Goal: Task Accomplishment & Management: Manage account settings

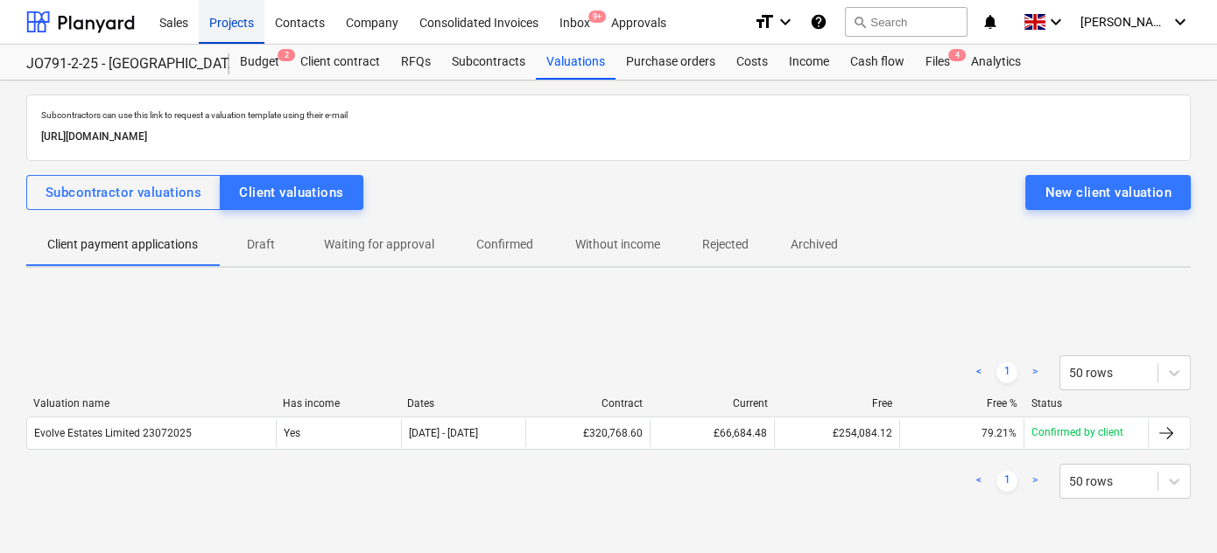
click at [242, 28] on div "Projects" at bounding box center [232, 21] width 66 height 45
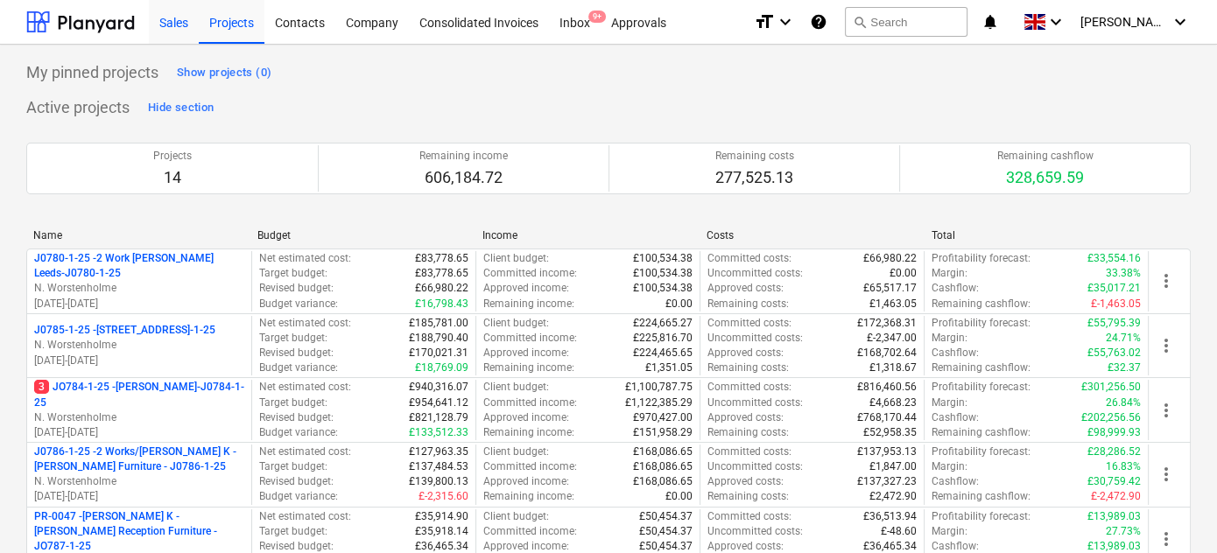
click at [166, 27] on div "Sales" at bounding box center [174, 21] width 50 height 45
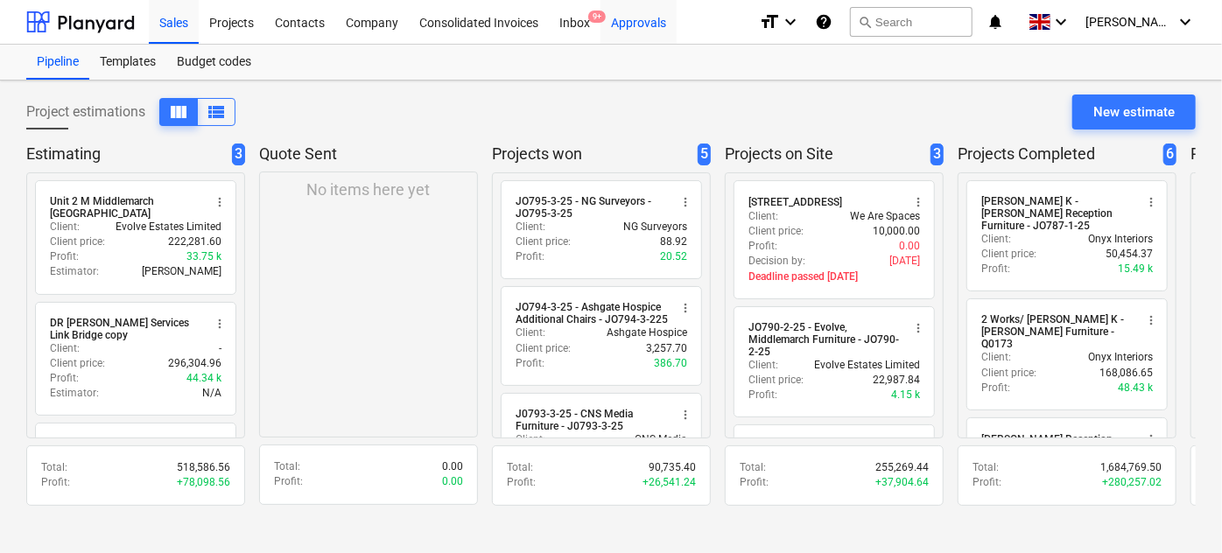
click at [651, 25] on div "Approvals" at bounding box center [639, 21] width 76 height 45
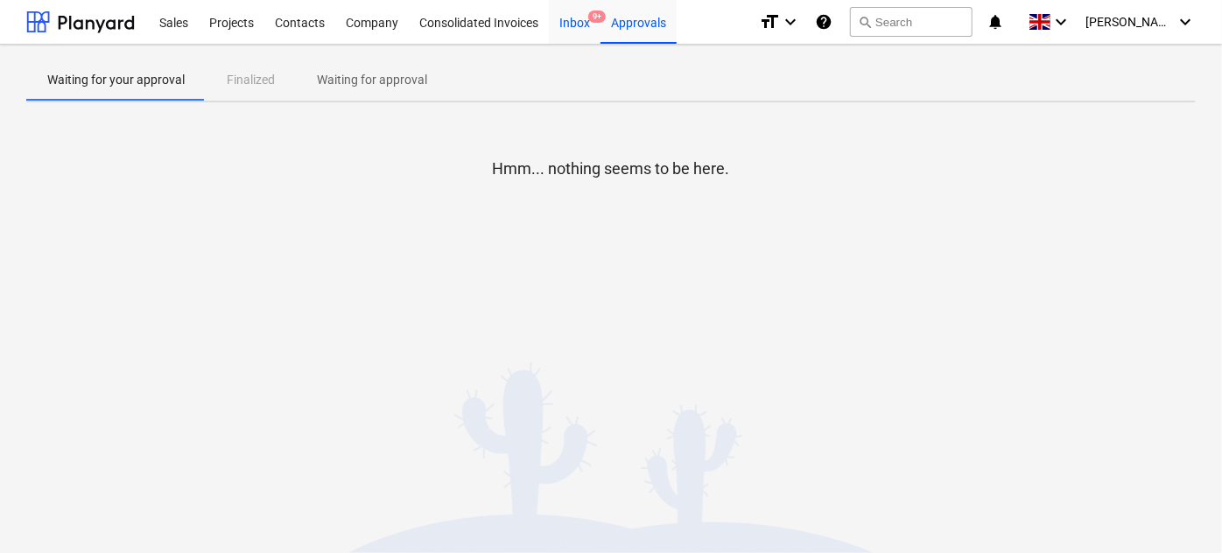
click at [573, 27] on div "Inbox 9+" at bounding box center [575, 21] width 52 height 45
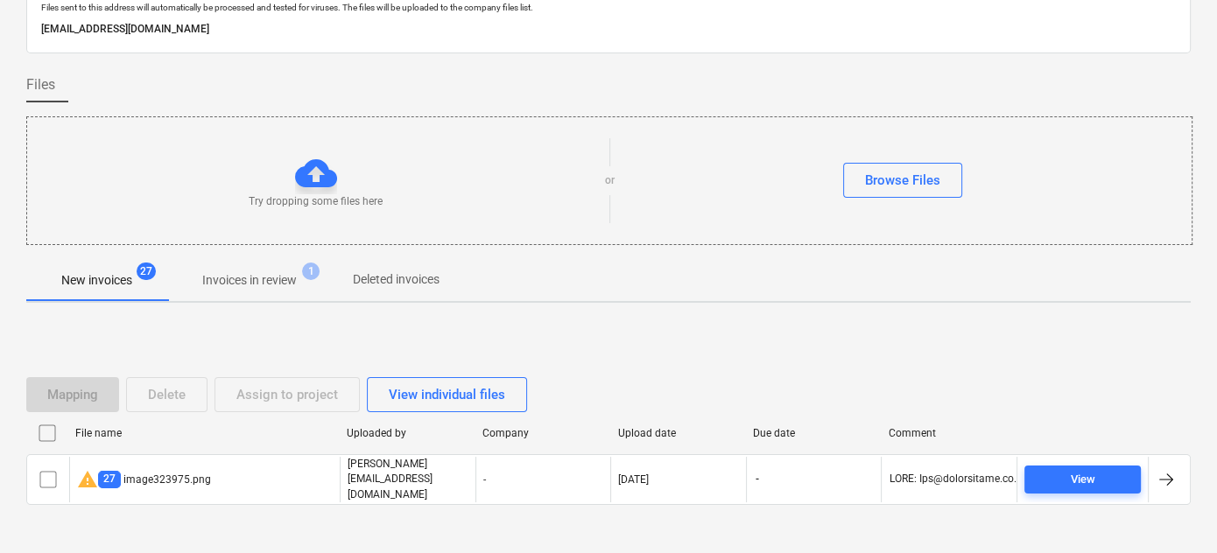
scroll to position [123, 0]
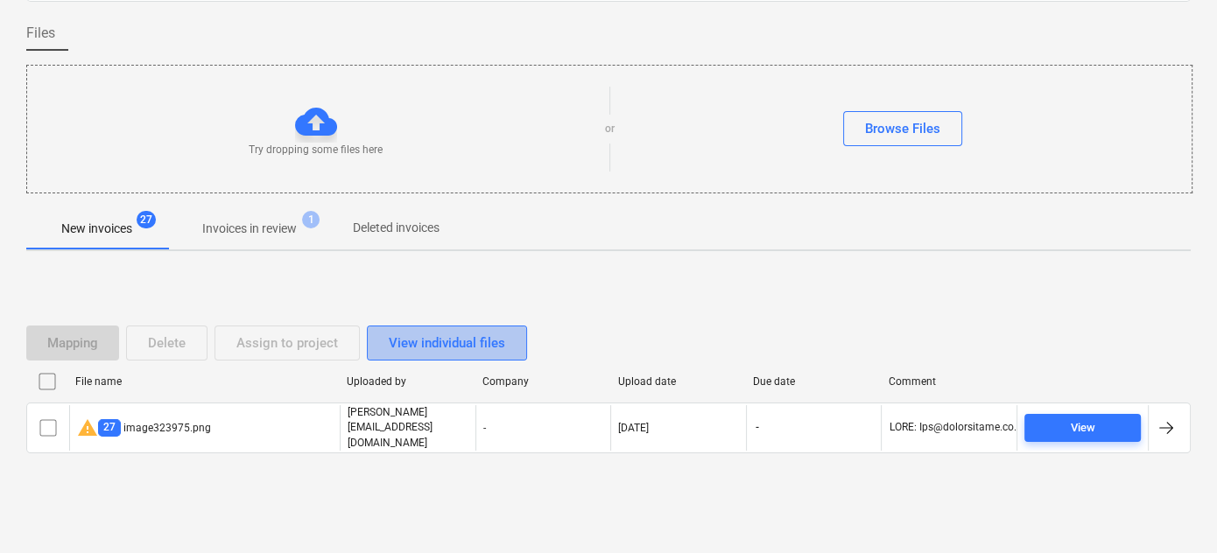
click at [464, 347] on div "View individual files" at bounding box center [447, 343] width 116 height 23
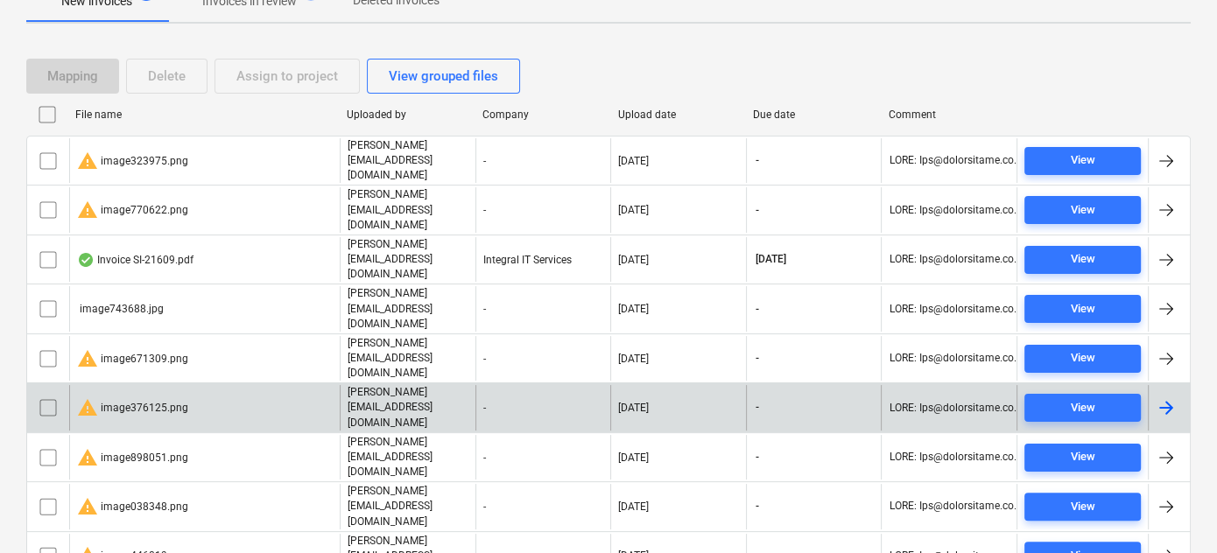
scroll to position [442, 0]
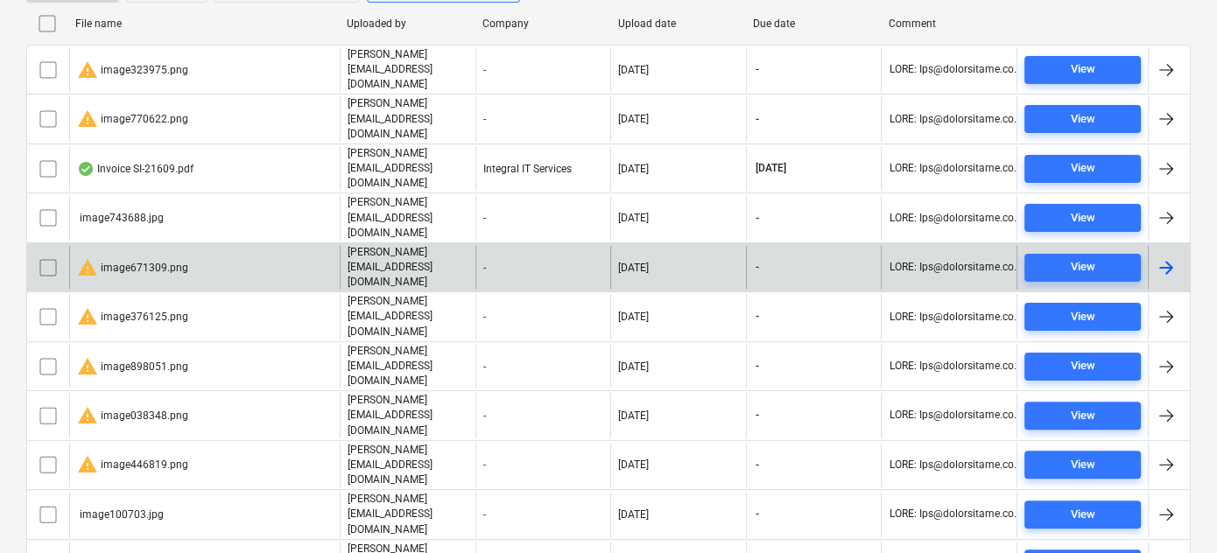
click at [152, 257] on div "warning image671309.png" at bounding box center [132, 267] width 111 height 21
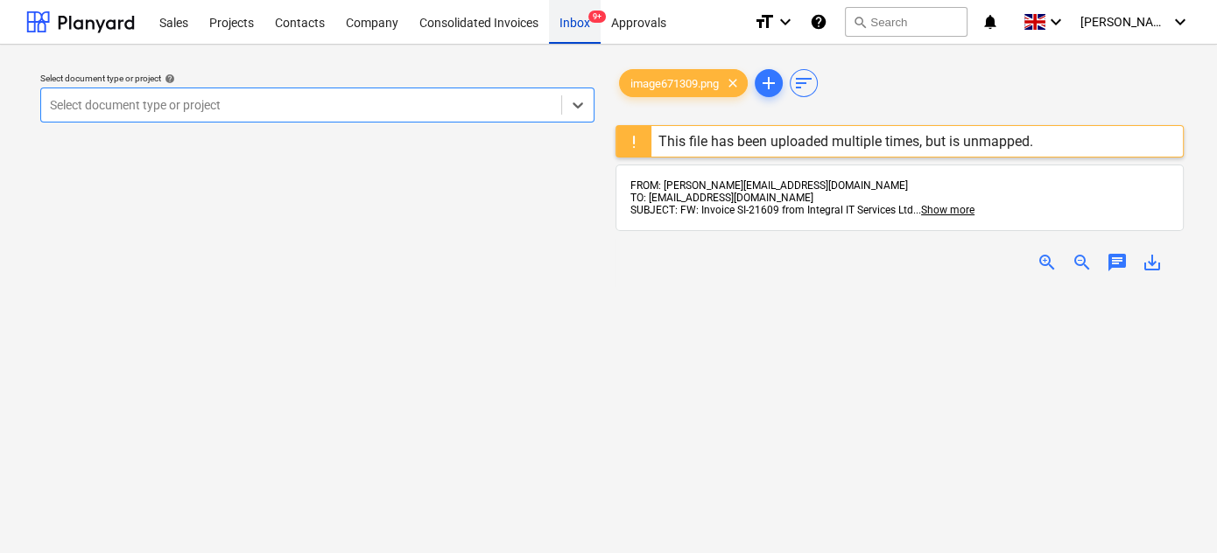
click at [565, 15] on div "Inbox 9+" at bounding box center [575, 21] width 52 height 45
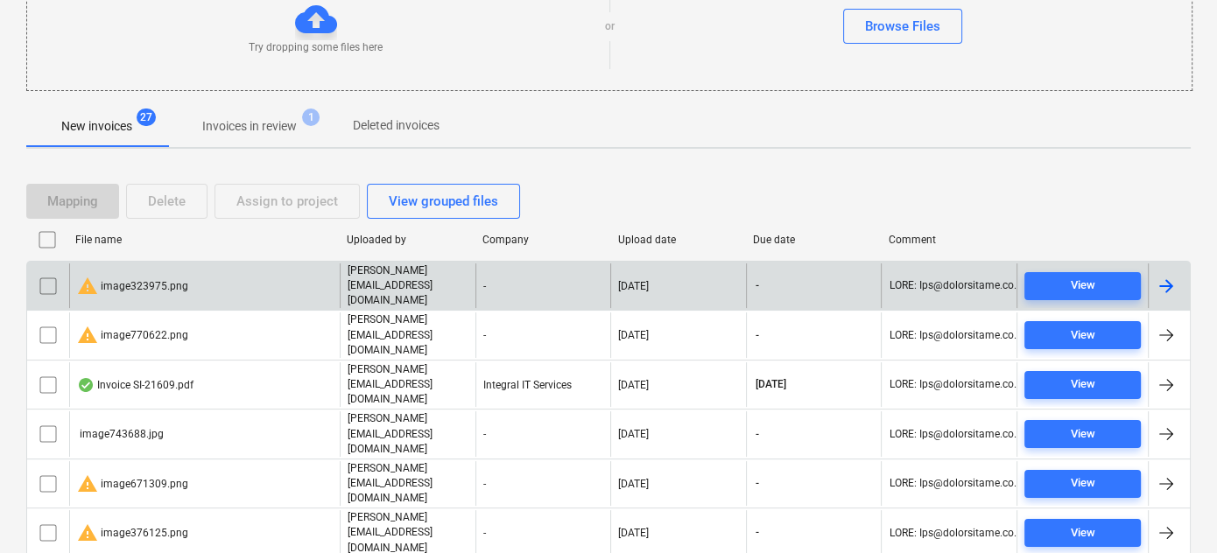
click at [179, 279] on div "warning image323975.png" at bounding box center [132, 286] width 111 height 21
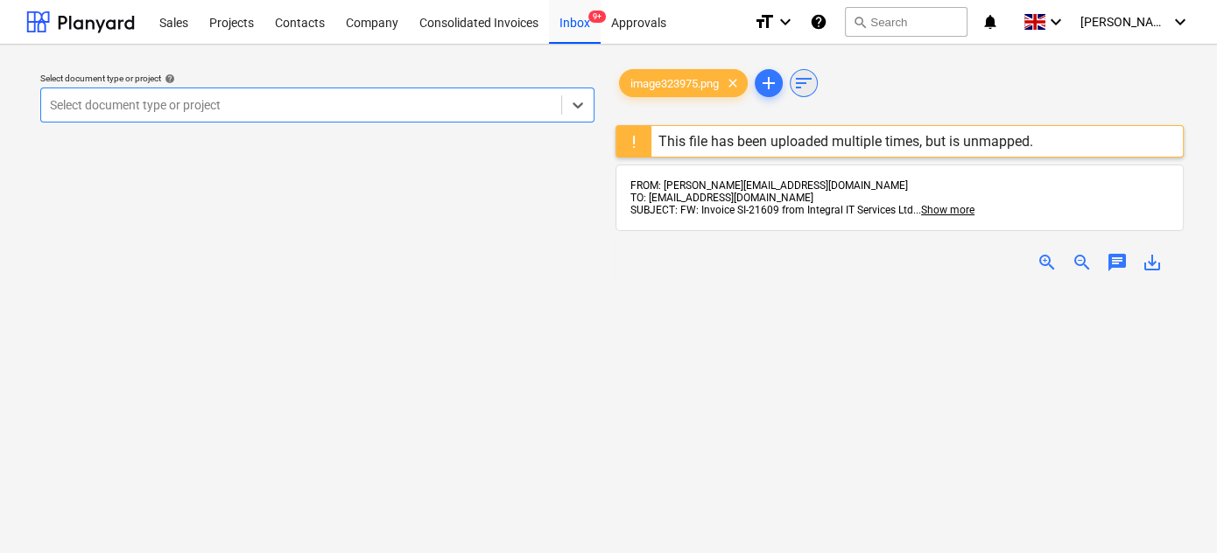
click at [814, 80] on span "sort" at bounding box center [803, 83] width 21 height 21
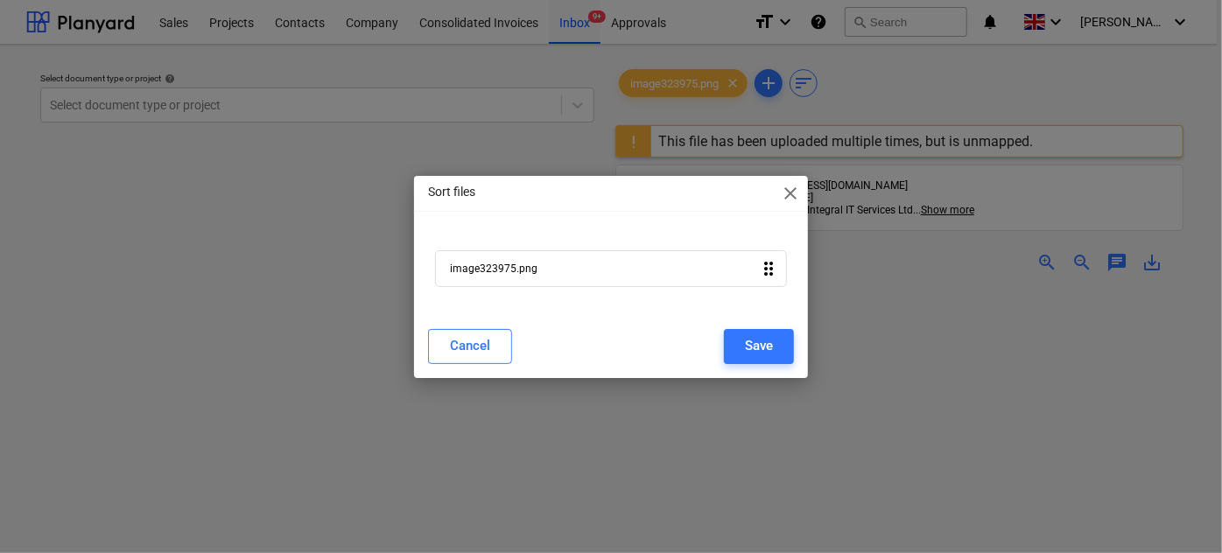
click at [793, 194] on span "close" at bounding box center [790, 193] width 21 height 21
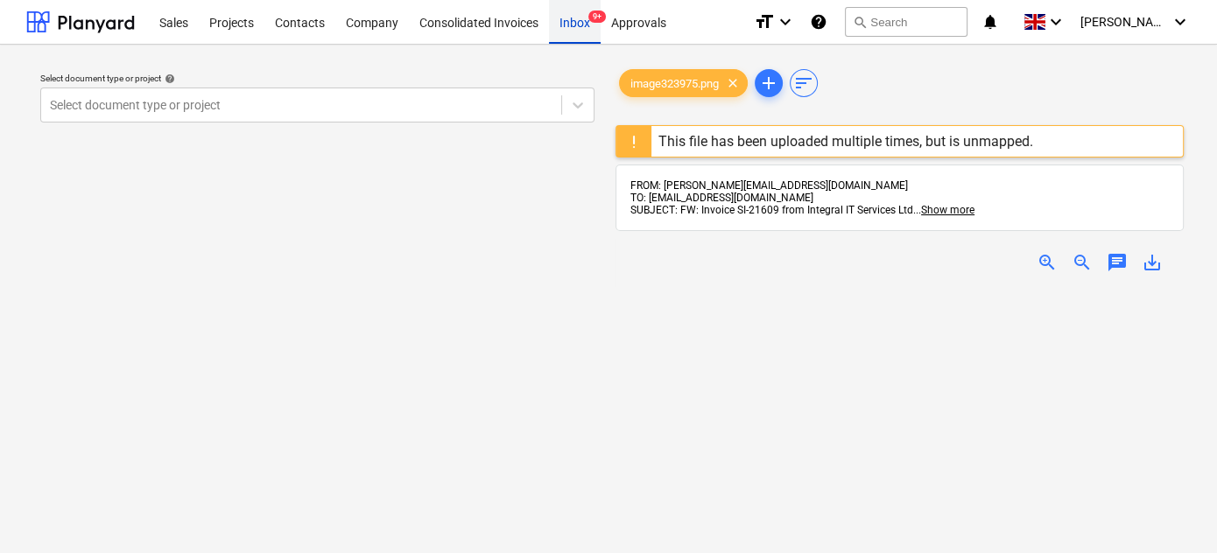
click at [580, 29] on div "Inbox 9+" at bounding box center [575, 21] width 52 height 45
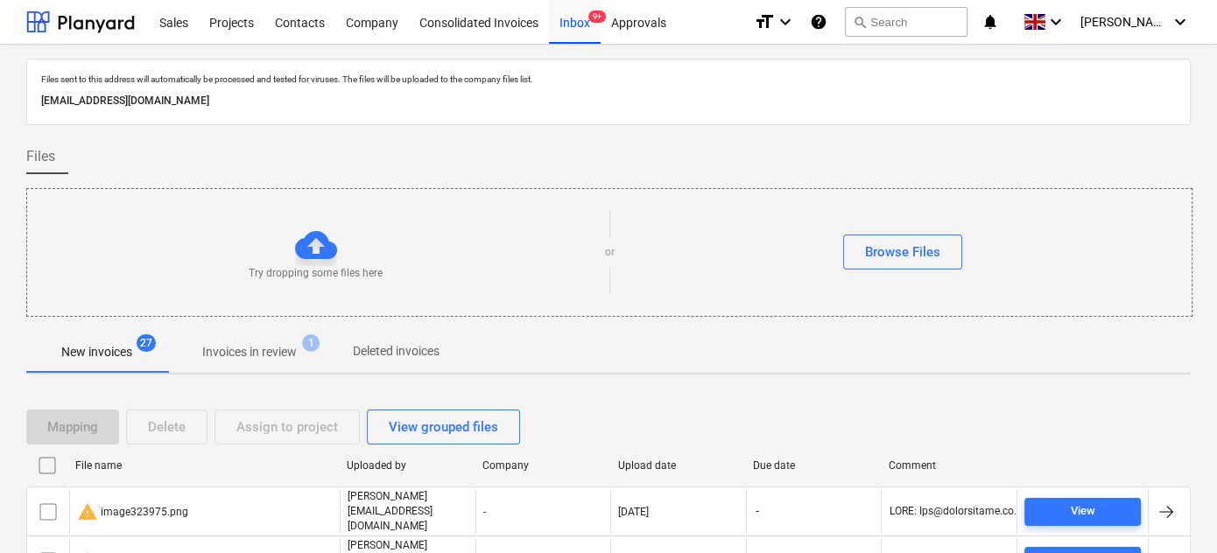
scroll to position [158, 0]
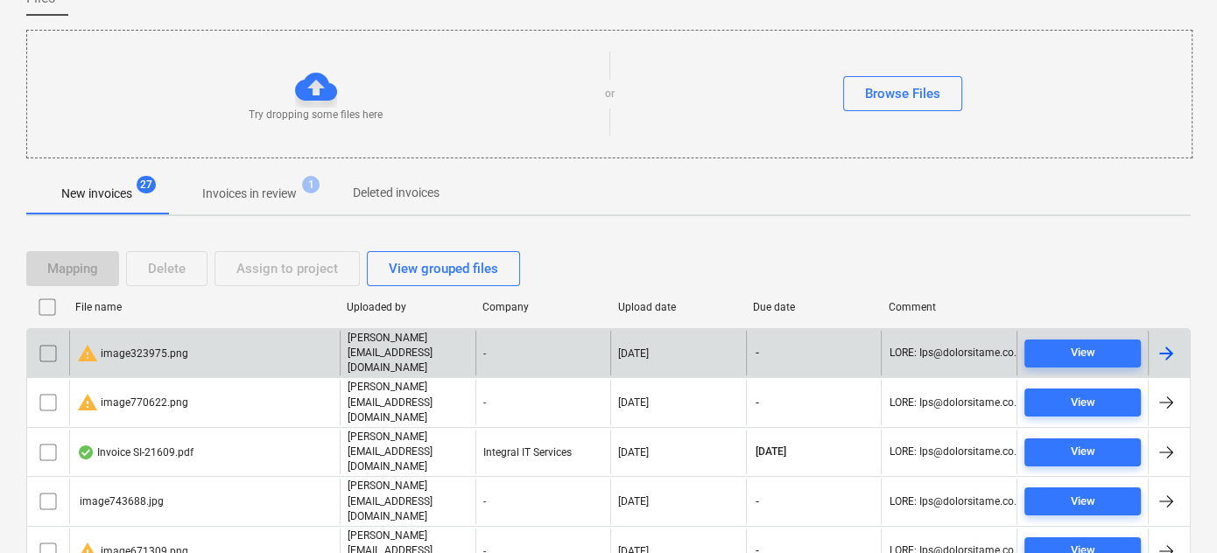
click at [46, 340] on input "checkbox" at bounding box center [48, 354] width 28 height 28
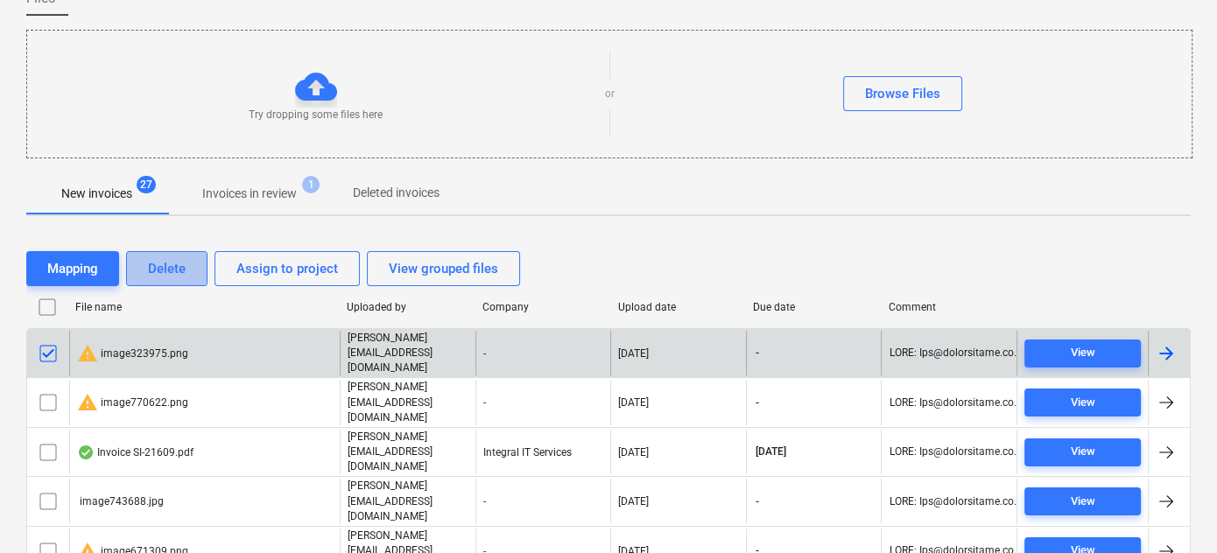
click at [176, 261] on div "Delete" at bounding box center [167, 268] width 38 height 23
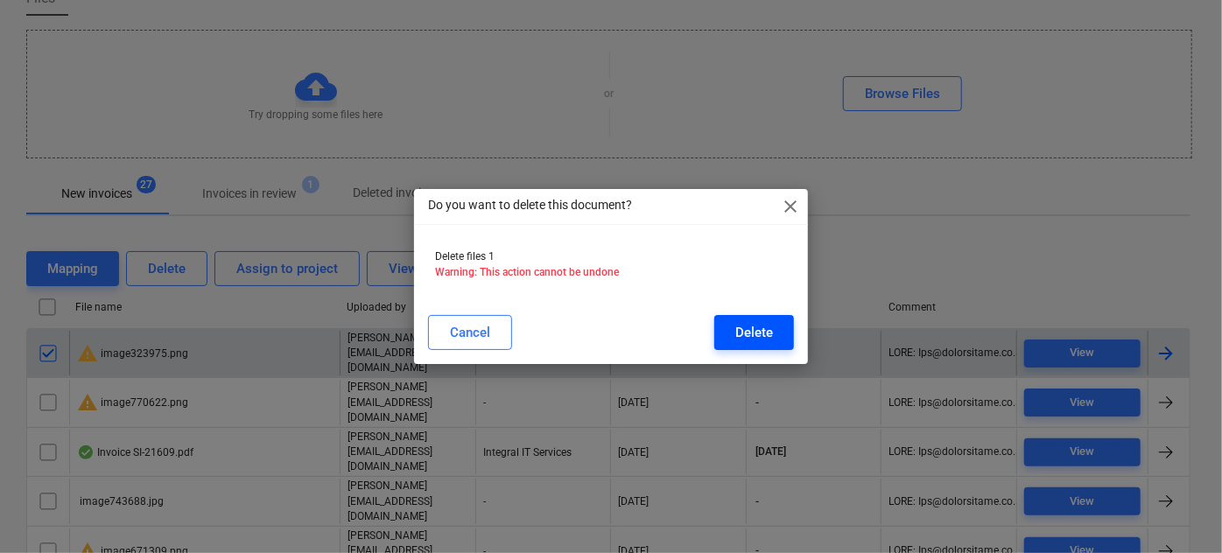
click at [749, 345] on button "Delete" at bounding box center [754, 332] width 80 height 35
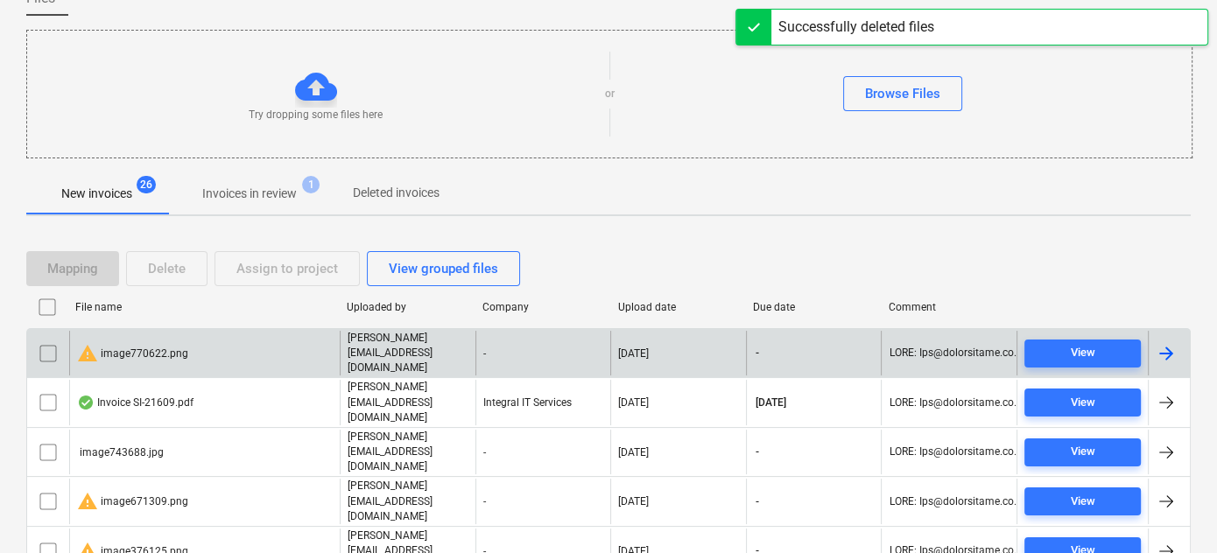
click at [49, 340] on input "checkbox" at bounding box center [48, 354] width 28 height 28
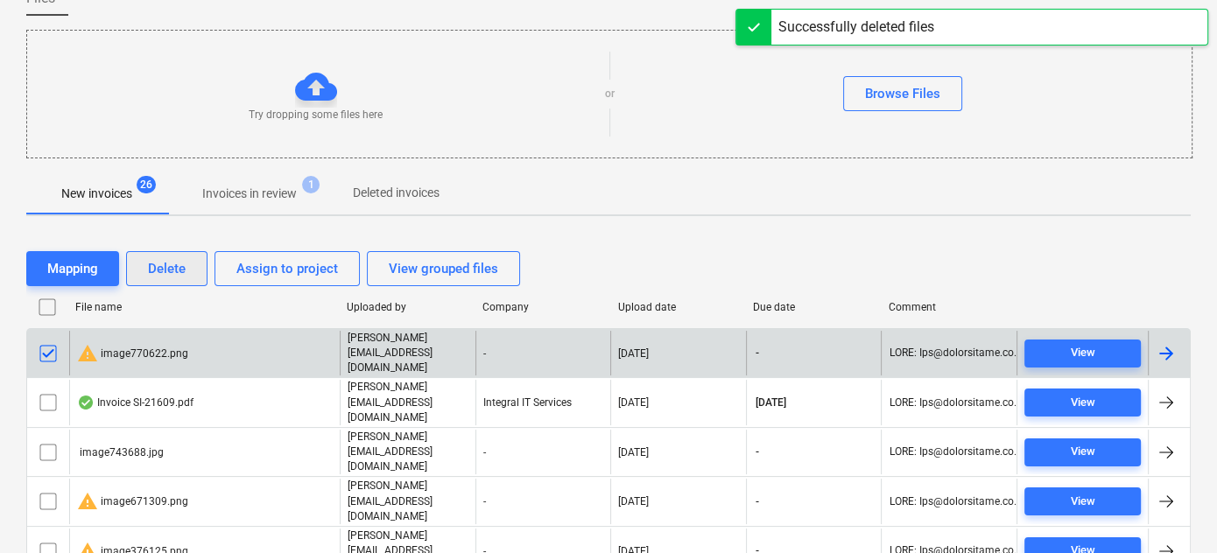
click at [164, 269] on div "Delete" at bounding box center [167, 268] width 38 height 23
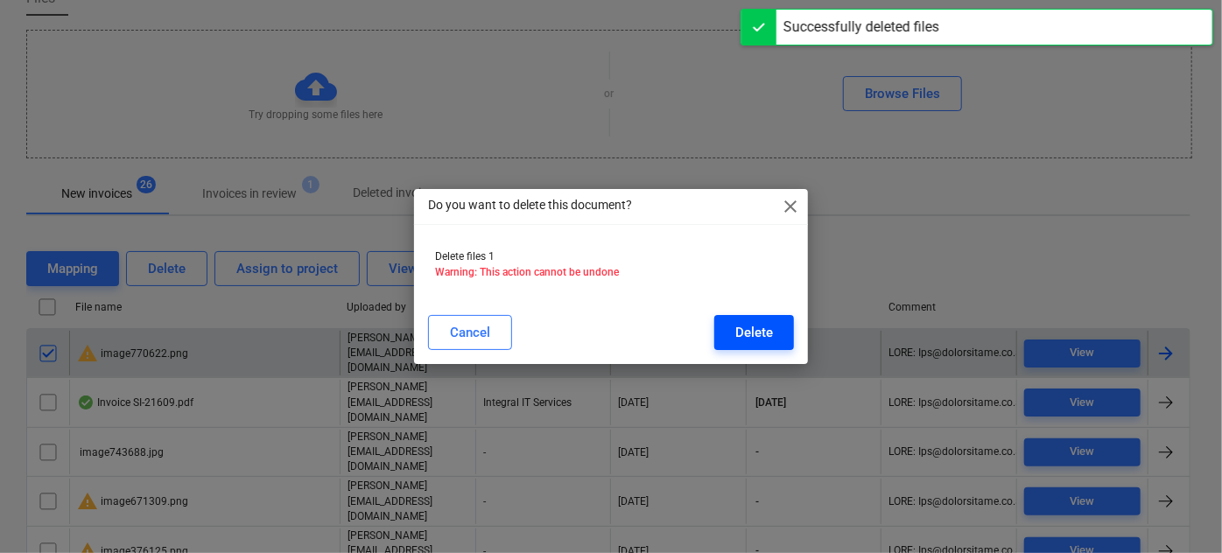
click at [749, 331] on div "Delete" at bounding box center [754, 332] width 38 height 23
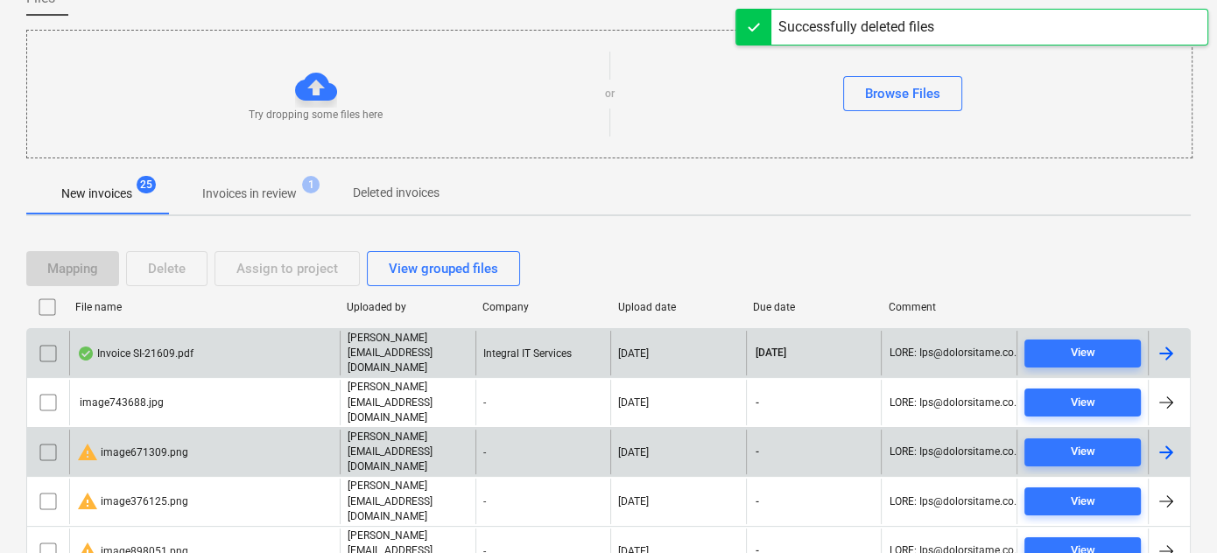
click at [143, 442] on div "warning image671309.png" at bounding box center [132, 452] width 111 height 21
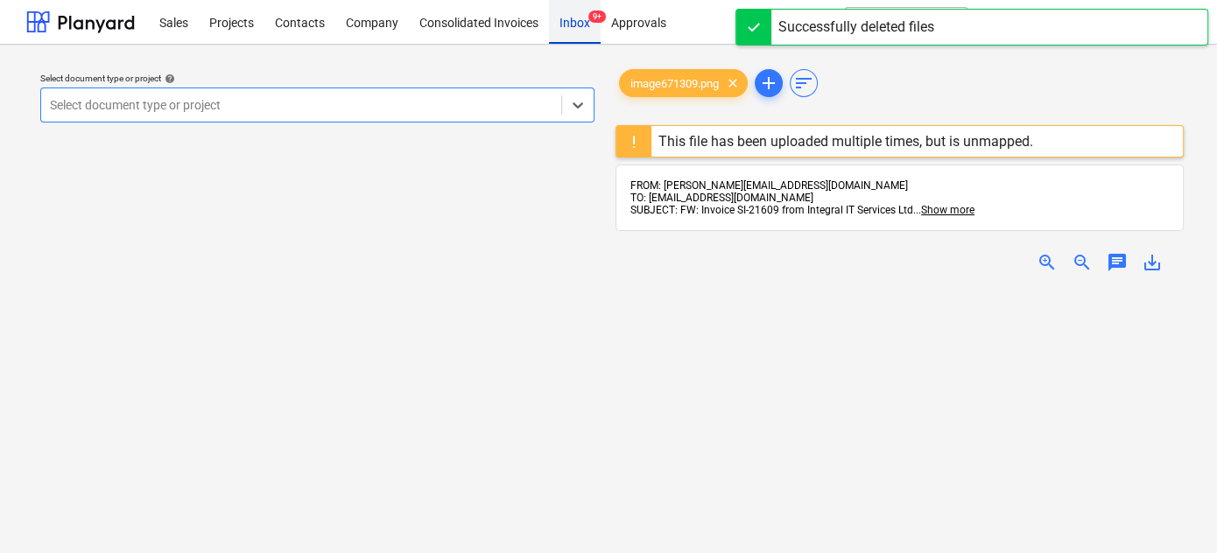
click at [568, 29] on div "Inbox 9+" at bounding box center [575, 21] width 52 height 45
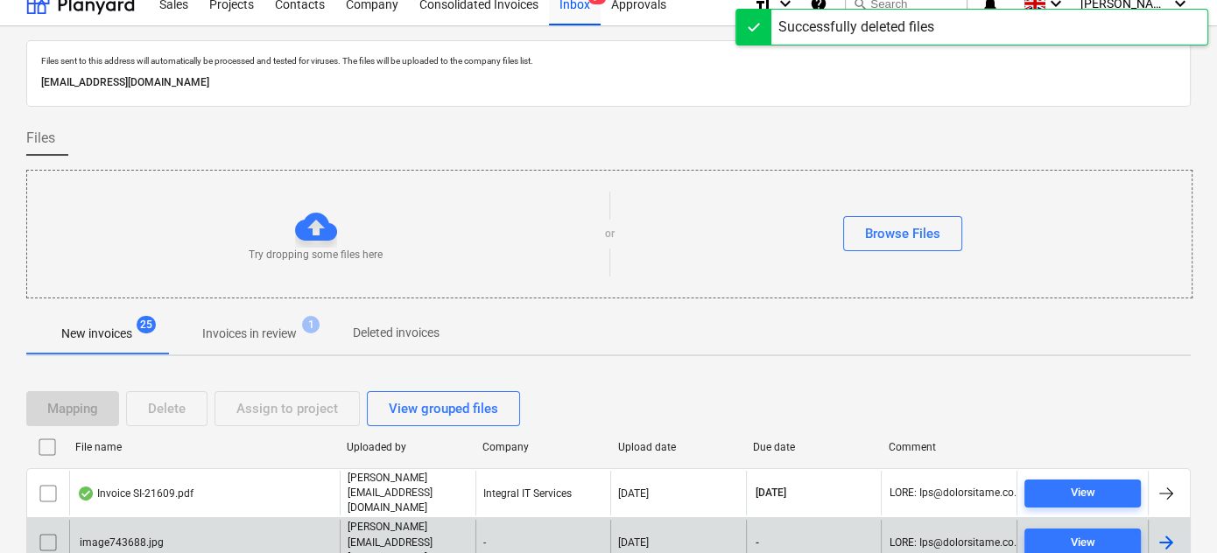
scroll to position [79, 0]
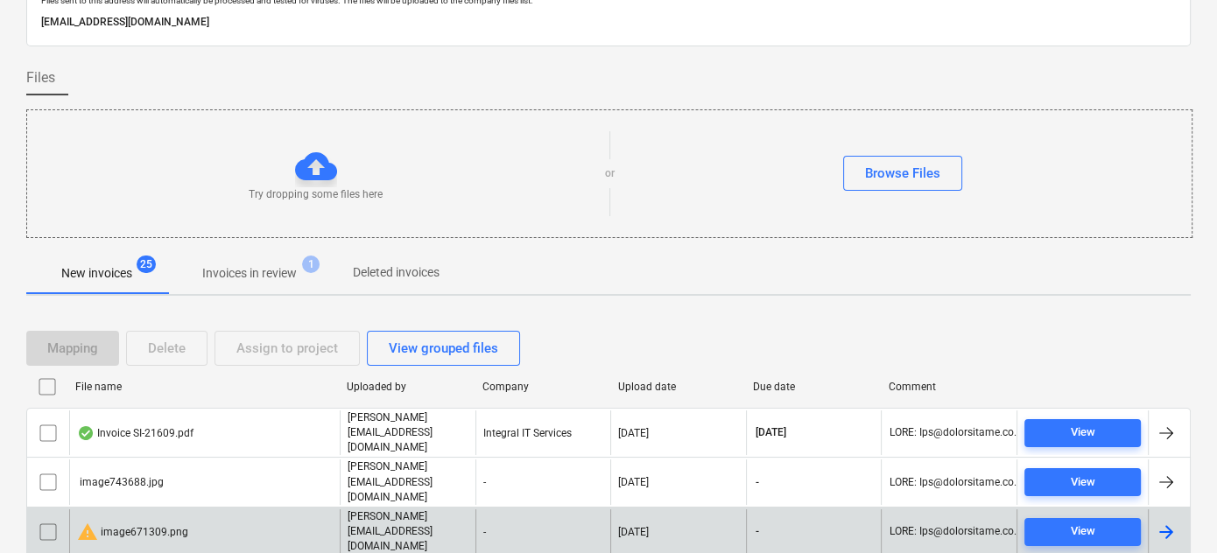
click at [46, 518] on input "checkbox" at bounding box center [48, 532] width 28 height 28
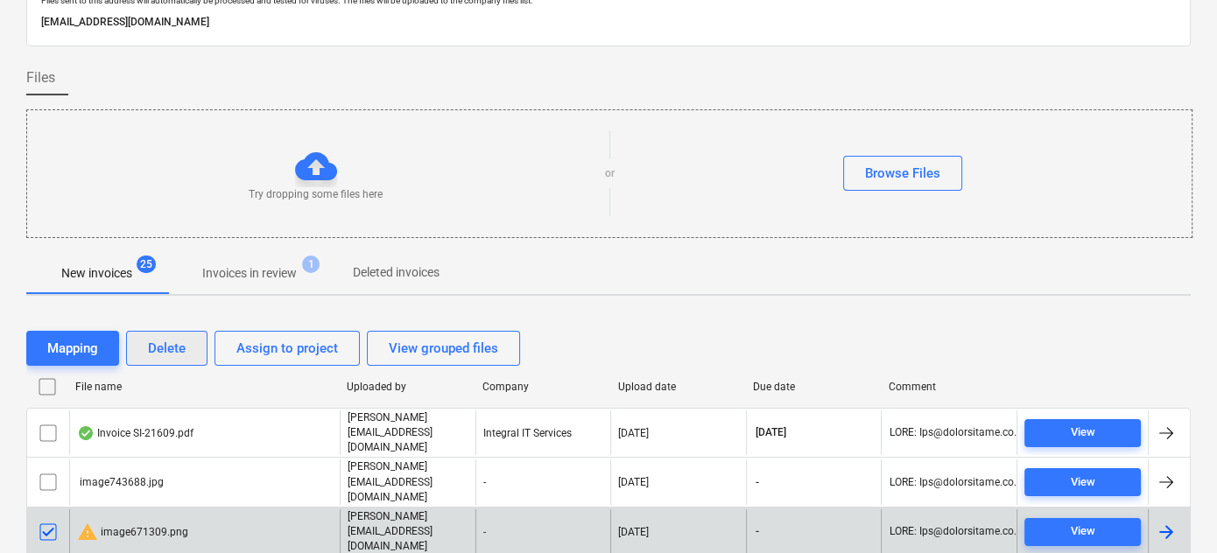
click at [165, 342] on div "Delete" at bounding box center [167, 348] width 38 height 23
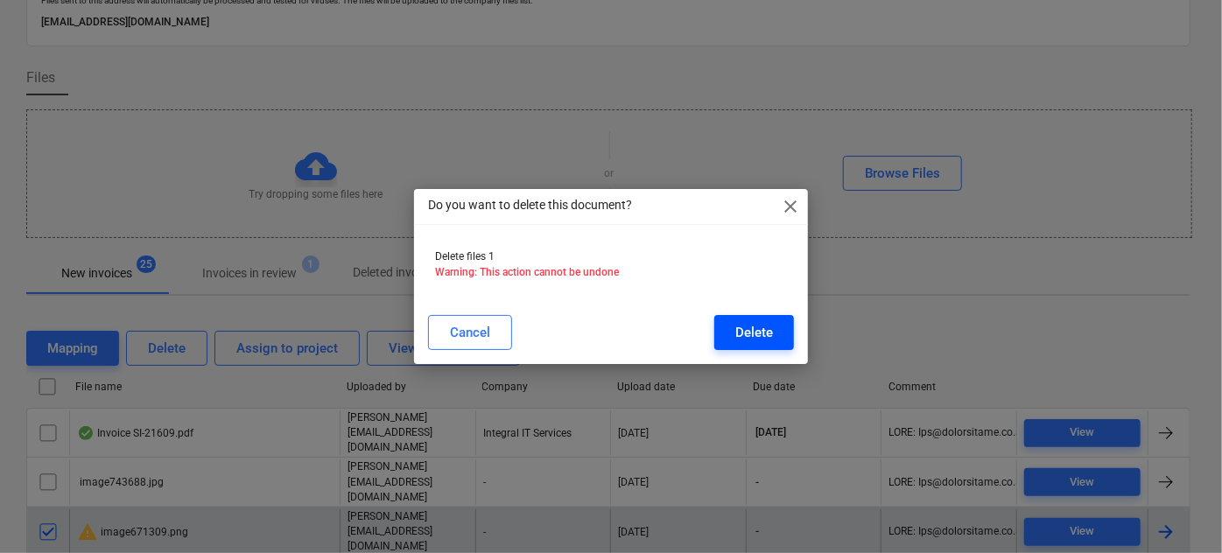
click at [784, 334] on button "Delete" at bounding box center [754, 332] width 80 height 35
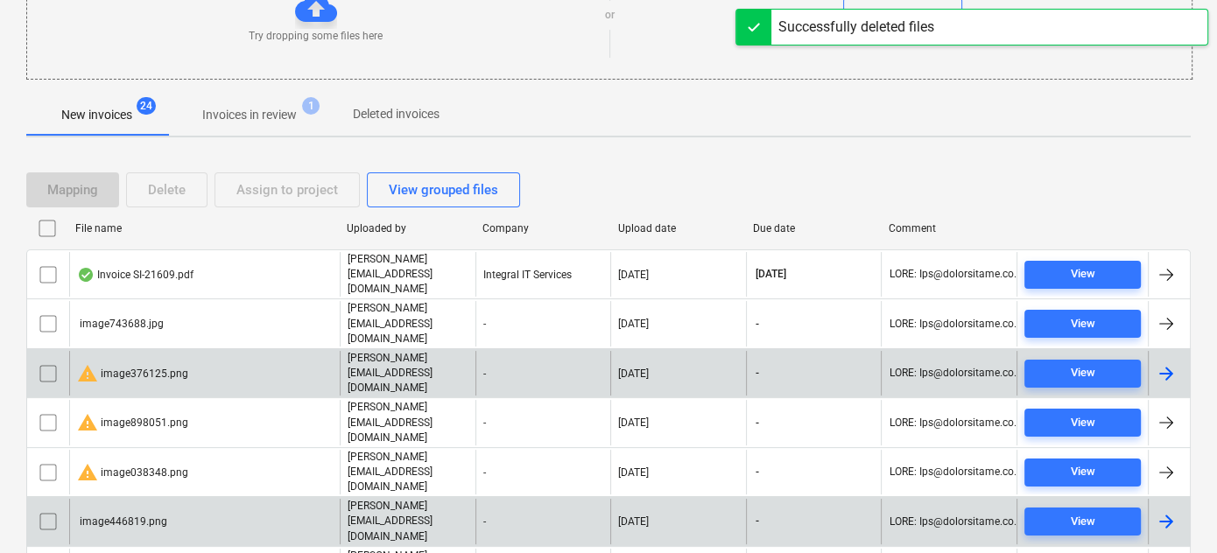
scroll to position [238, 0]
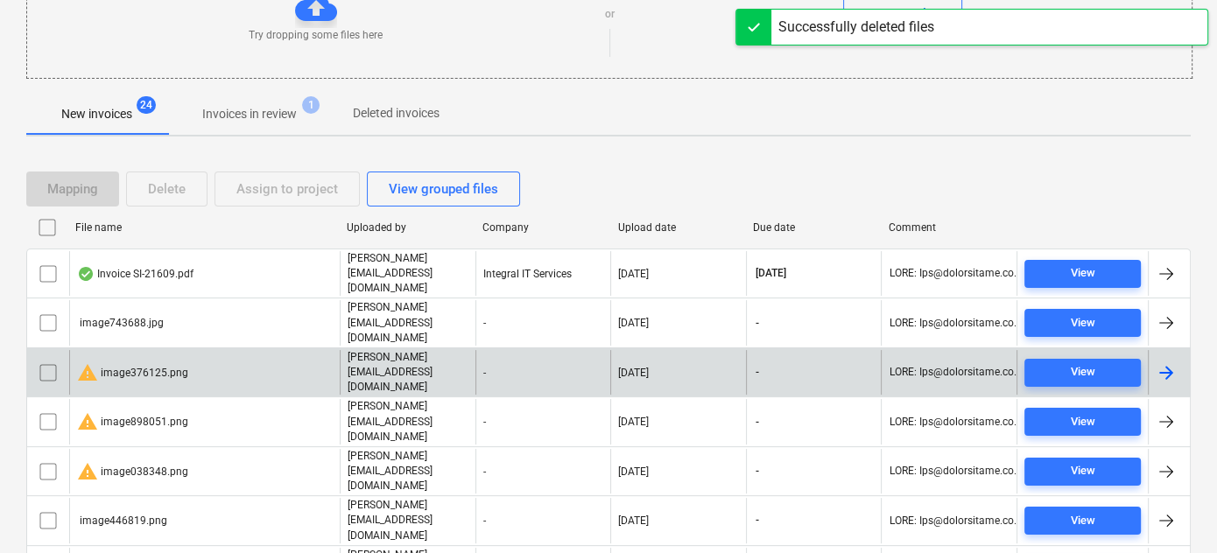
click at [152, 362] on div "warning image376125.png" at bounding box center [132, 372] width 111 height 21
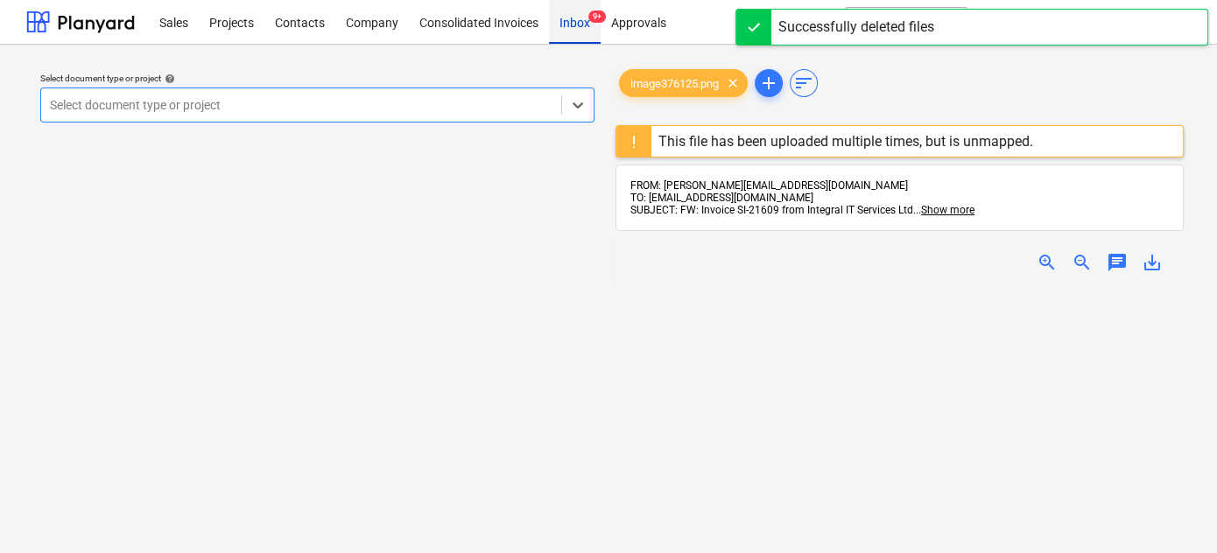
click at [574, 20] on div "Inbox 9+" at bounding box center [575, 21] width 52 height 45
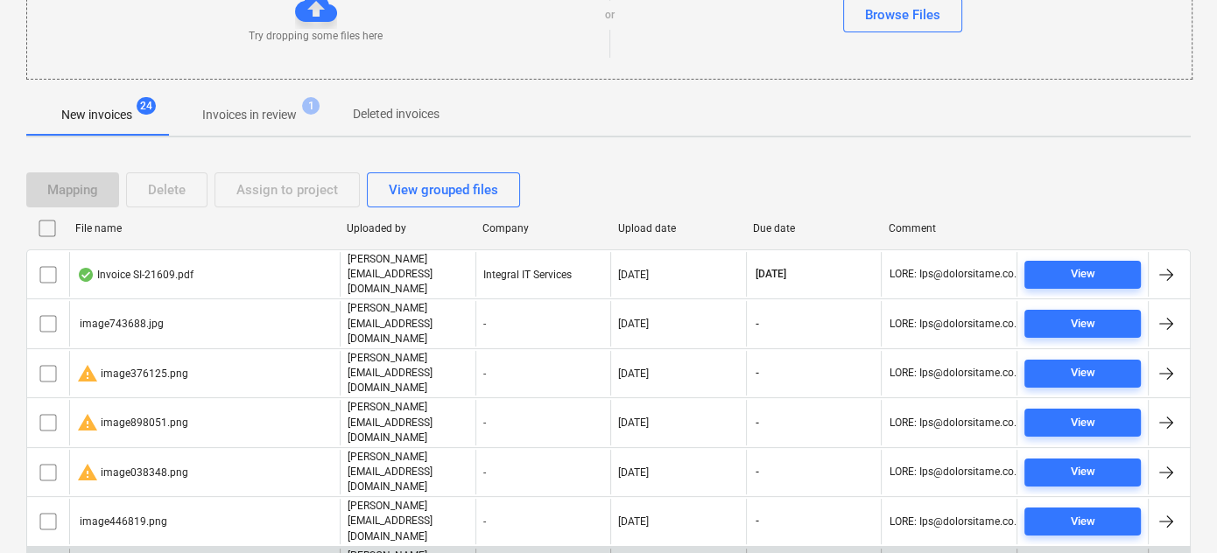
scroll to position [238, 0]
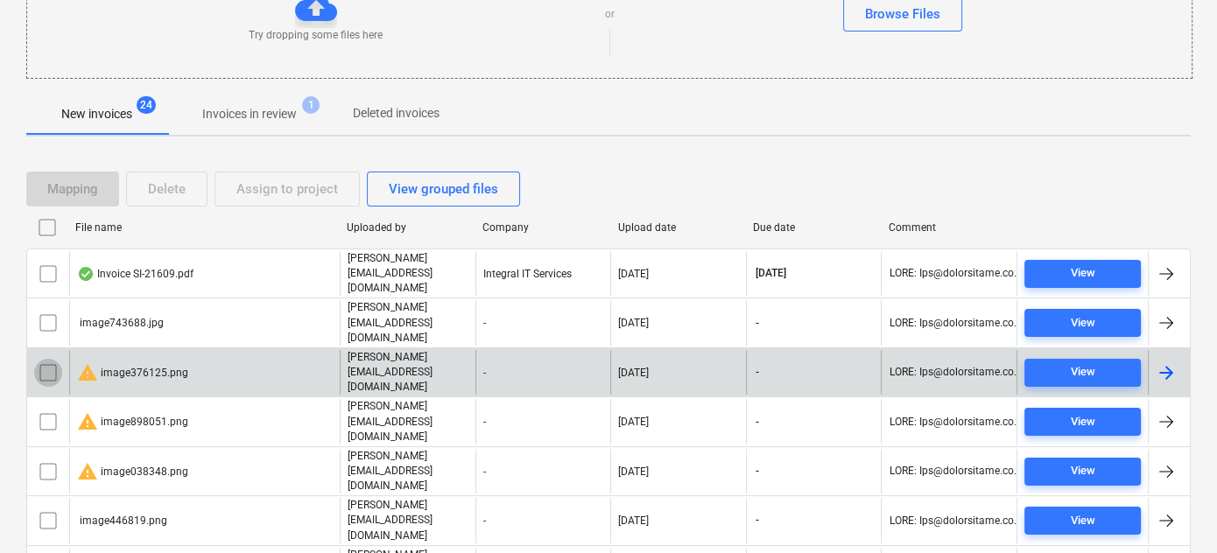
click at [46, 359] on input "checkbox" at bounding box center [48, 373] width 28 height 28
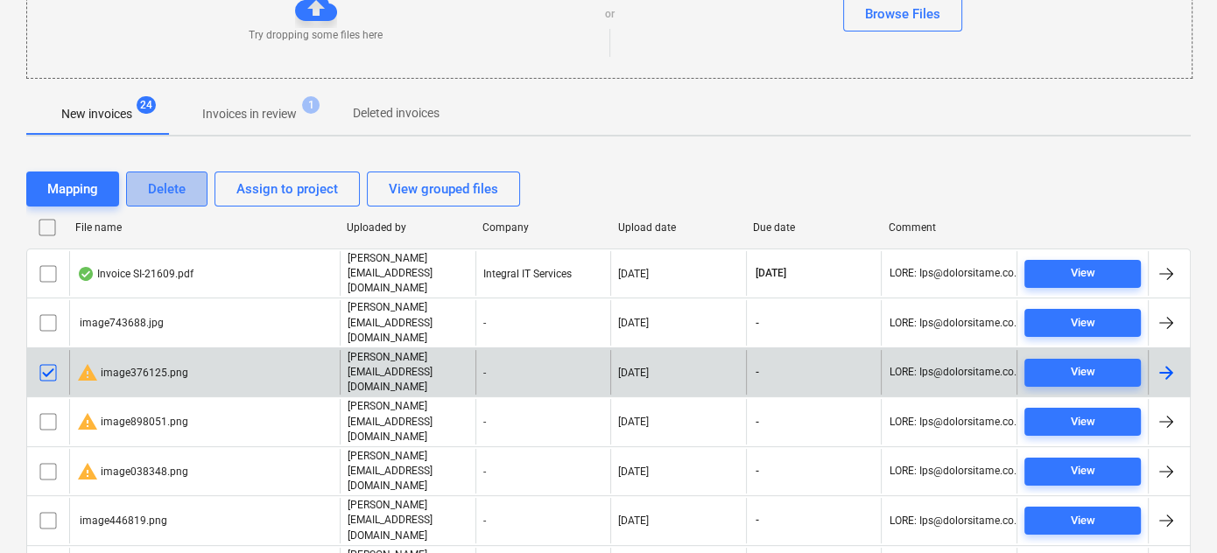
click at [165, 186] on div "Delete" at bounding box center [167, 189] width 38 height 23
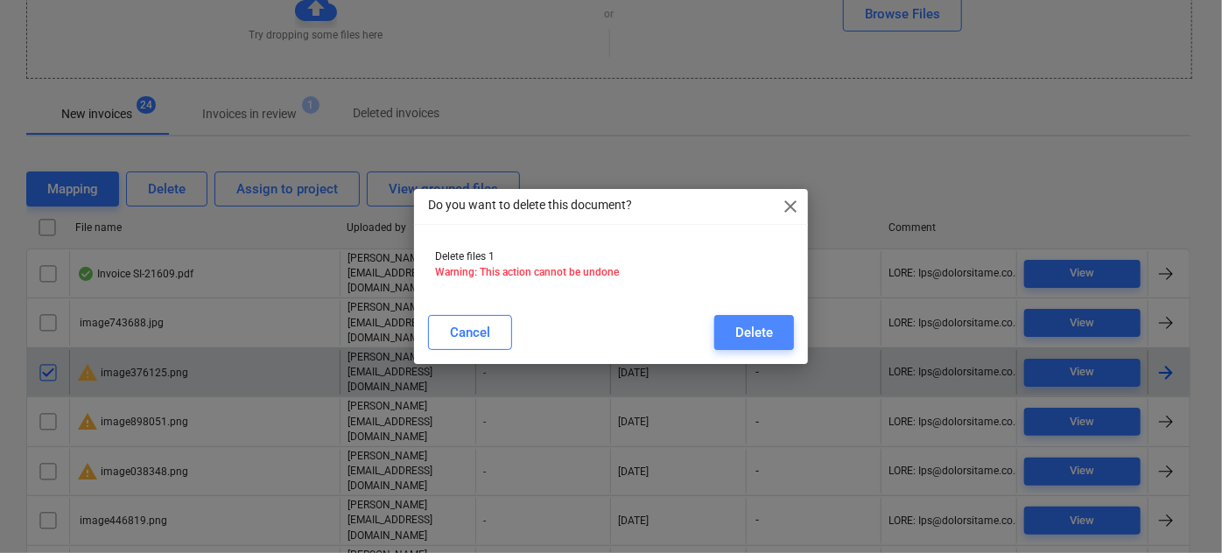
click at [751, 338] on div "Delete" at bounding box center [754, 332] width 38 height 23
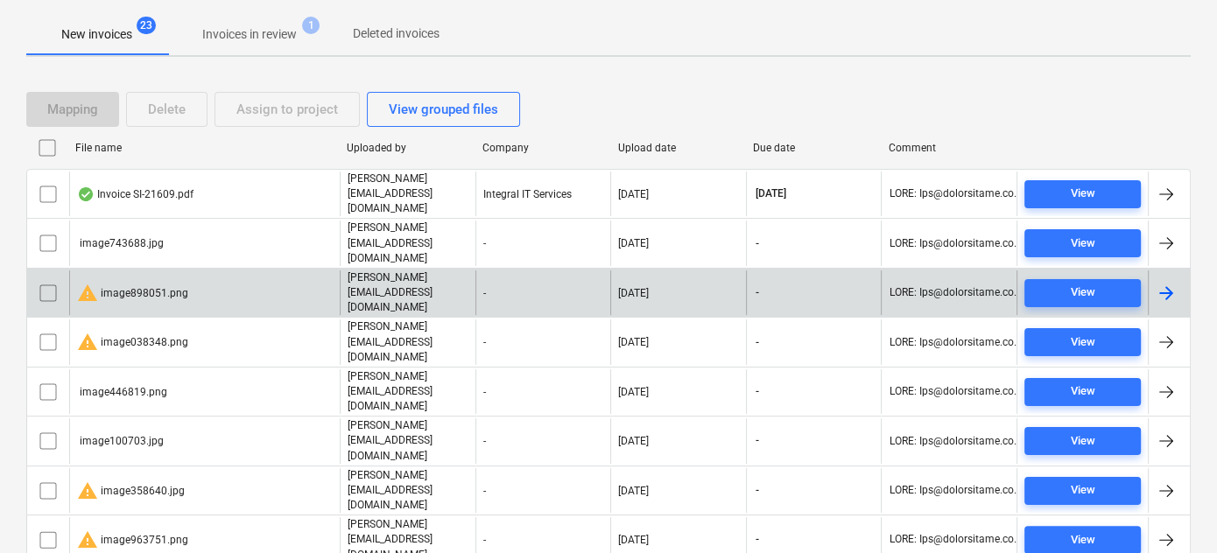
click at [140, 283] on div "warning image898051.png" at bounding box center [132, 293] width 111 height 21
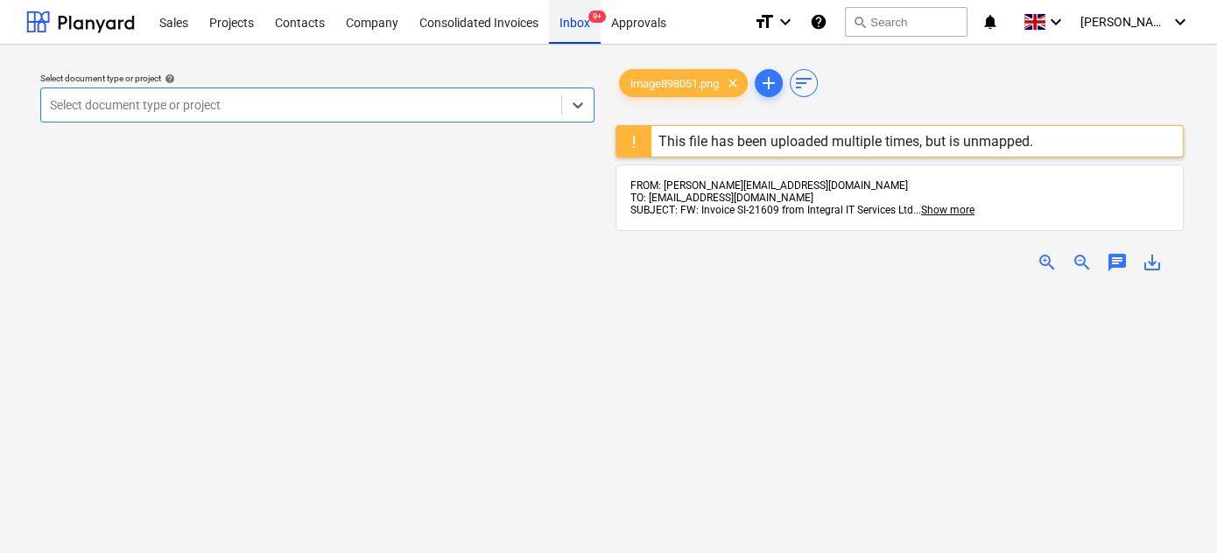
click at [578, 29] on div "Inbox 9+" at bounding box center [575, 21] width 52 height 45
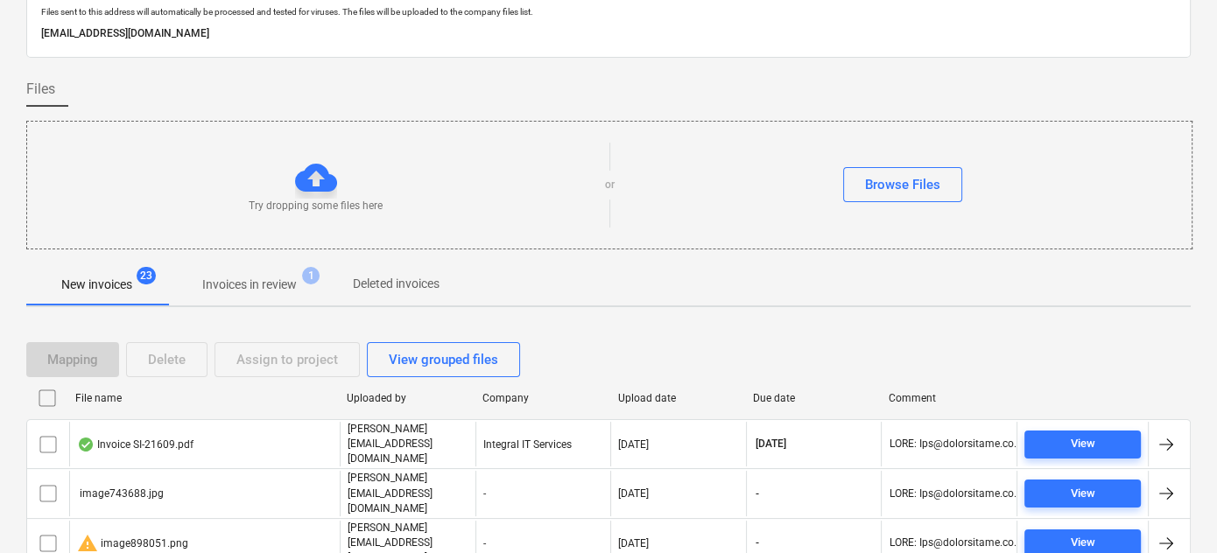
scroll to position [158, 0]
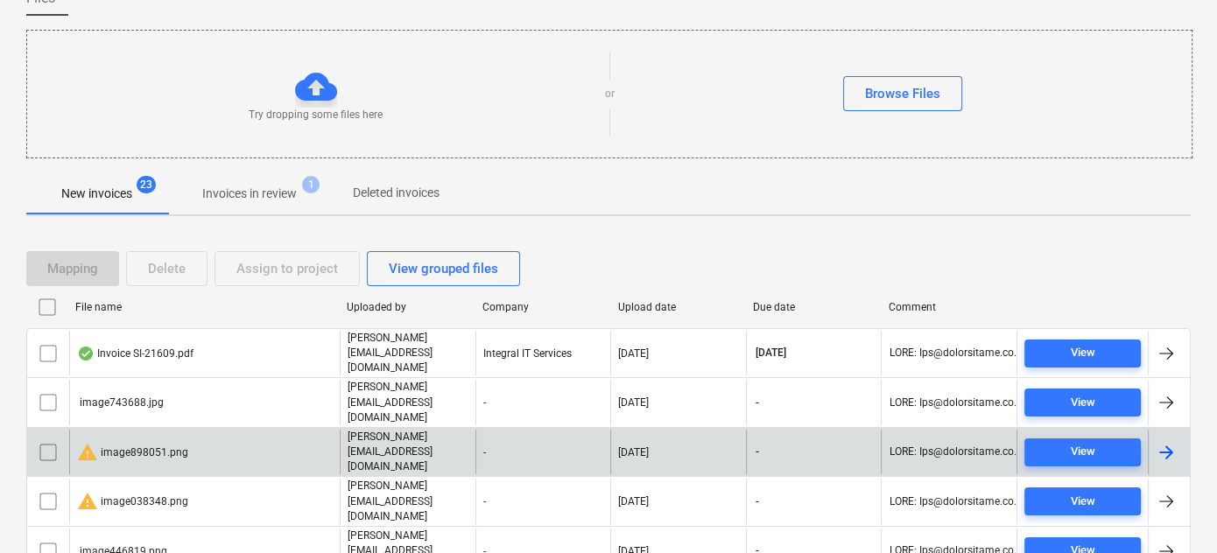
click at [54, 439] on input "checkbox" at bounding box center [48, 453] width 28 height 28
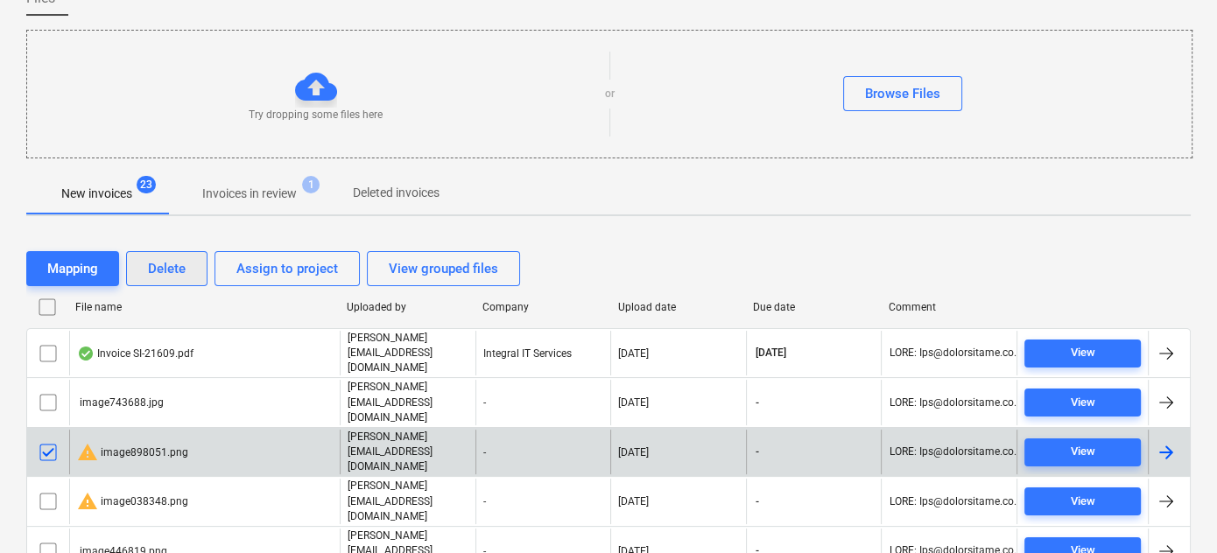
click at [193, 264] on button "Delete" at bounding box center [166, 268] width 81 height 35
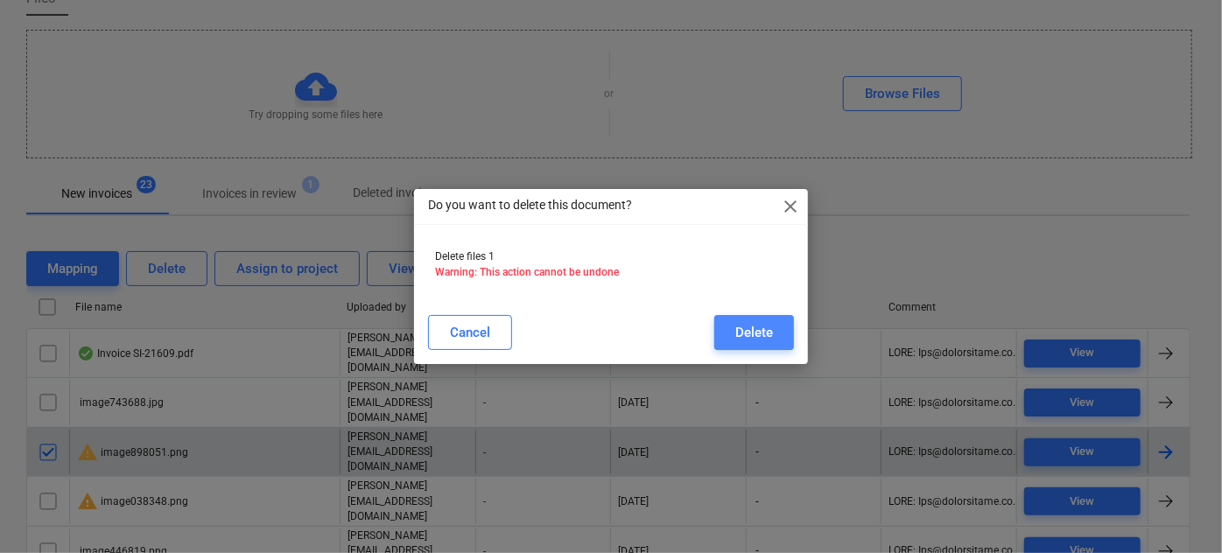
click at [788, 337] on button "Delete" at bounding box center [754, 332] width 80 height 35
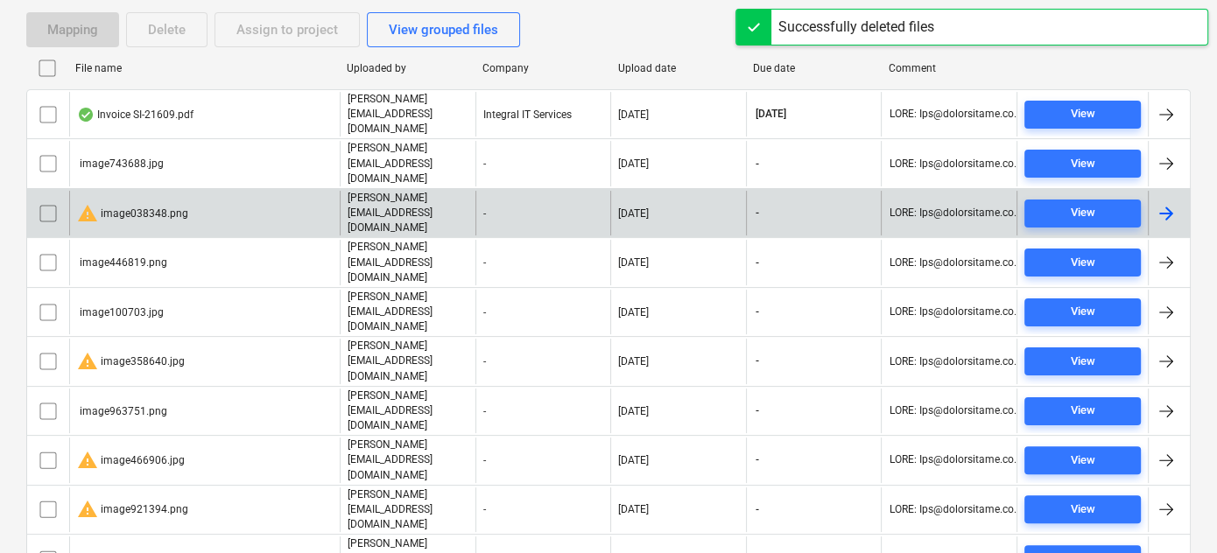
click at [159, 203] on div "warning image038348.png" at bounding box center [132, 213] width 111 height 21
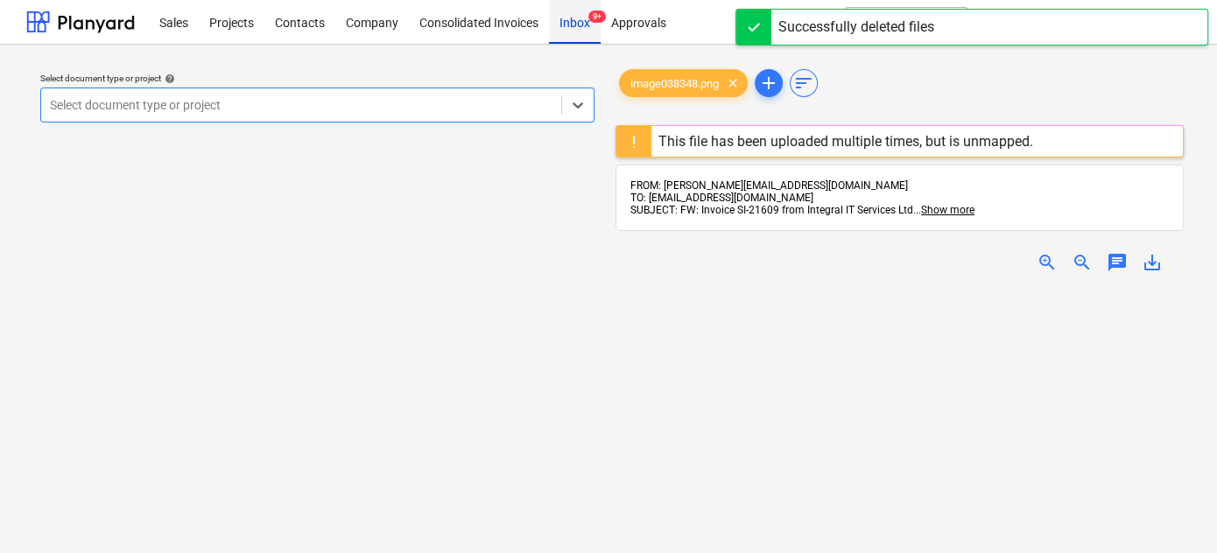
click at [589, 24] on div "Inbox 9+" at bounding box center [575, 21] width 52 height 45
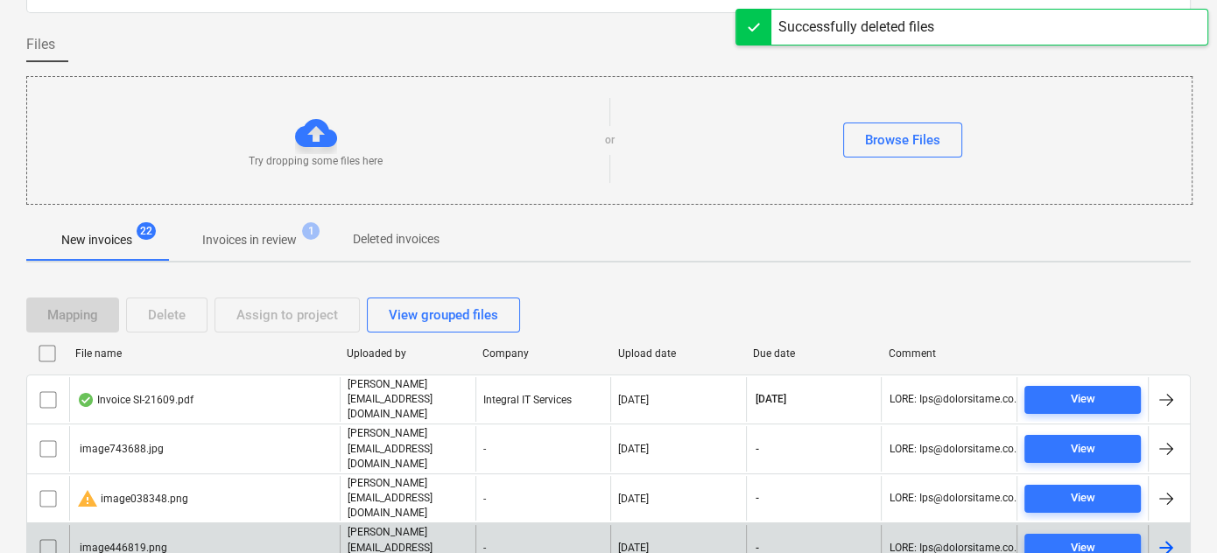
scroll to position [238, 0]
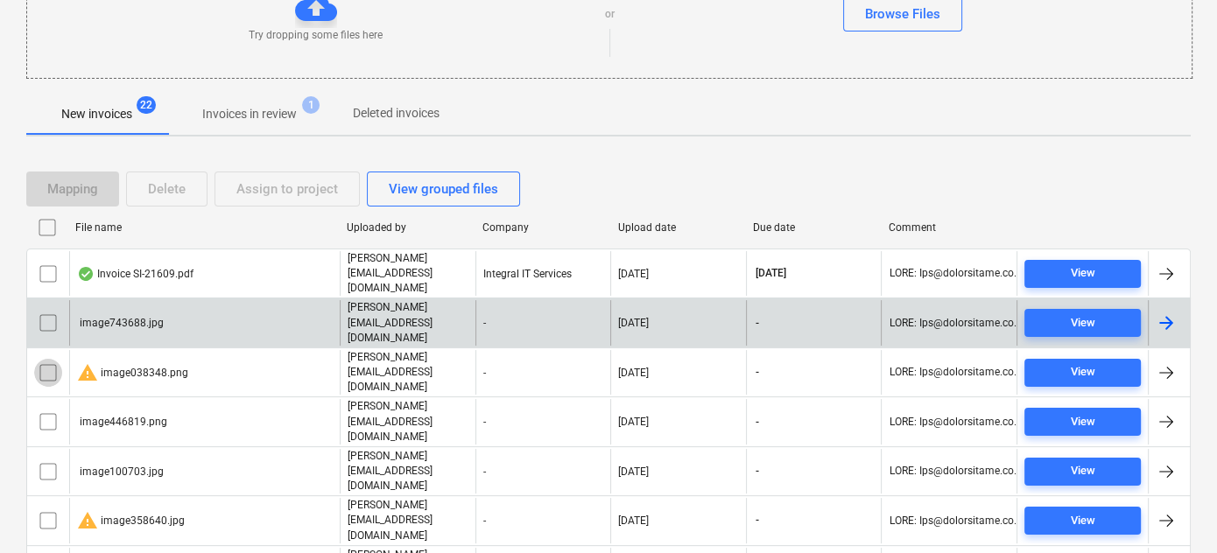
drag, startPoint x: 46, startPoint y: 331, endPoint x: 74, endPoint y: 302, distance: 40.2
click at [46, 359] on input "checkbox" at bounding box center [48, 373] width 28 height 28
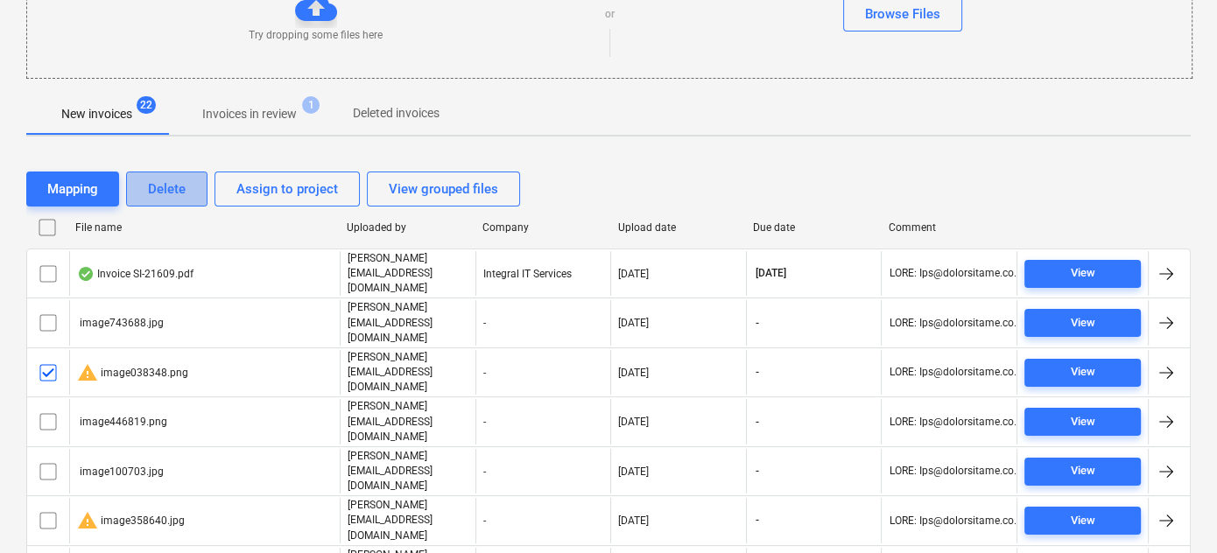
click at [158, 188] on div "Delete" at bounding box center [167, 189] width 38 height 23
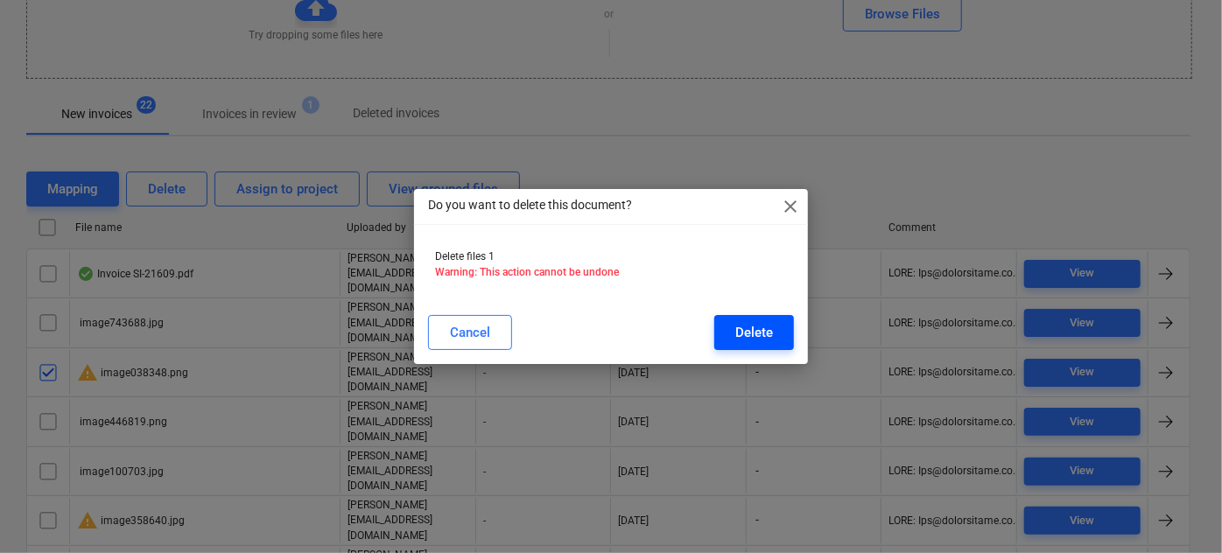
click at [770, 333] on div "Delete" at bounding box center [754, 332] width 38 height 23
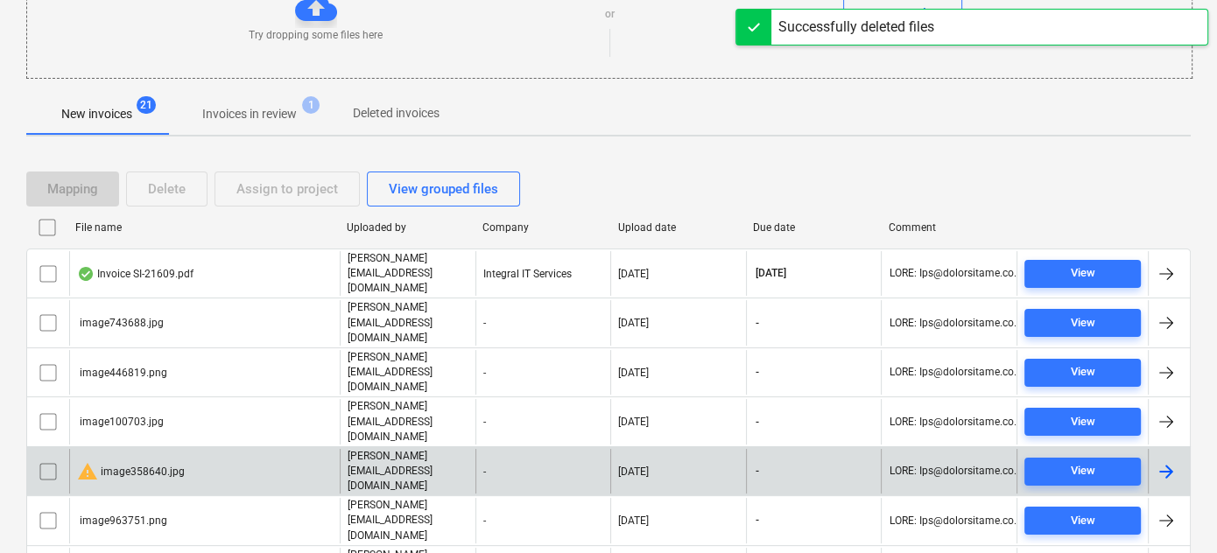
click at [149, 461] on div "warning image358640.jpg" at bounding box center [131, 471] width 108 height 21
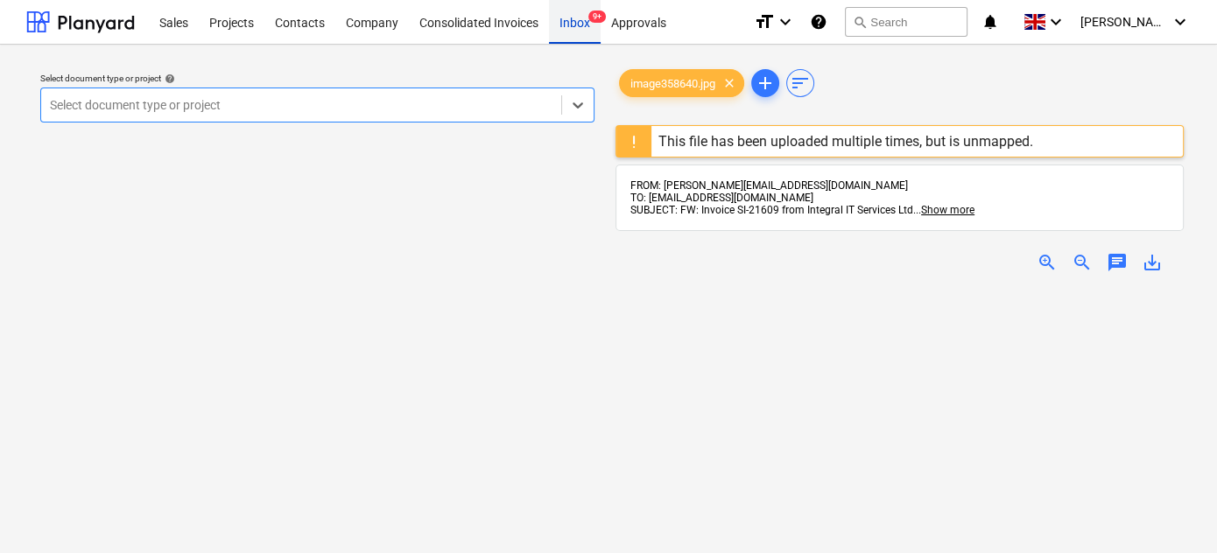
click at [573, 29] on div "Inbox 9+" at bounding box center [575, 21] width 52 height 45
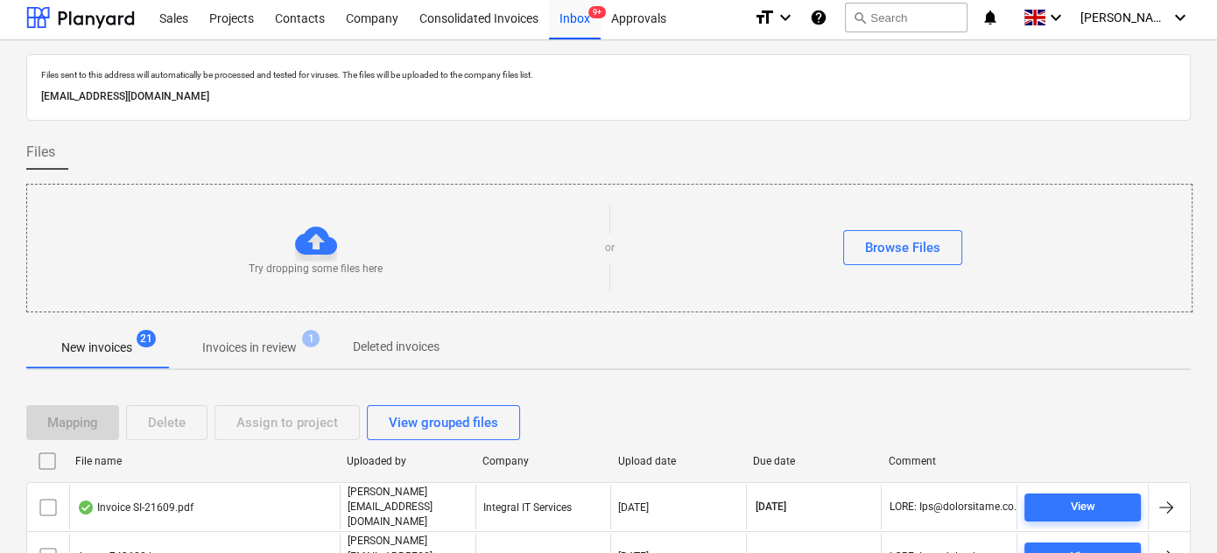
scroll to position [238, 0]
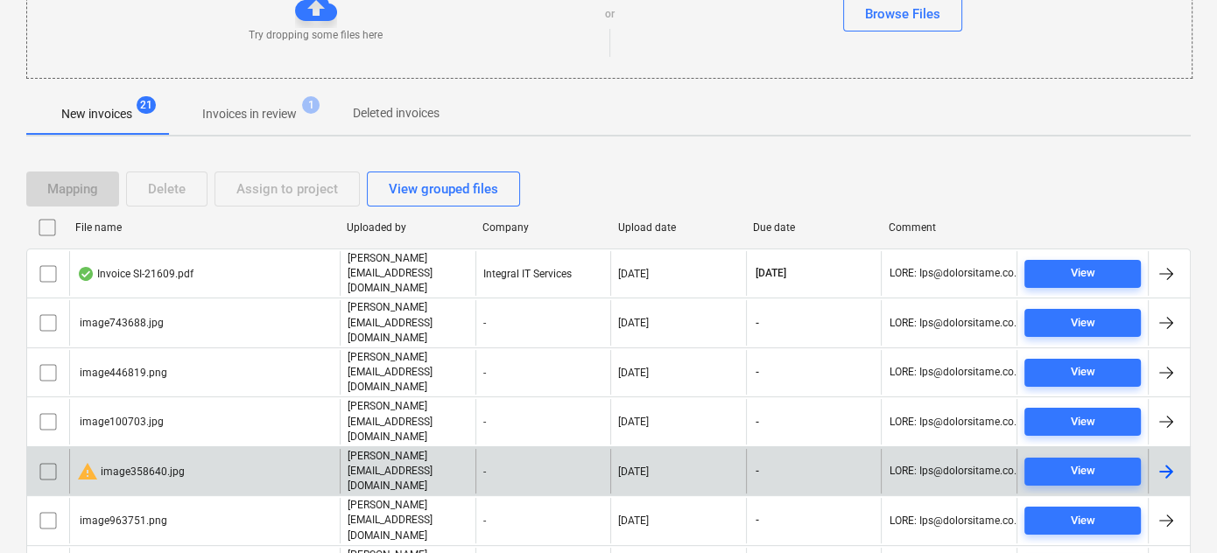
click at [51, 458] on input "checkbox" at bounding box center [48, 472] width 28 height 28
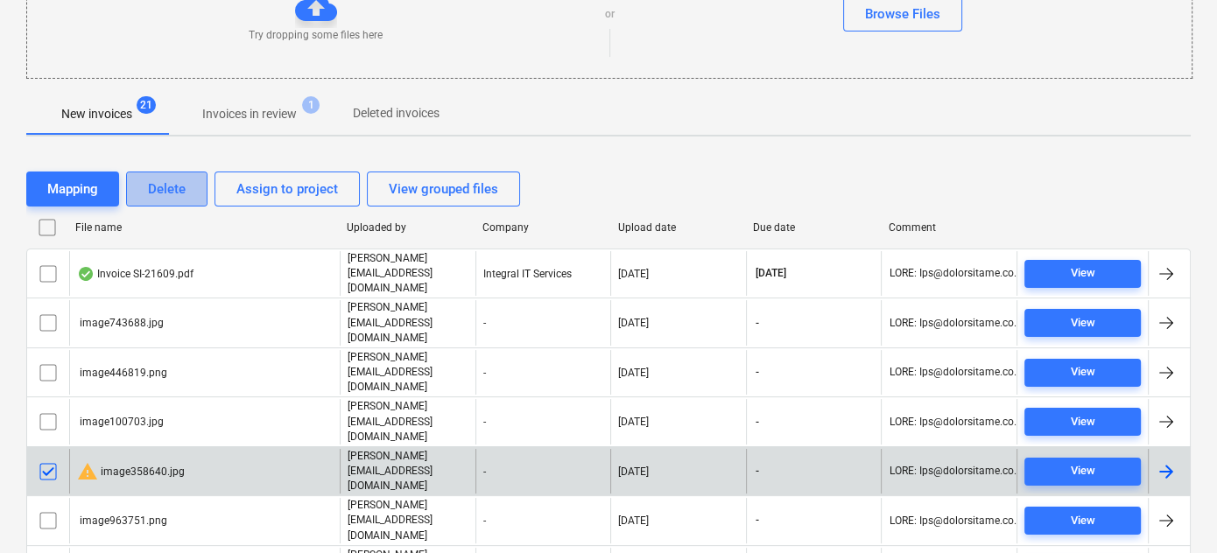
click at [165, 184] on div "Delete" at bounding box center [167, 189] width 38 height 23
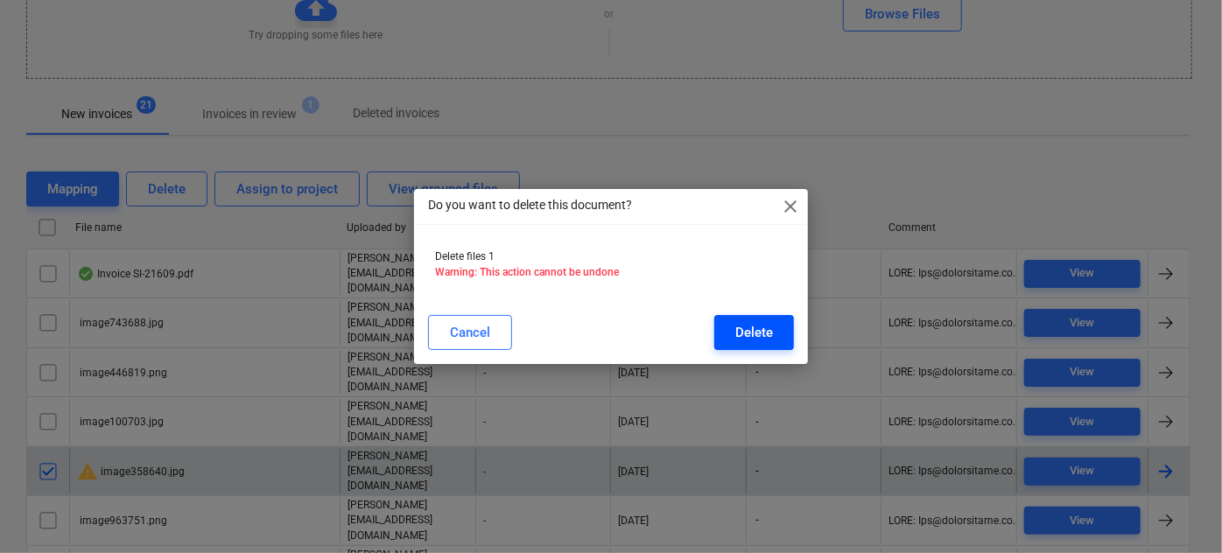
click at [721, 338] on button "Delete" at bounding box center [754, 332] width 80 height 35
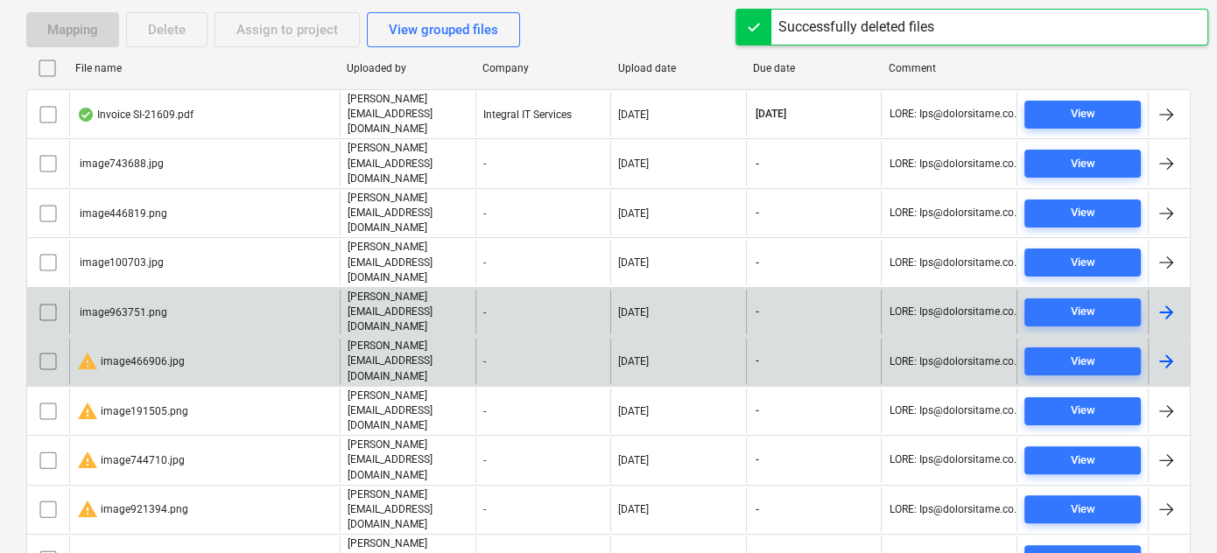
click at [126, 351] on div "warning image466906.jpg" at bounding box center [131, 361] width 108 height 21
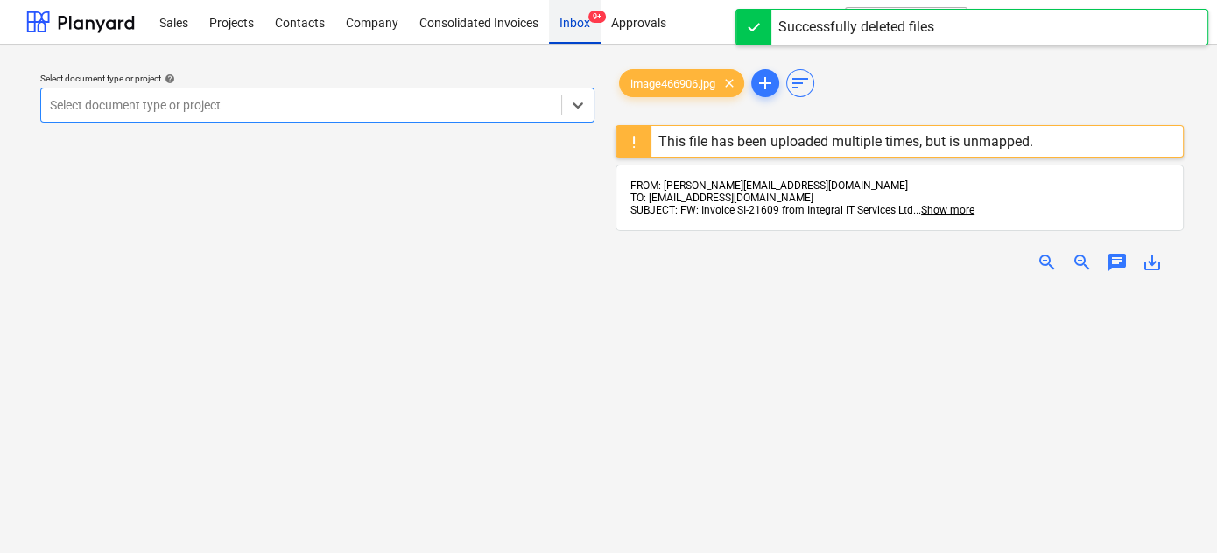
click at [581, 27] on div "Inbox 9+" at bounding box center [575, 21] width 52 height 45
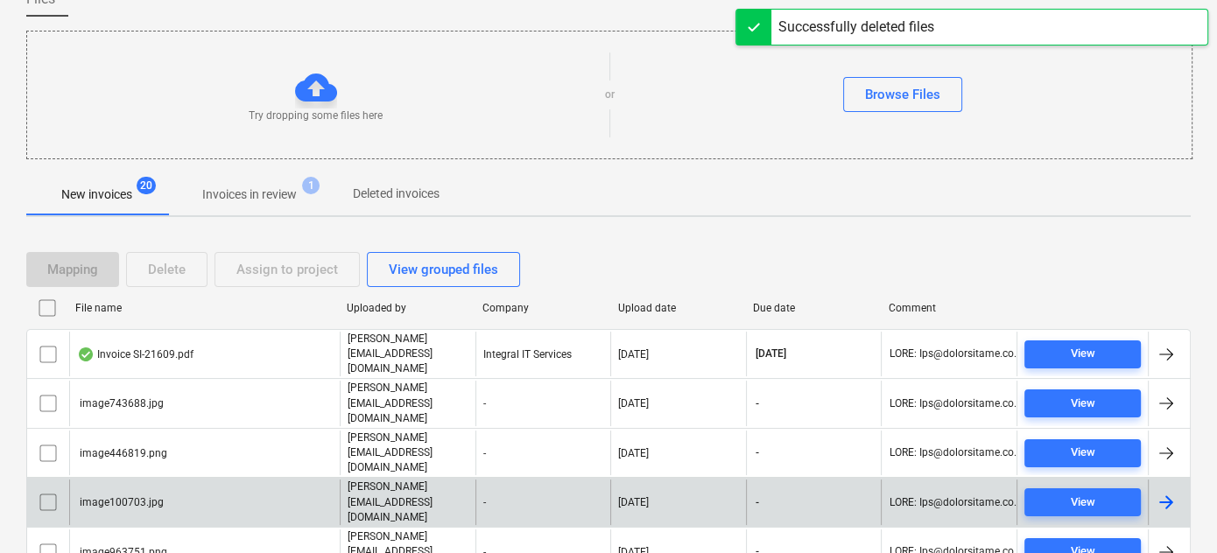
scroll to position [158, 0]
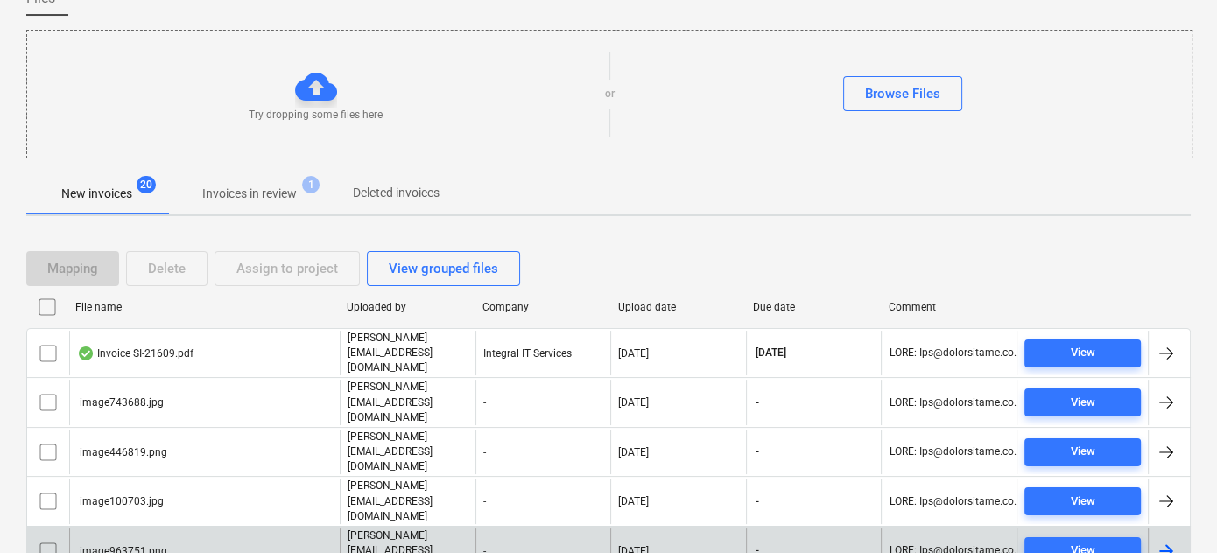
drag, startPoint x: 51, startPoint y: 505, endPoint x: 65, endPoint y: 471, distance: 36.9
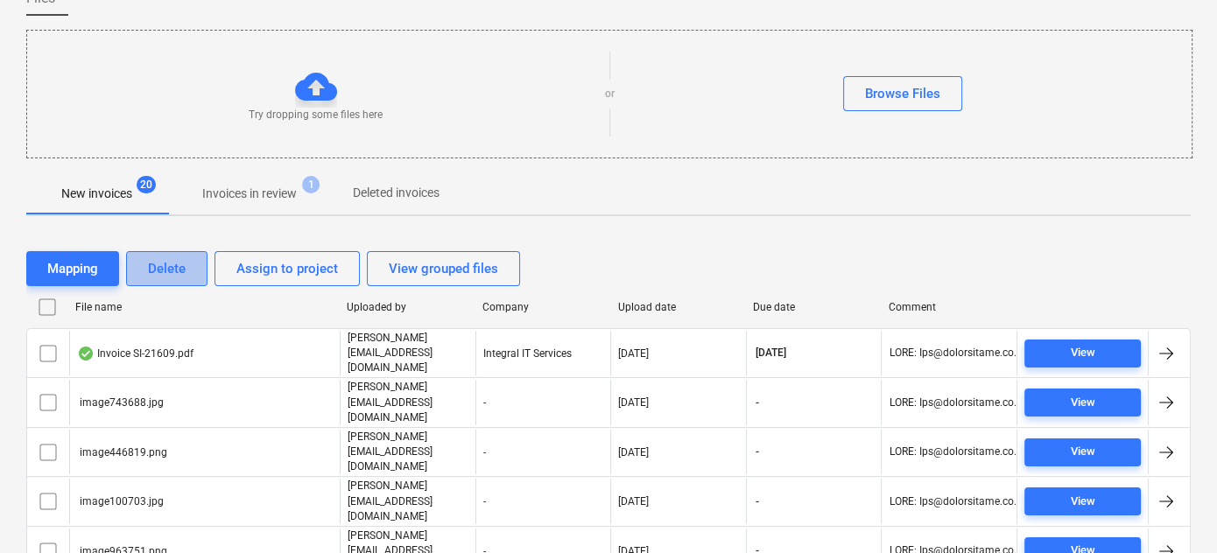
click at [158, 258] on div "Delete" at bounding box center [167, 268] width 38 height 23
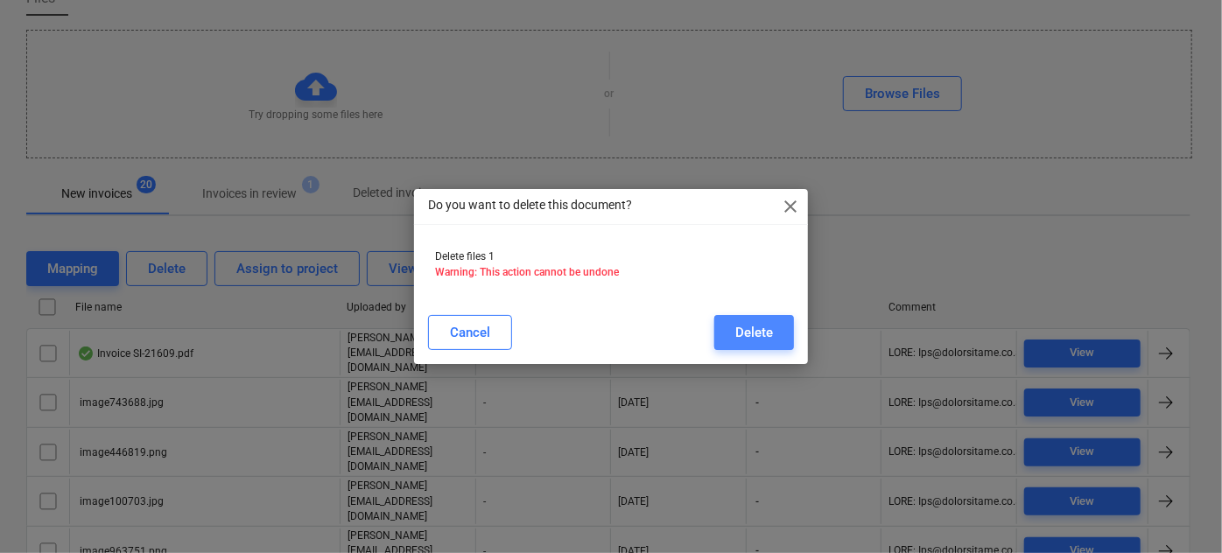
click at [721, 339] on button "Delete" at bounding box center [754, 332] width 80 height 35
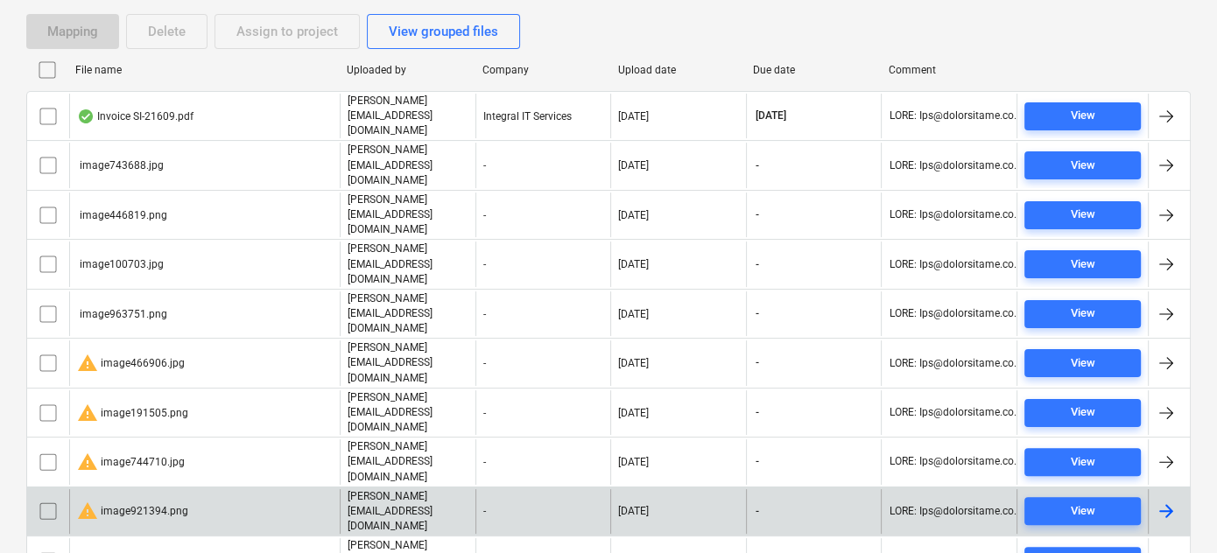
scroll to position [397, 0]
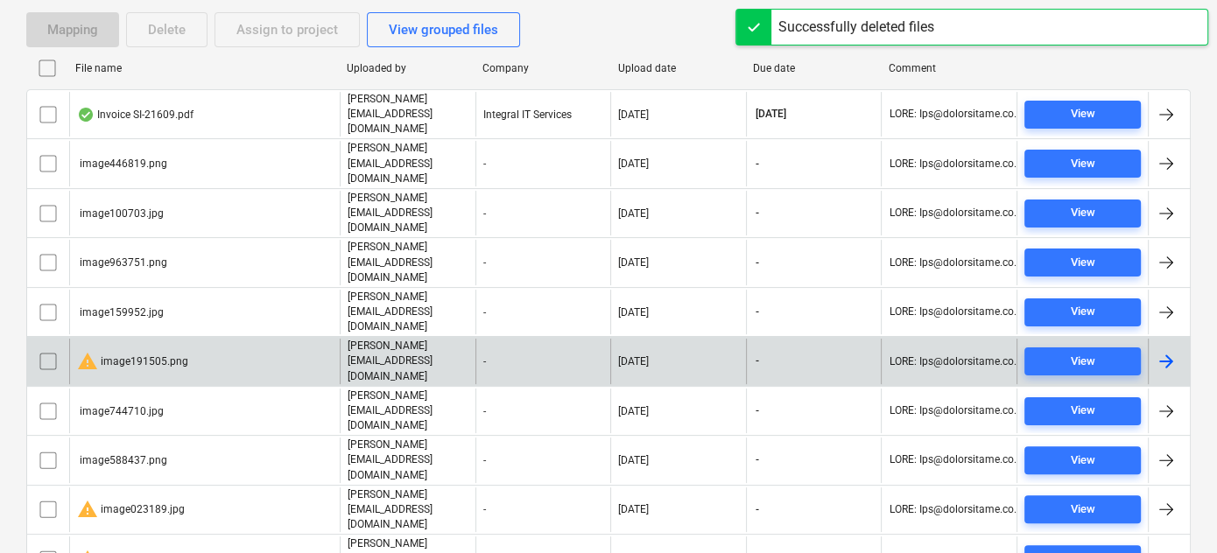
click at [152, 351] on div "warning image191505.png" at bounding box center [132, 361] width 111 height 21
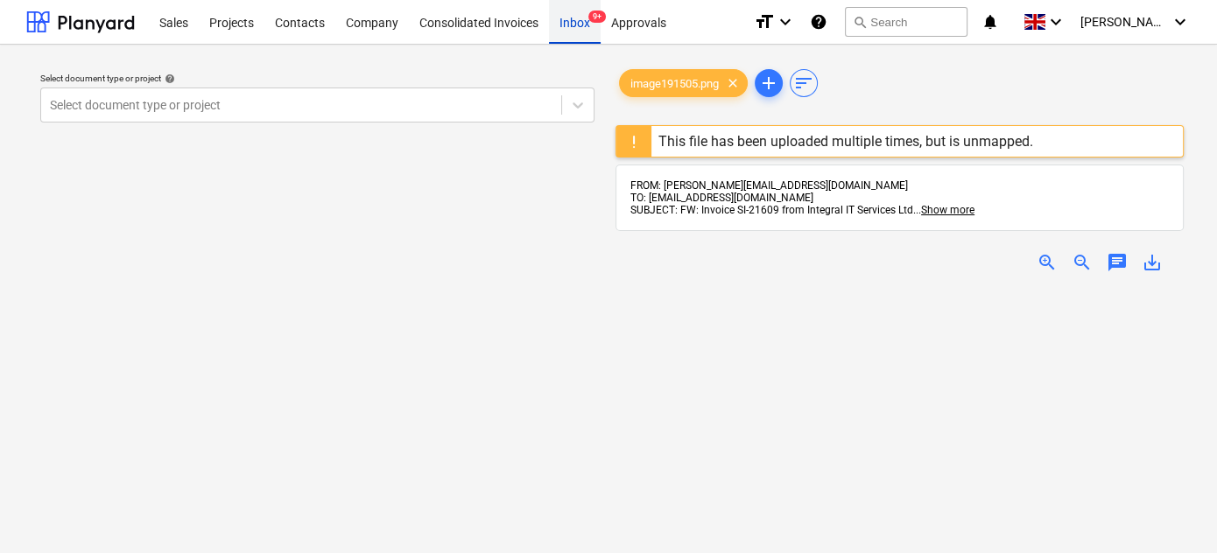
click at [572, 34] on div "Inbox 9+" at bounding box center [575, 21] width 52 height 45
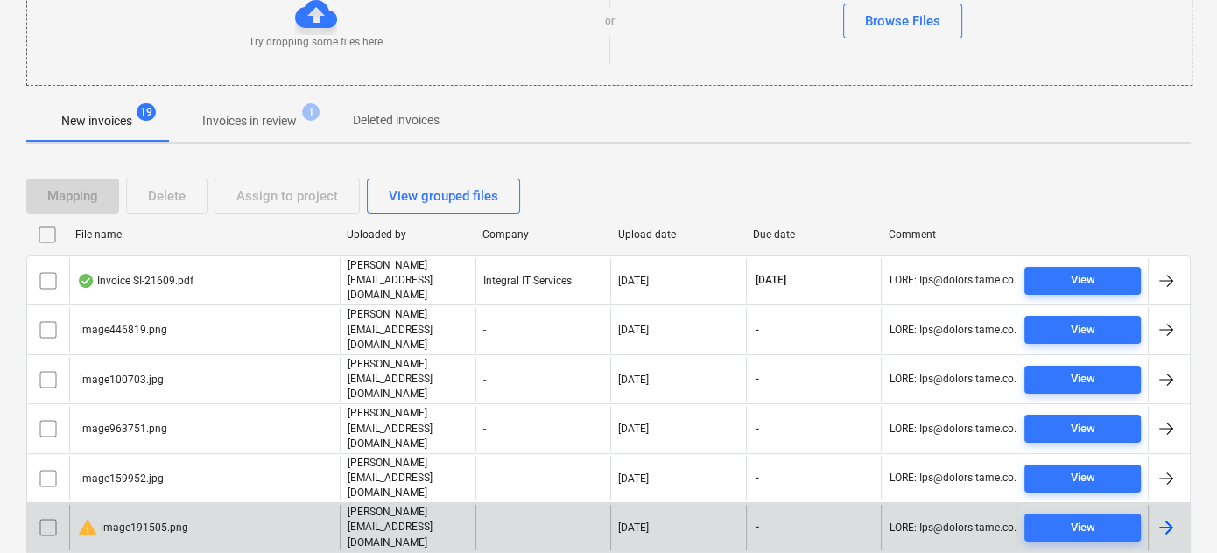
scroll to position [238, 0]
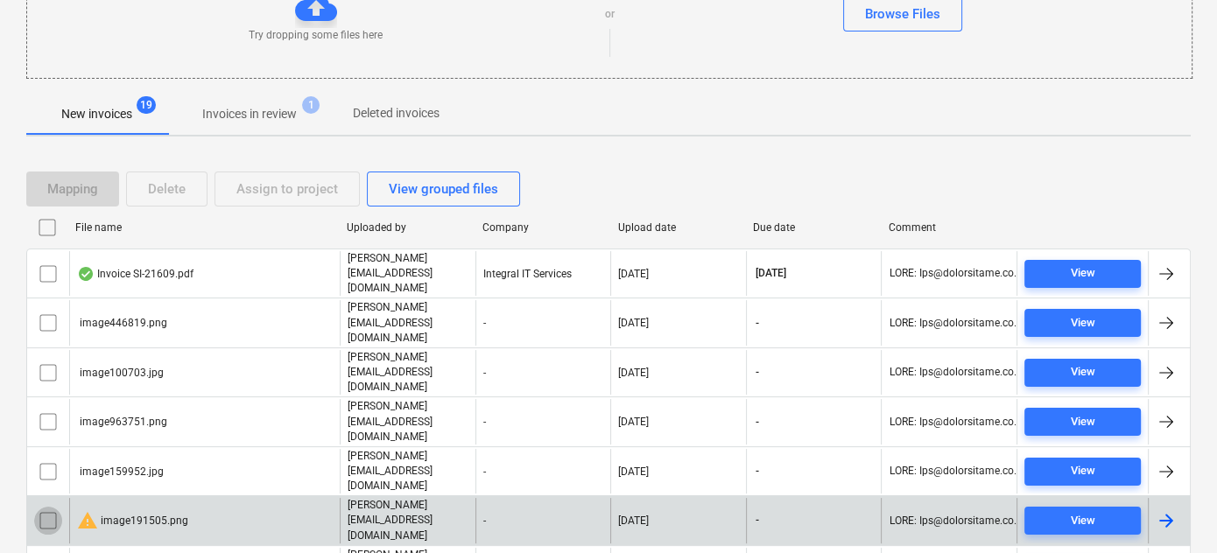
click at [49, 507] on input "checkbox" at bounding box center [48, 521] width 28 height 28
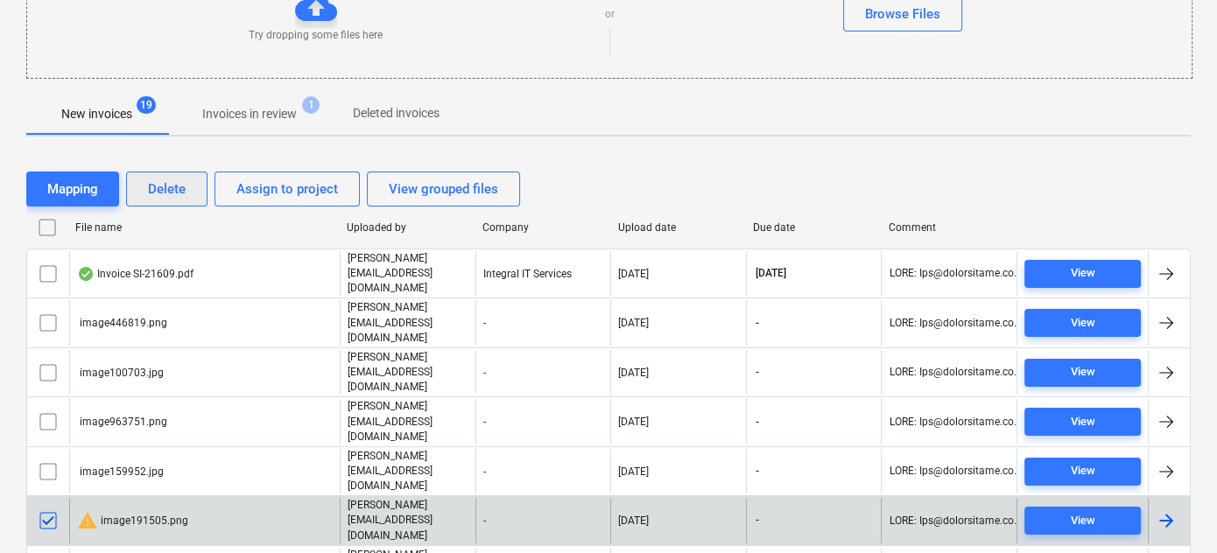
click at [165, 191] on div "Delete" at bounding box center [167, 189] width 38 height 23
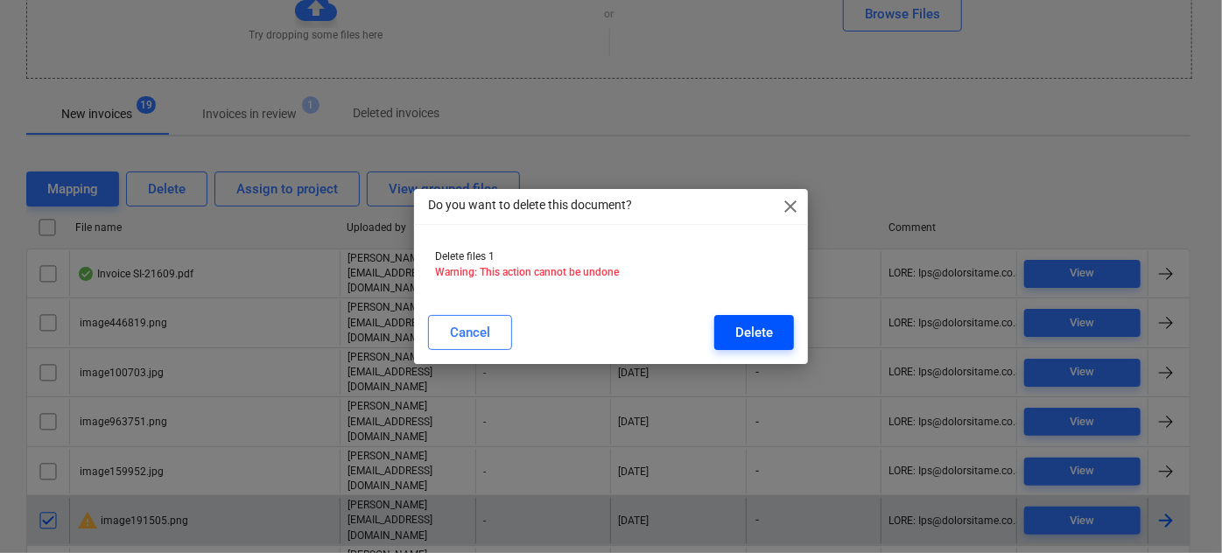
click at [730, 341] on button "Delete" at bounding box center [754, 332] width 80 height 35
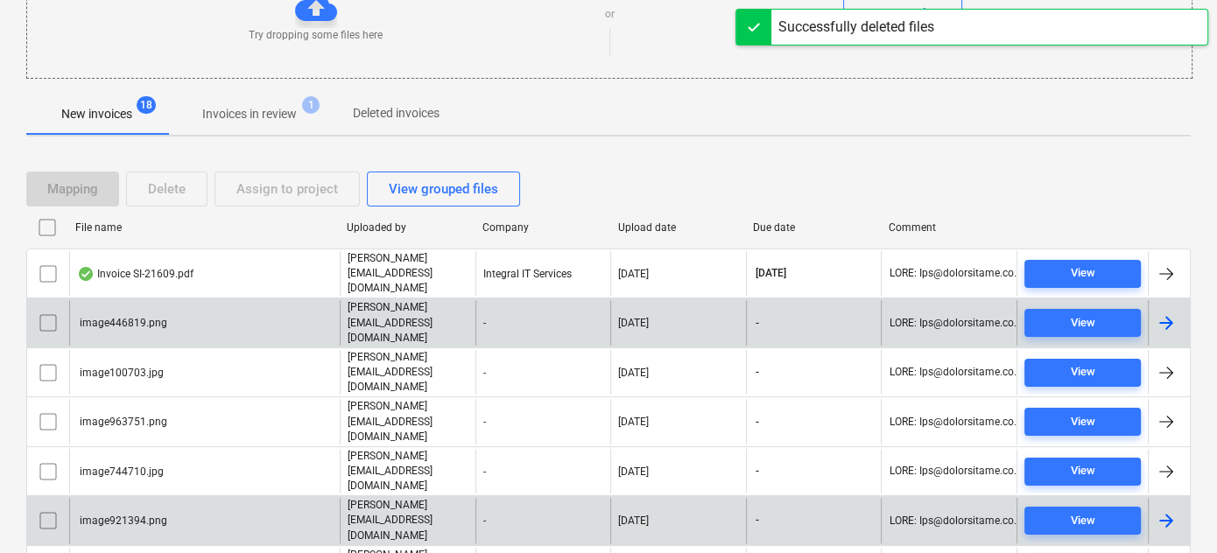
click at [120, 305] on div "image446819.png" at bounding box center [204, 322] width 271 height 45
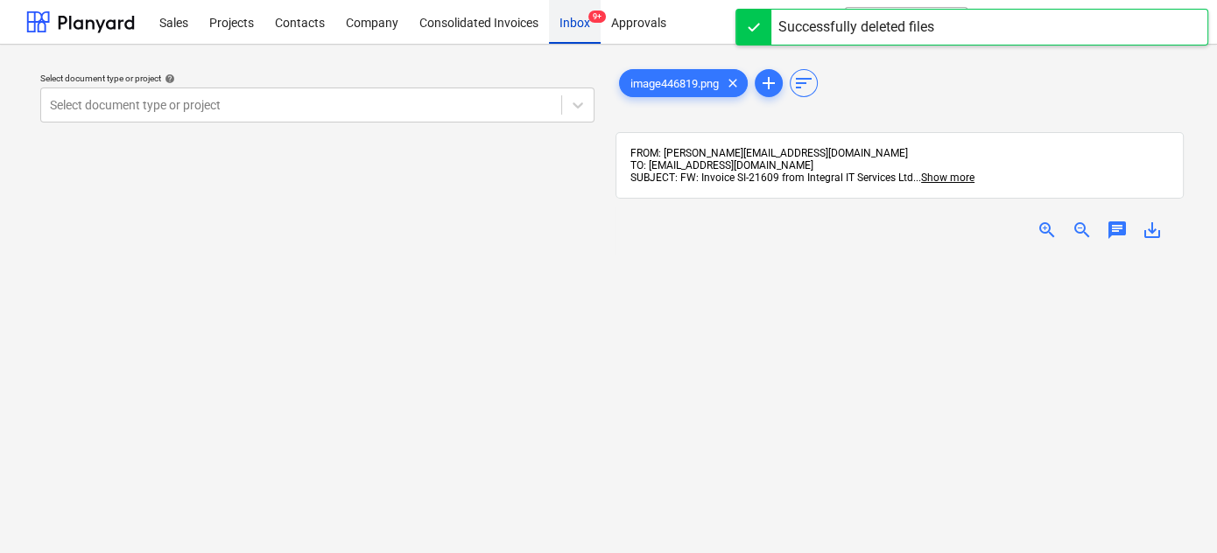
click at [576, 20] on div "Inbox 9+" at bounding box center [575, 21] width 52 height 45
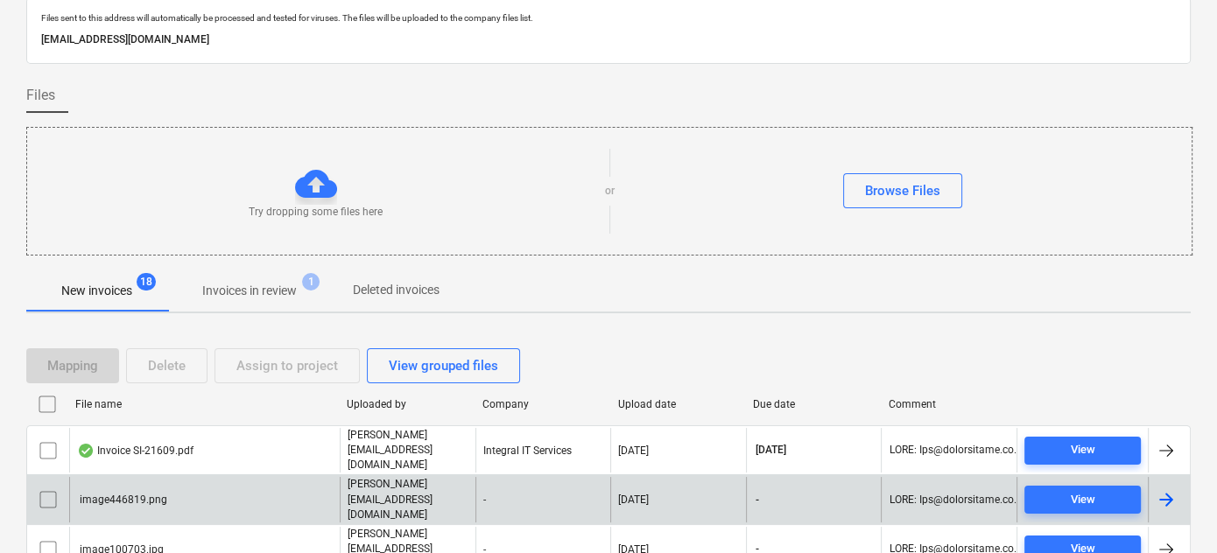
scroll to position [79, 0]
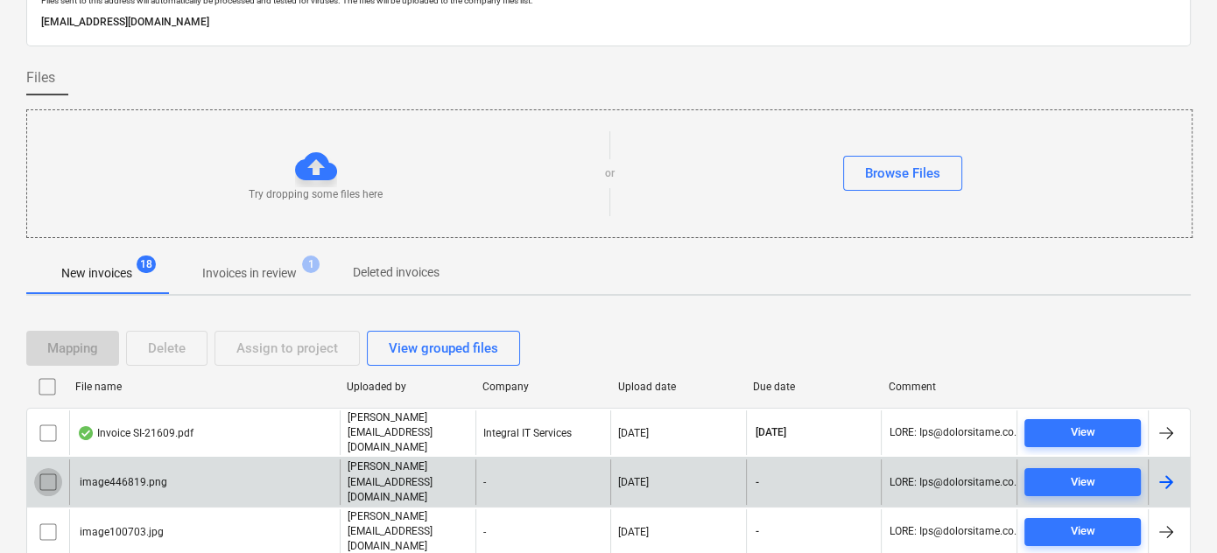
click at [60, 468] on input "checkbox" at bounding box center [48, 482] width 28 height 28
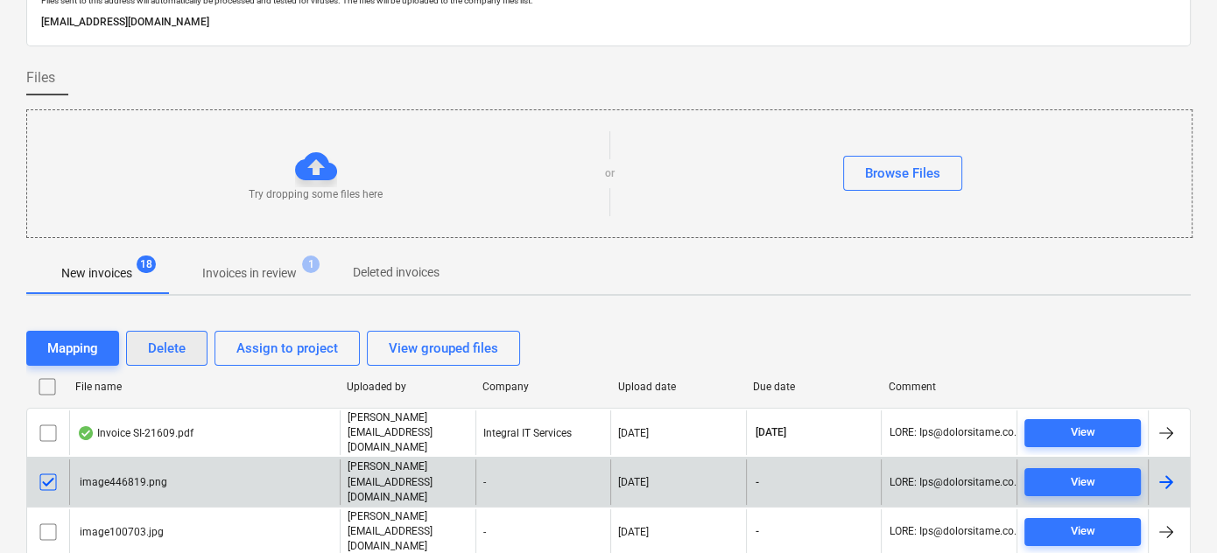
click at [152, 342] on div "Delete" at bounding box center [167, 348] width 38 height 23
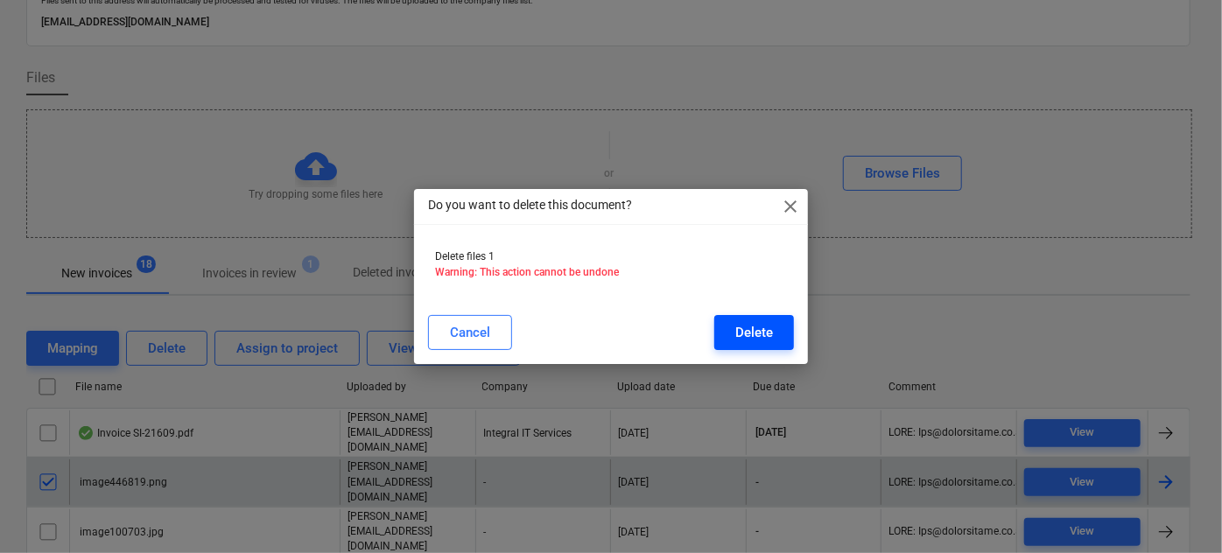
click at [751, 334] on div "Delete" at bounding box center [754, 332] width 38 height 23
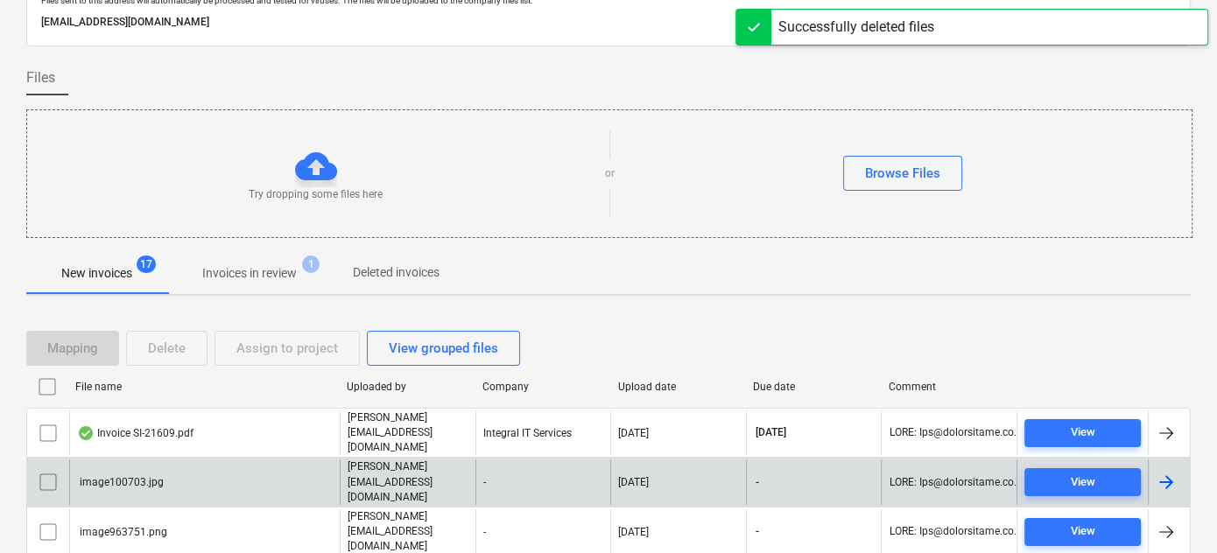
click at [128, 476] on div "image100703.jpg" at bounding box center [120, 482] width 87 height 12
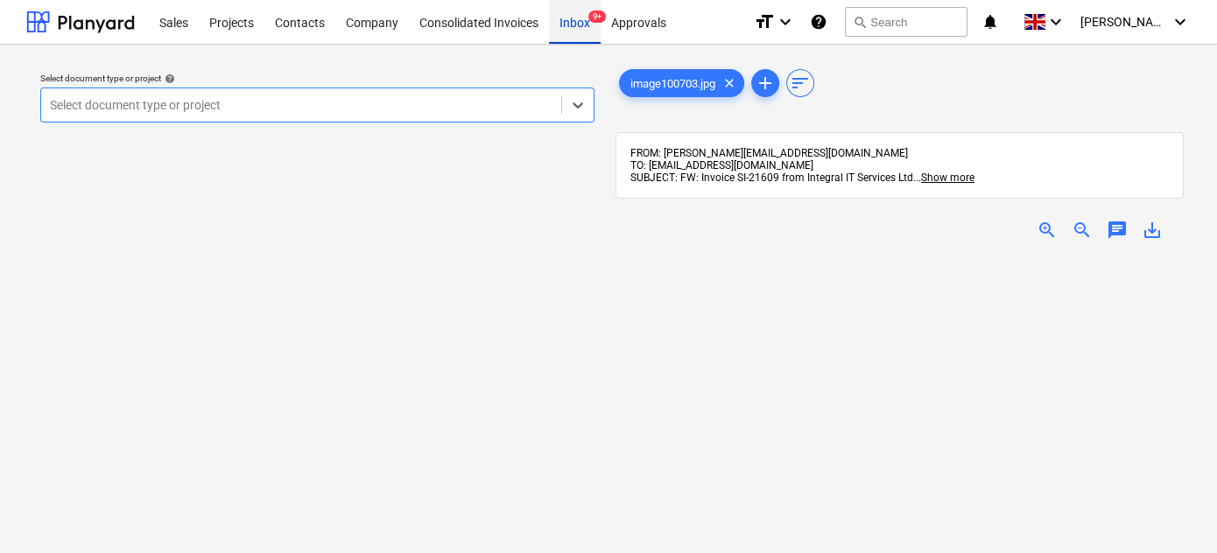
click at [580, 25] on div "Inbox 9+" at bounding box center [575, 21] width 52 height 45
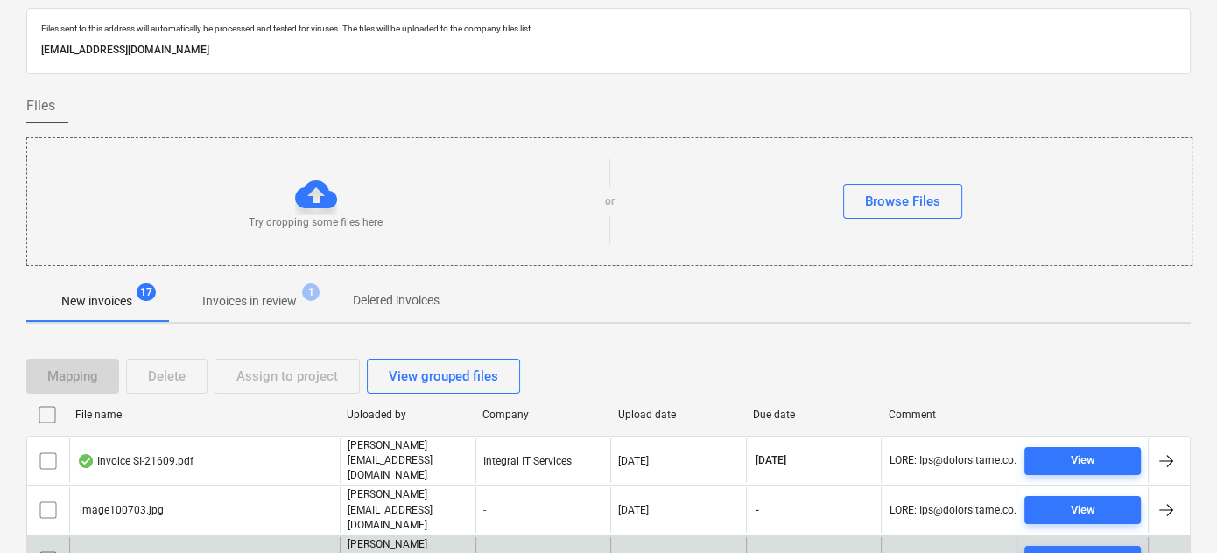
scroll to position [79, 0]
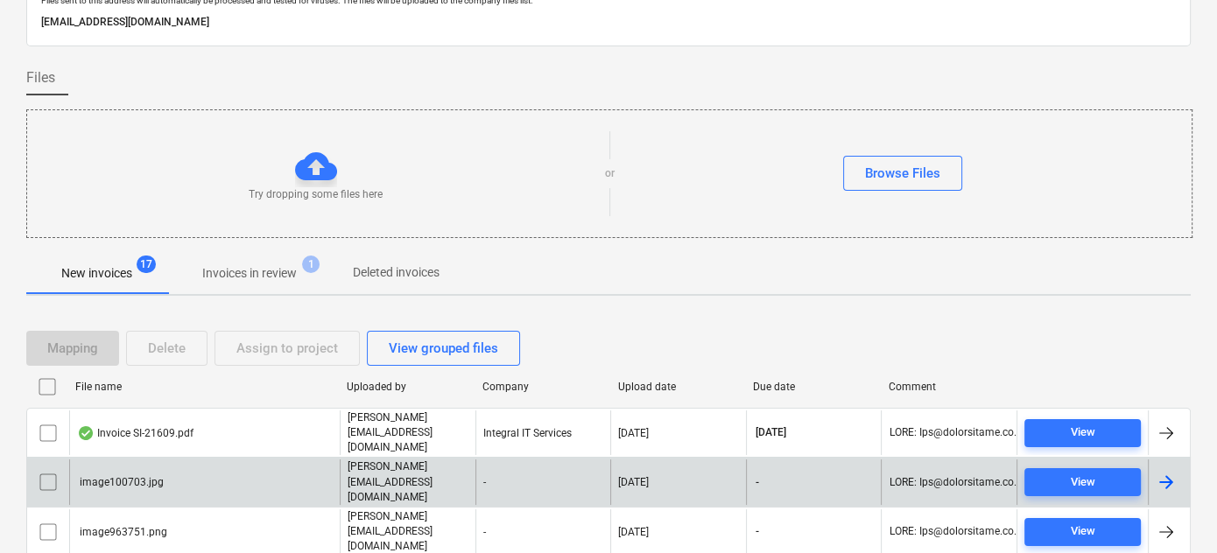
click at [45, 468] on input "checkbox" at bounding box center [48, 482] width 28 height 28
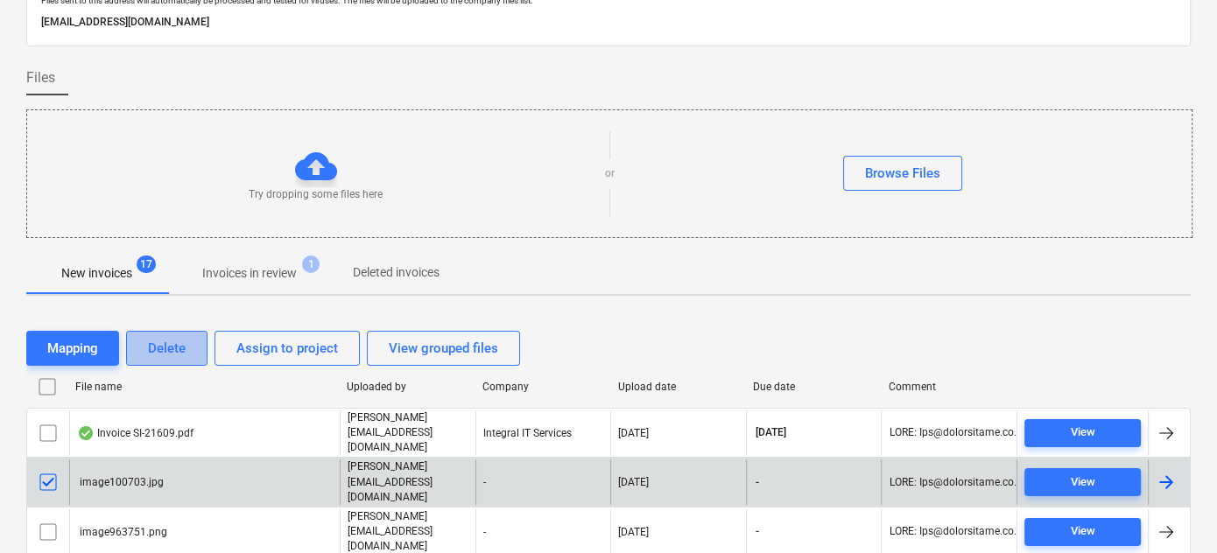
click at [172, 331] on button "Delete" at bounding box center [166, 348] width 81 height 35
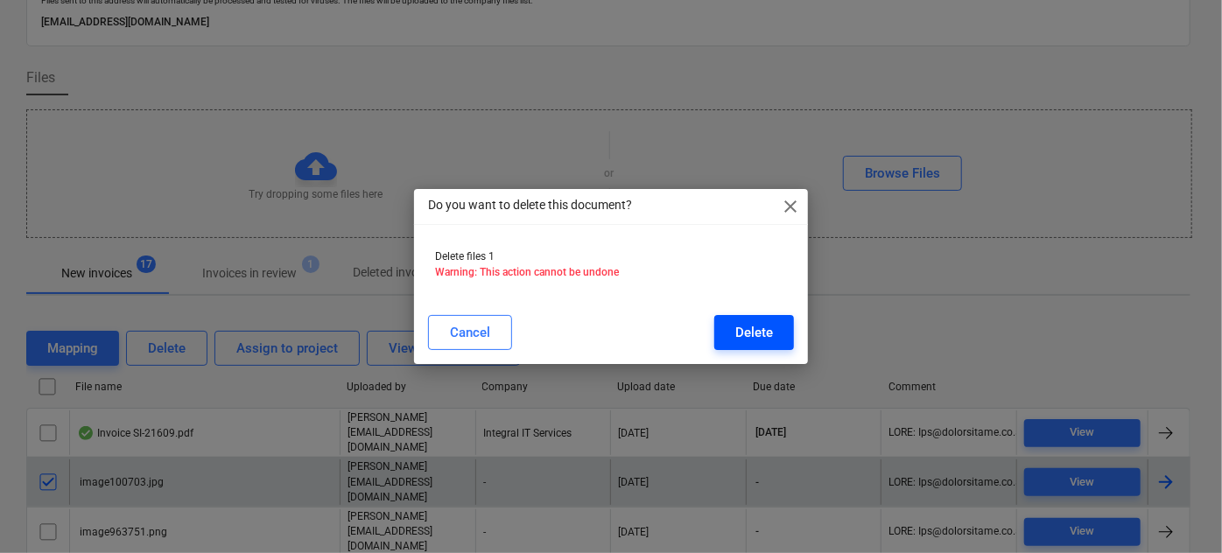
click at [721, 334] on button "Delete" at bounding box center [754, 332] width 80 height 35
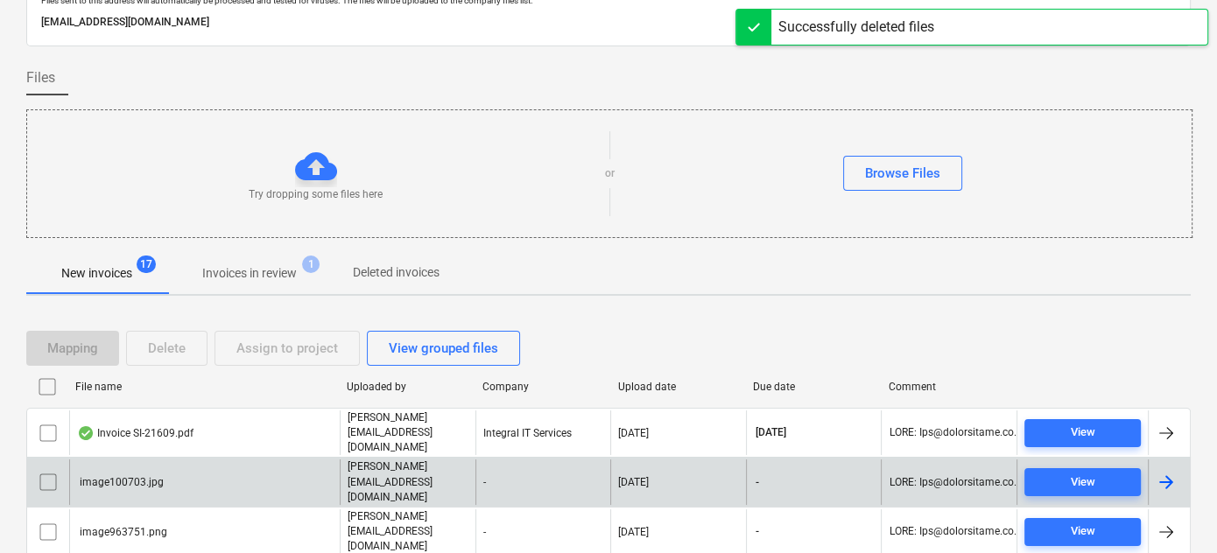
click at [112, 476] on div "image100703.jpg" at bounding box center [120, 482] width 87 height 12
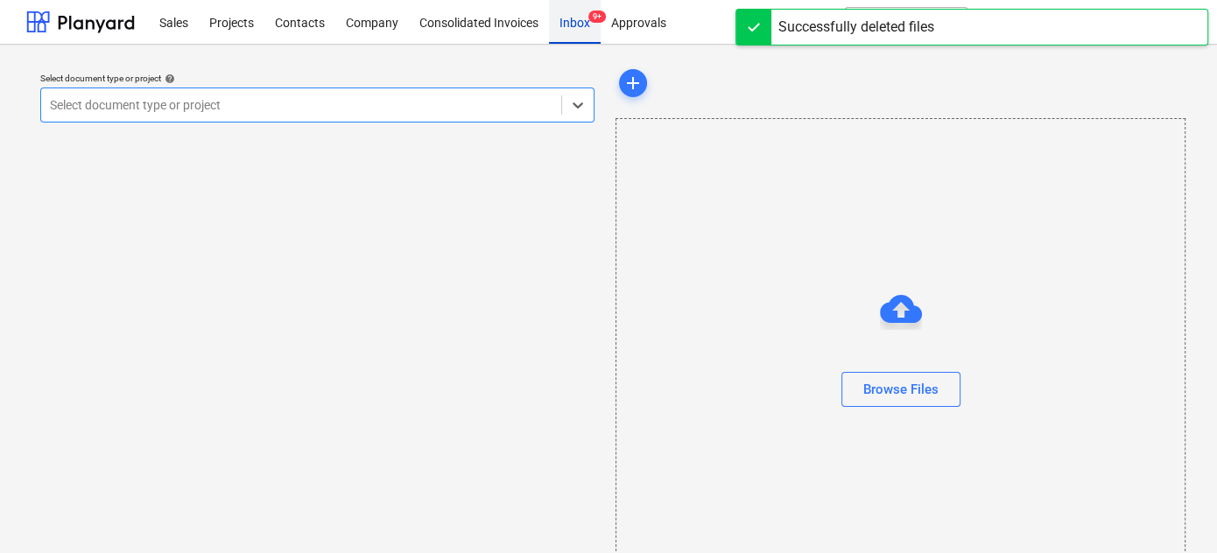
click at [569, 25] on div "Inbox 9+" at bounding box center [575, 21] width 52 height 45
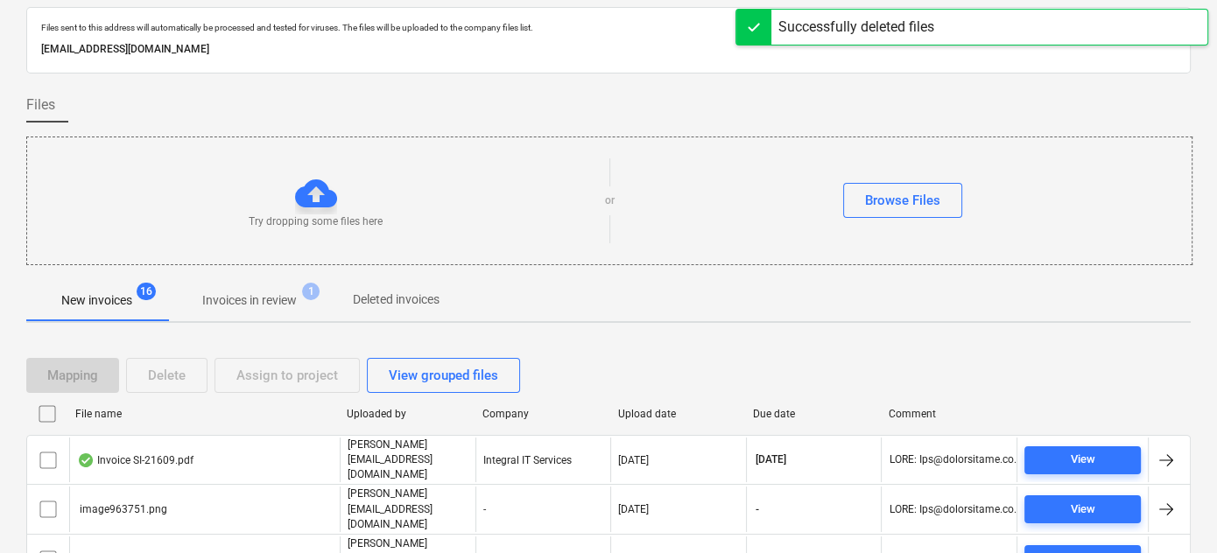
scroll to position [79, 0]
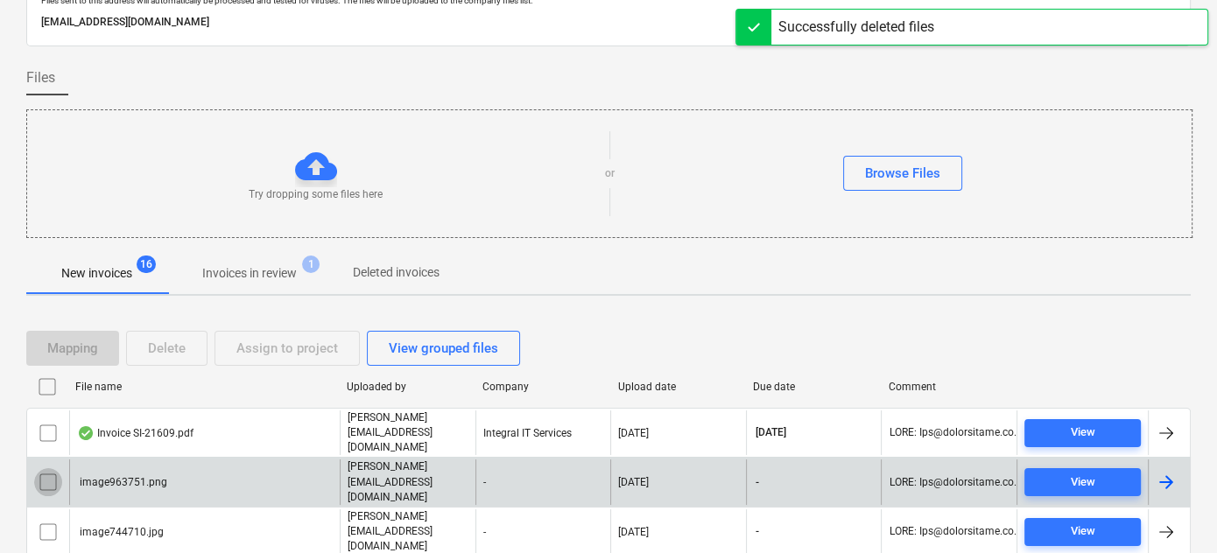
click at [41, 468] on input "checkbox" at bounding box center [48, 482] width 28 height 28
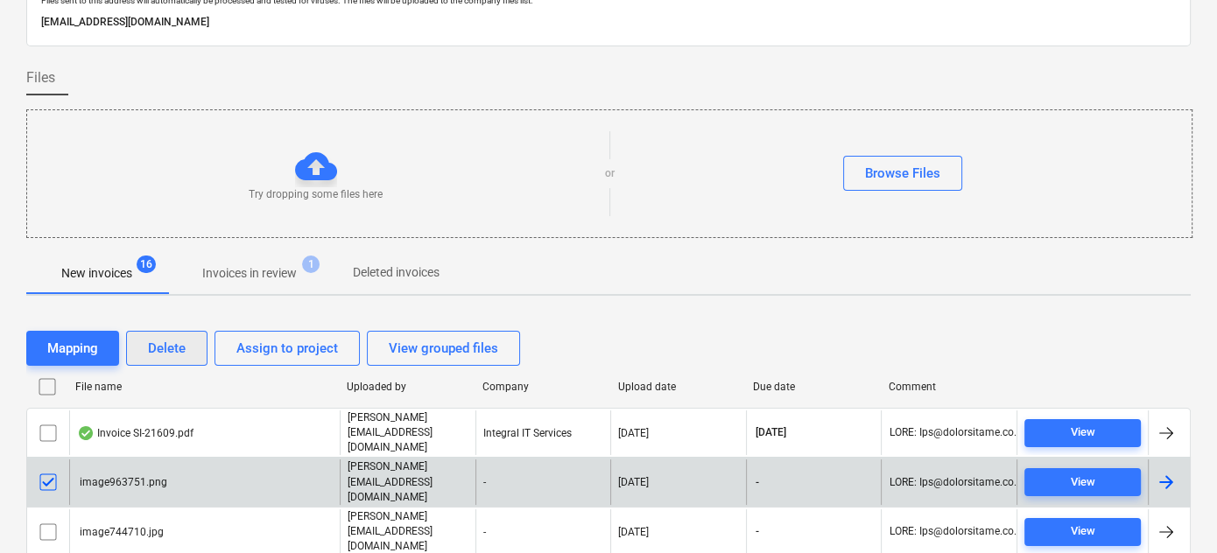
click at [163, 354] on div "Delete" at bounding box center [167, 348] width 38 height 23
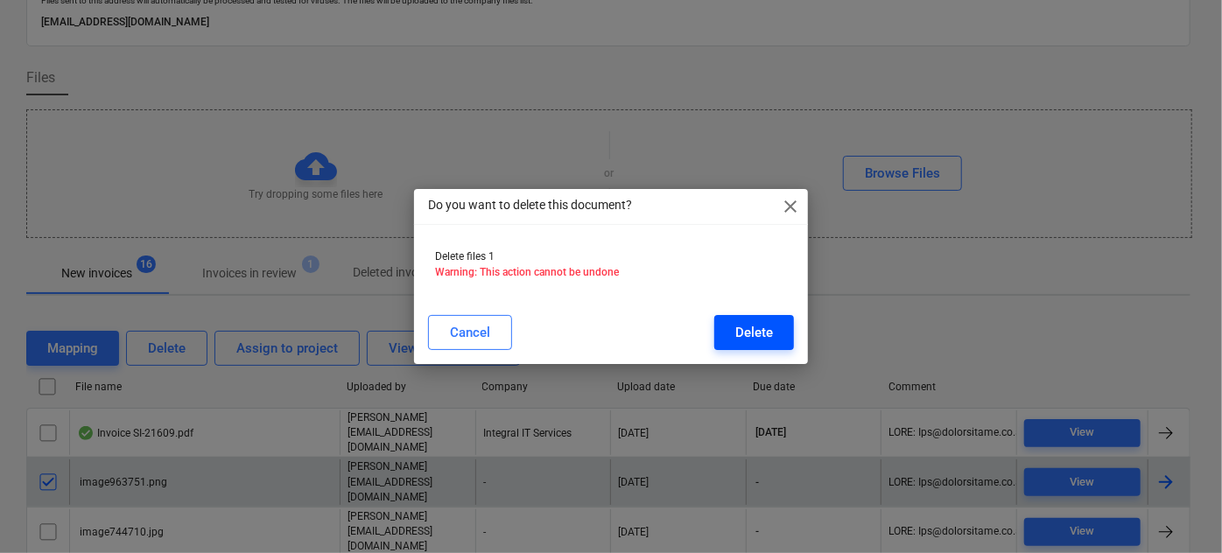
click at [756, 320] on button "Delete" at bounding box center [754, 332] width 80 height 35
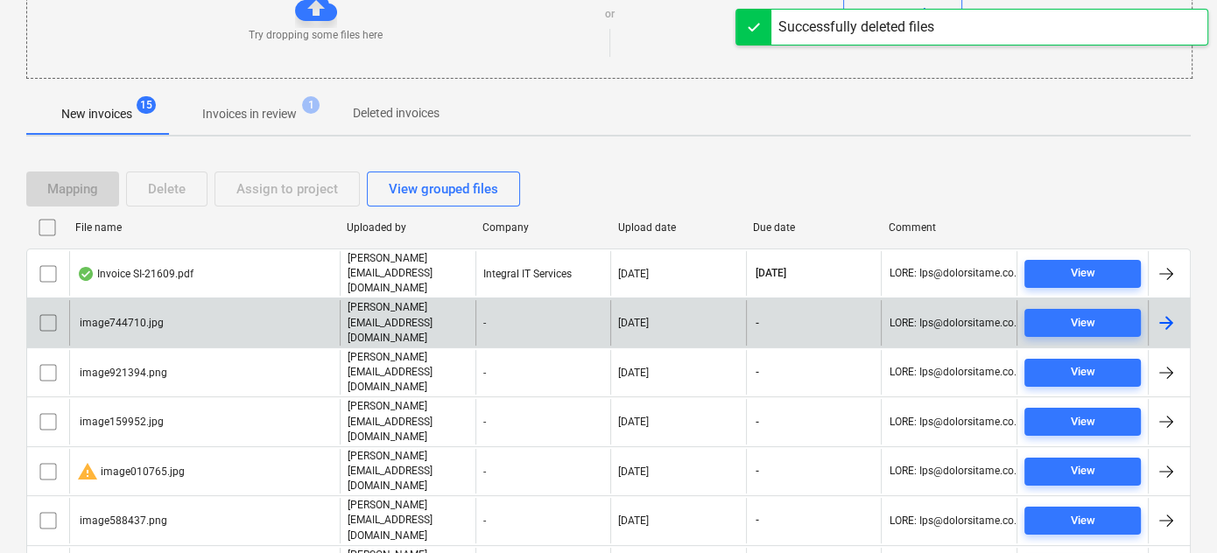
click at [134, 305] on div "image744710.jpg" at bounding box center [204, 322] width 271 height 45
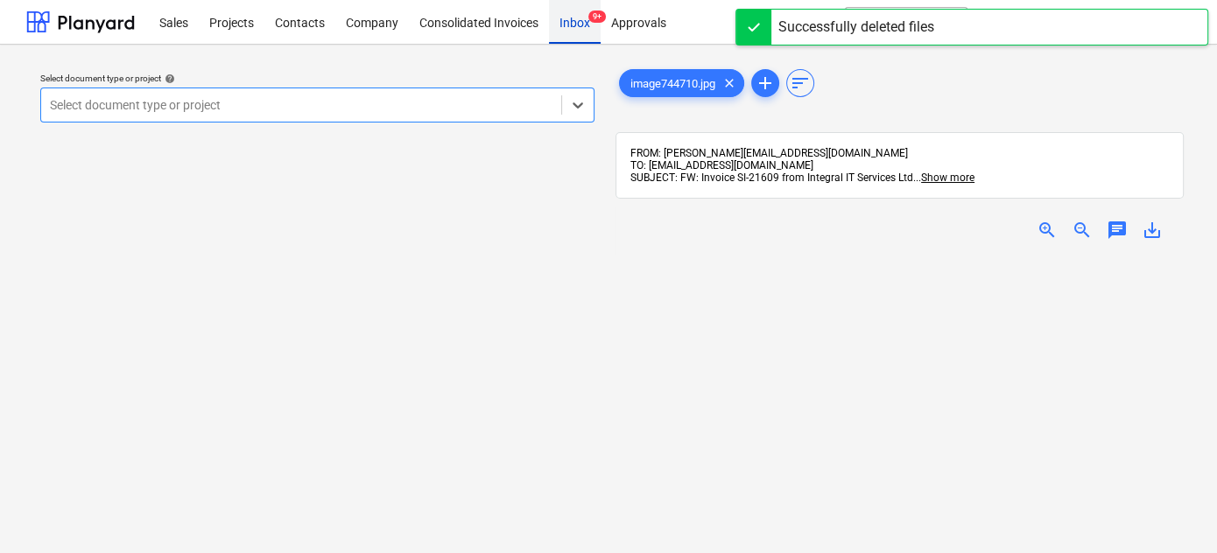
click at [569, 20] on div "Inbox 9+" at bounding box center [575, 21] width 52 height 45
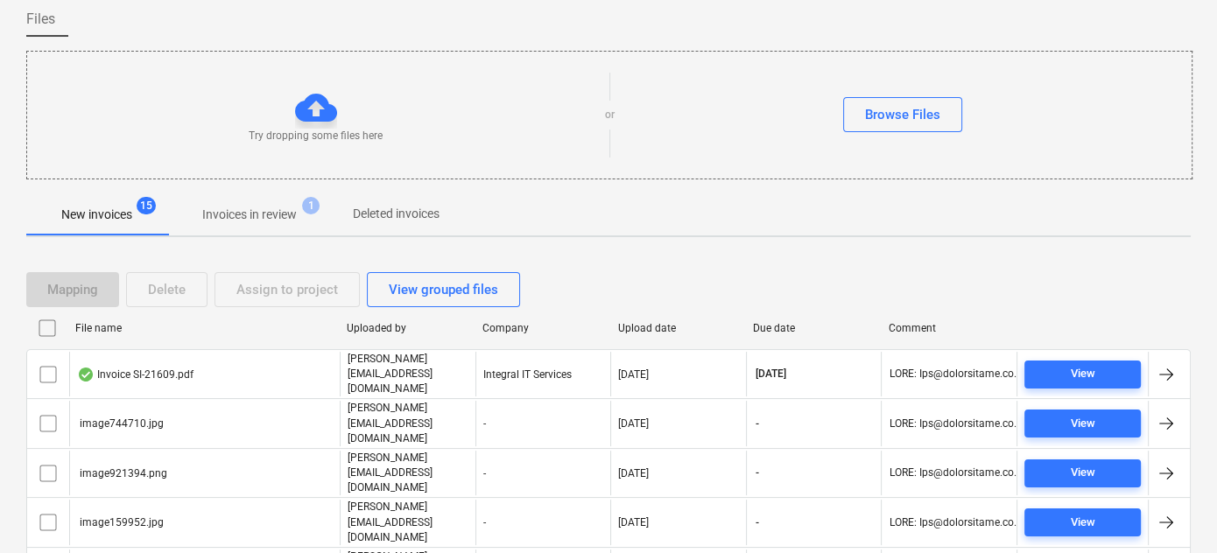
scroll to position [318, 0]
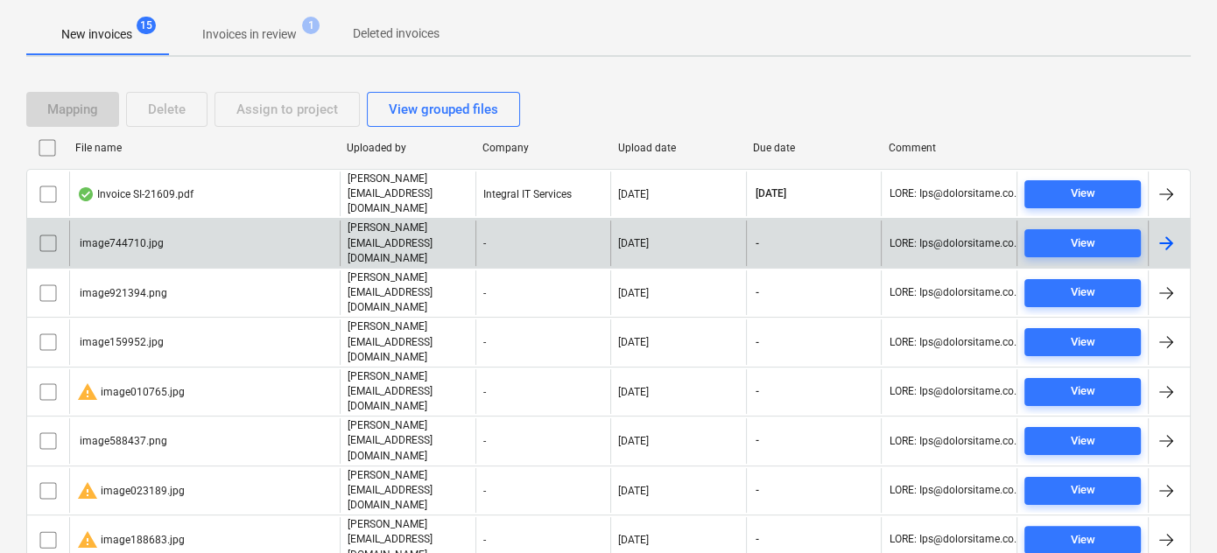
click at [44, 229] on input "checkbox" at bounding box center [48, 243] width 28 height 28
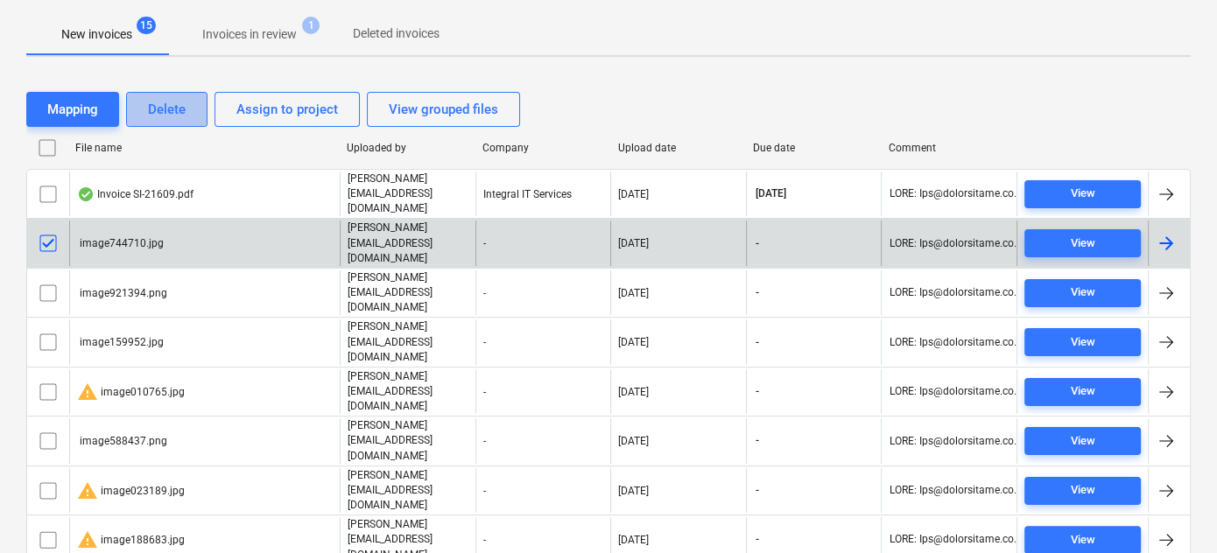
click at [165, 103] on div "Delete" at bounding box center [167, 109] width 38 height 23
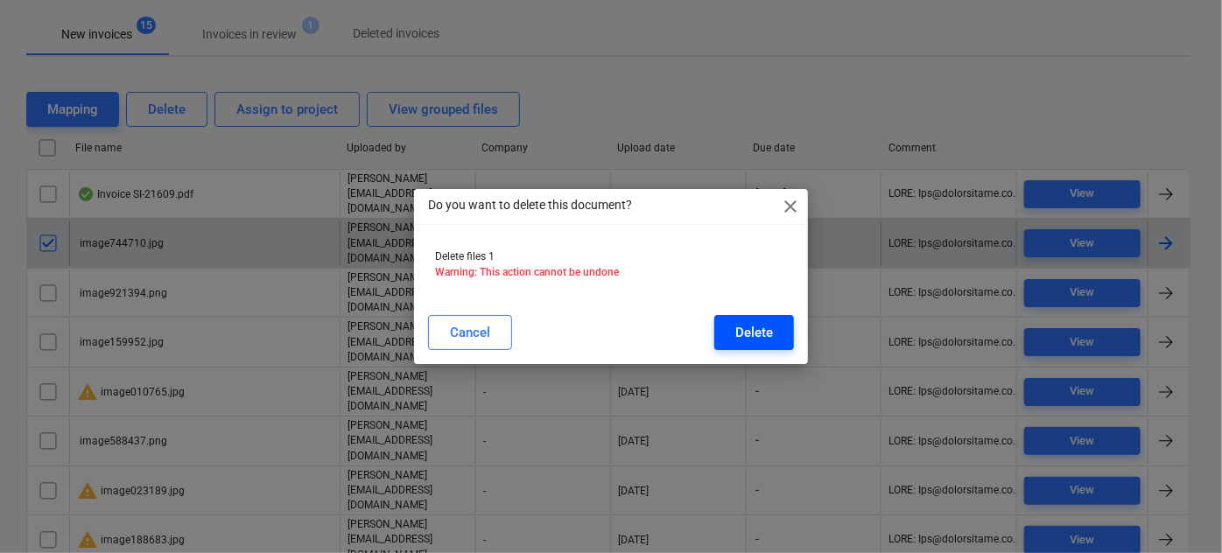
click at [756, 331] on div "Delete" at bounding box center [754, 332] width 38 height 23
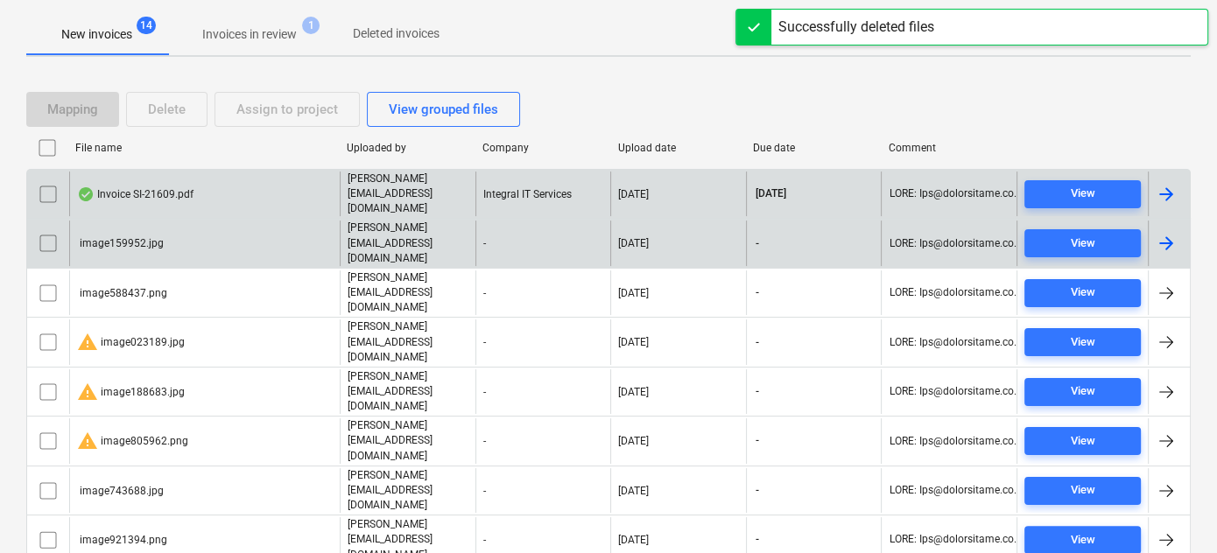
drag, startPoint x: 46, startPoint y: 221, endPoint x: 84, endPoint y: 172, distance: 61.7
click at [46, 229] on input "checkbox" at bounding box center [48, 243] width 28 height 28
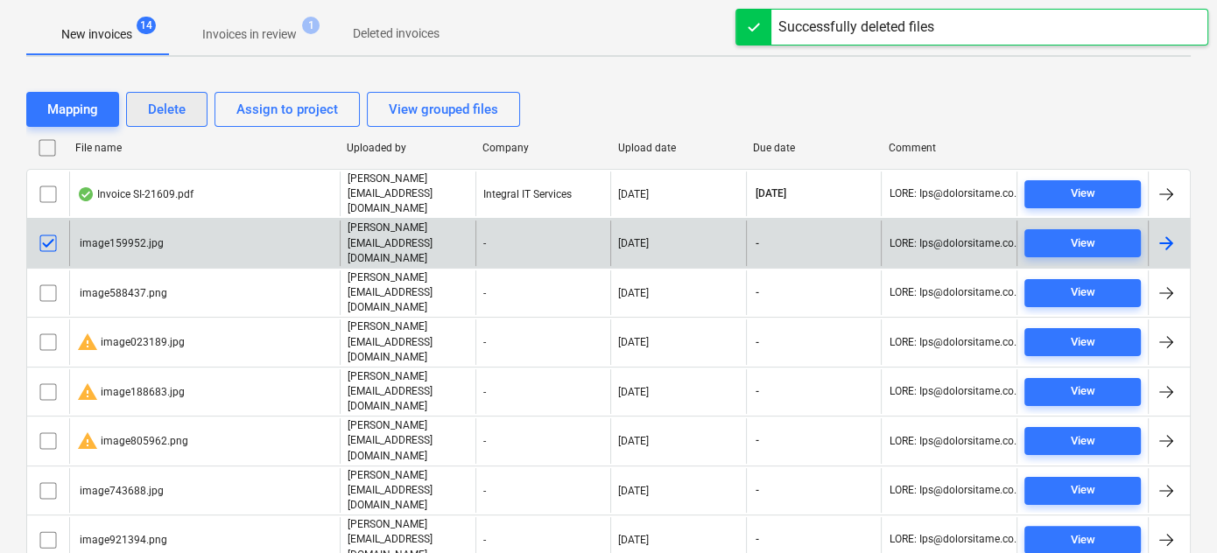
click at [148, 113] on div "Delete" at bounding box center [167, 109] width 38 height 23
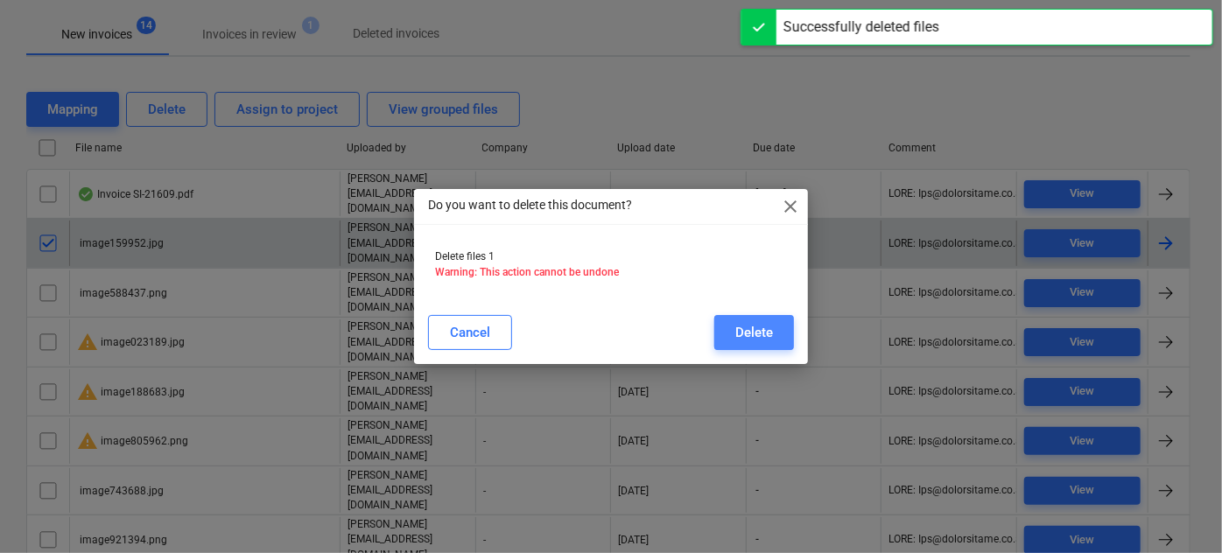
click at [761, 340] on div "Delete" at bounding box center [754, 332] width 38 height 23
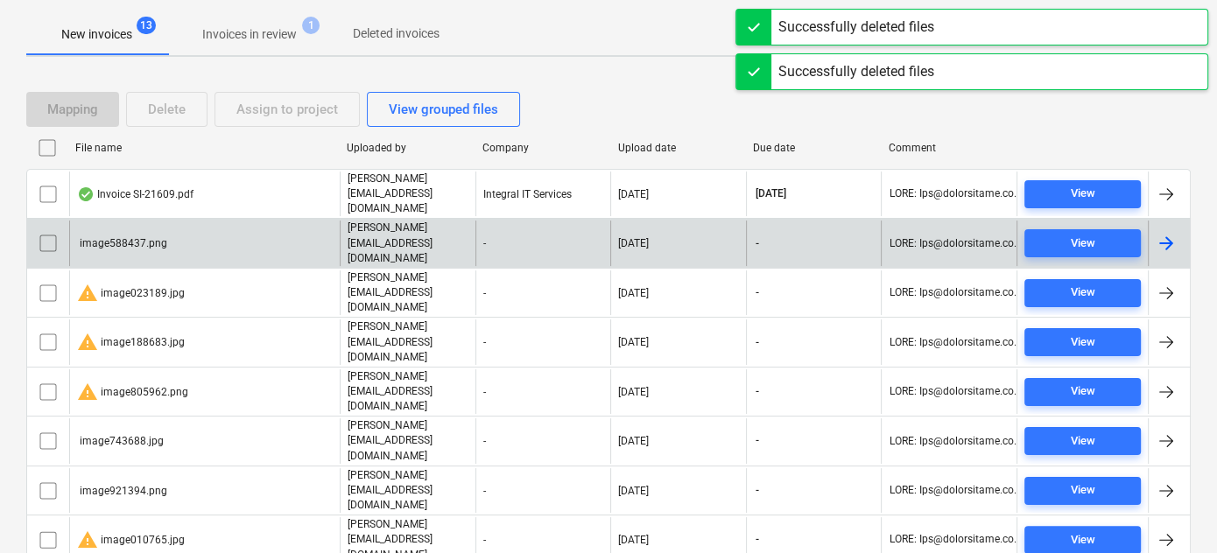
click at [120, 237] on div "image588437.png" at bounding box center [122, 243] width 90 height 12
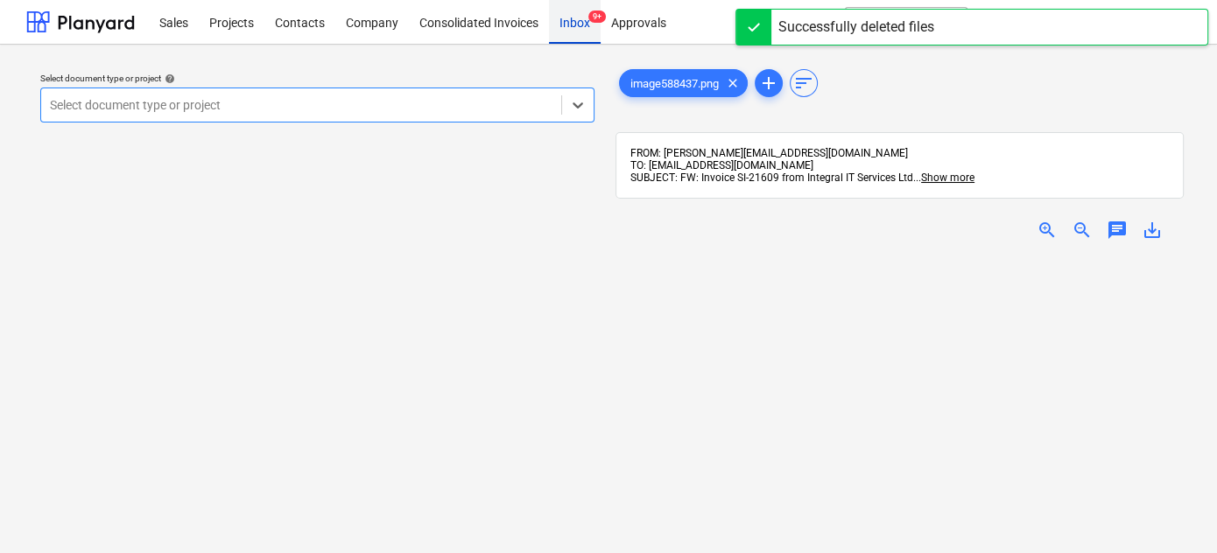
click at [567, 29] on div "Inbox 9+" at bounding box center [575, 21] width 52 height 45
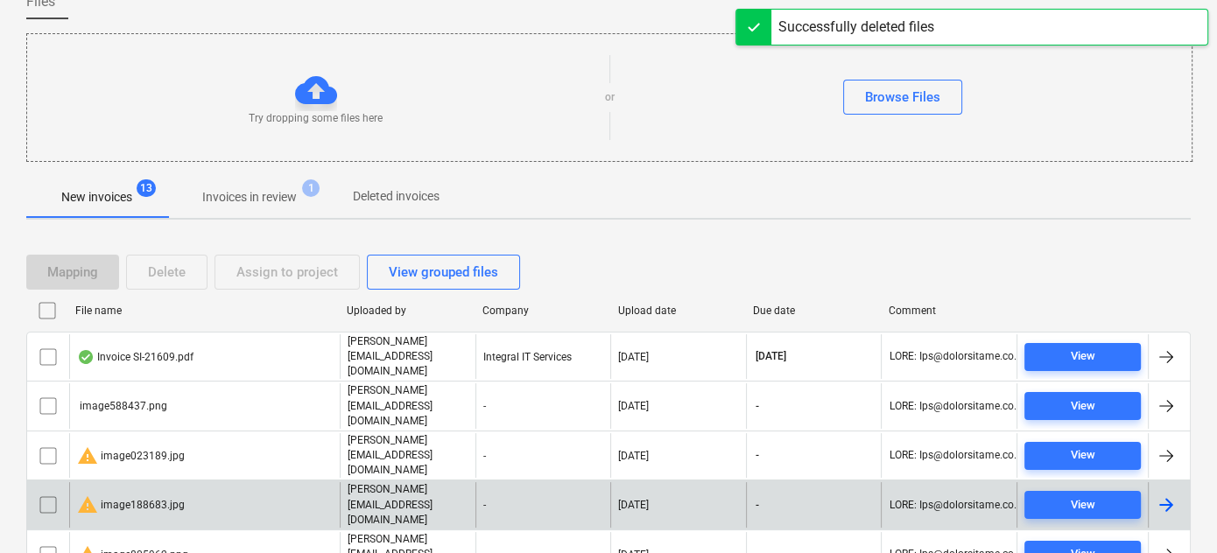
scroll to position [158, 0]
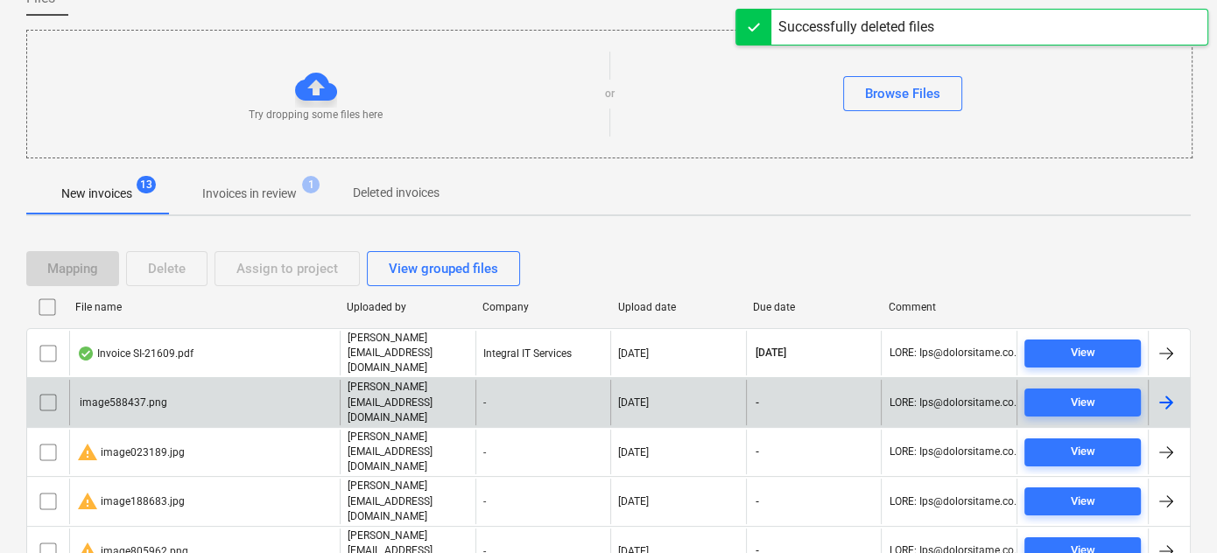
click at [51, 389] on input "checkbox" at bounding box center [48, 403] width 28 height 28
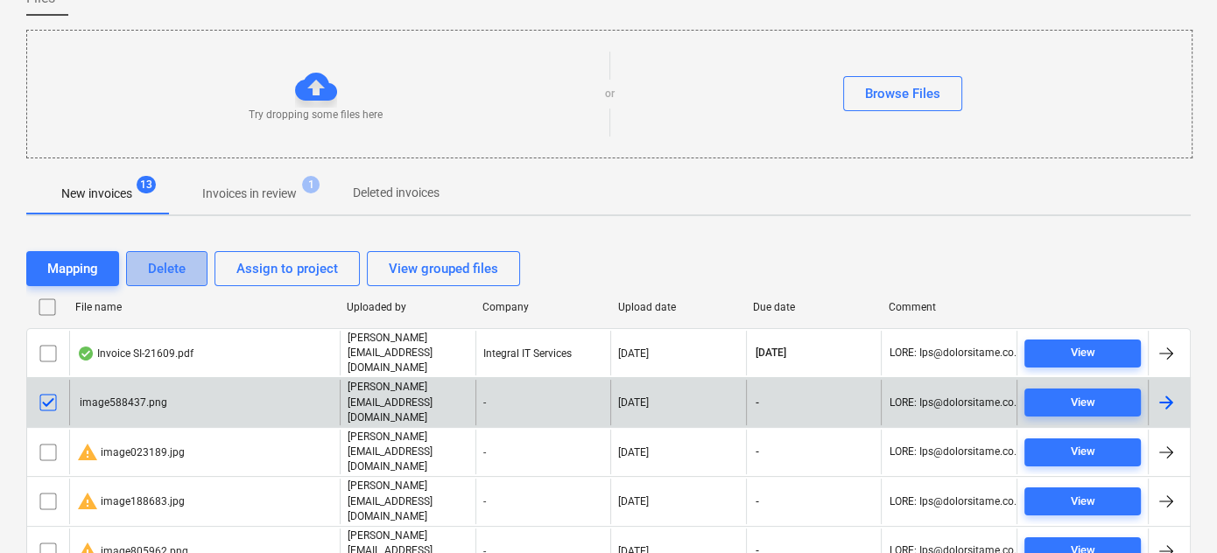
click at [171, 251] on button "Delete" at bounding box center [166, 268] width 81 height 35
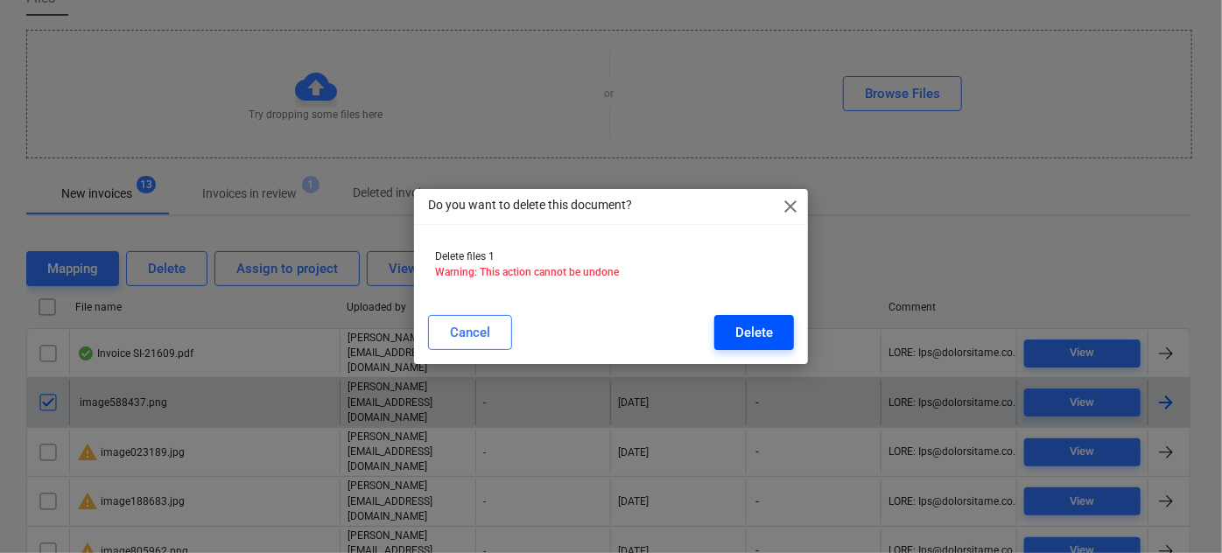
click at [737, 340] on div "Delete" at bounding box center [754, 332] width 38 height 23
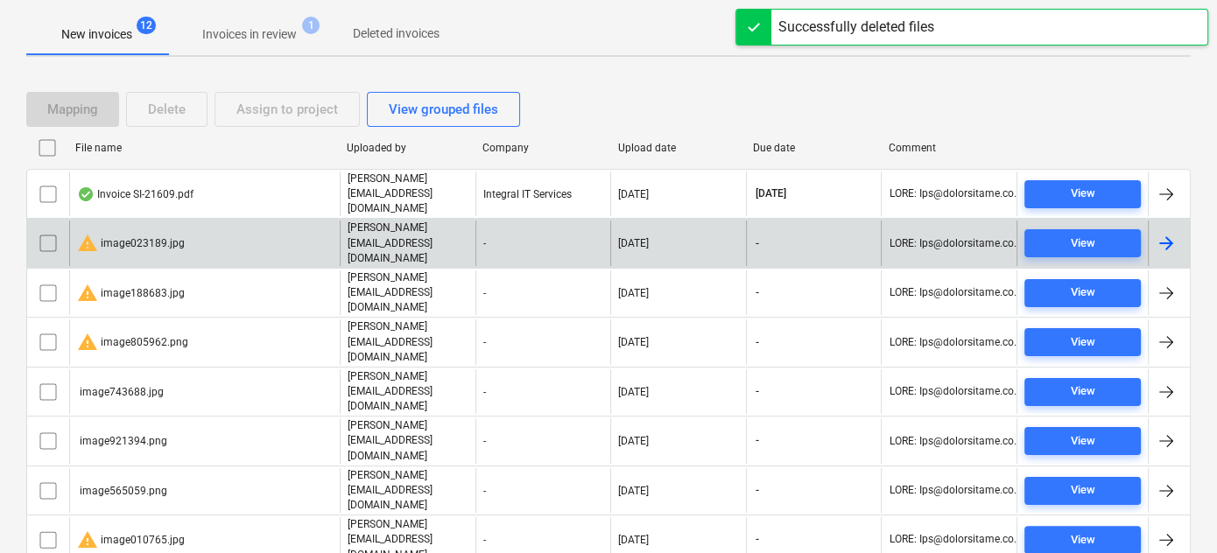
click at [123, 233] on div "warning image023189.jpg" at bounding box center [131, 243] width 108 height 21
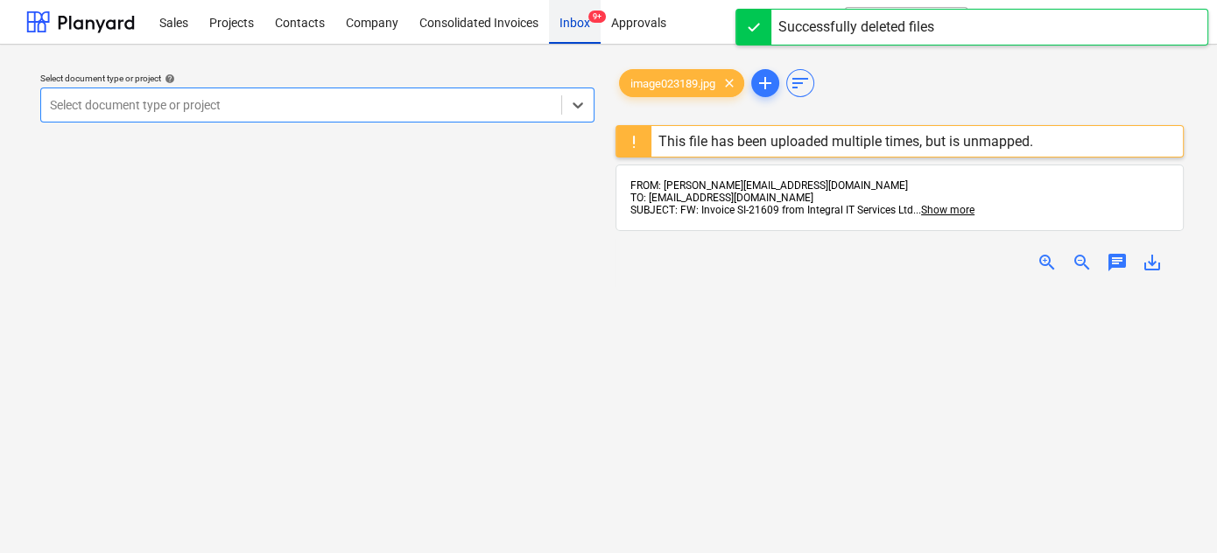
click at [580, 30] on div "Inbox 9+" at bounding box center [575, 21] width 52 height 45
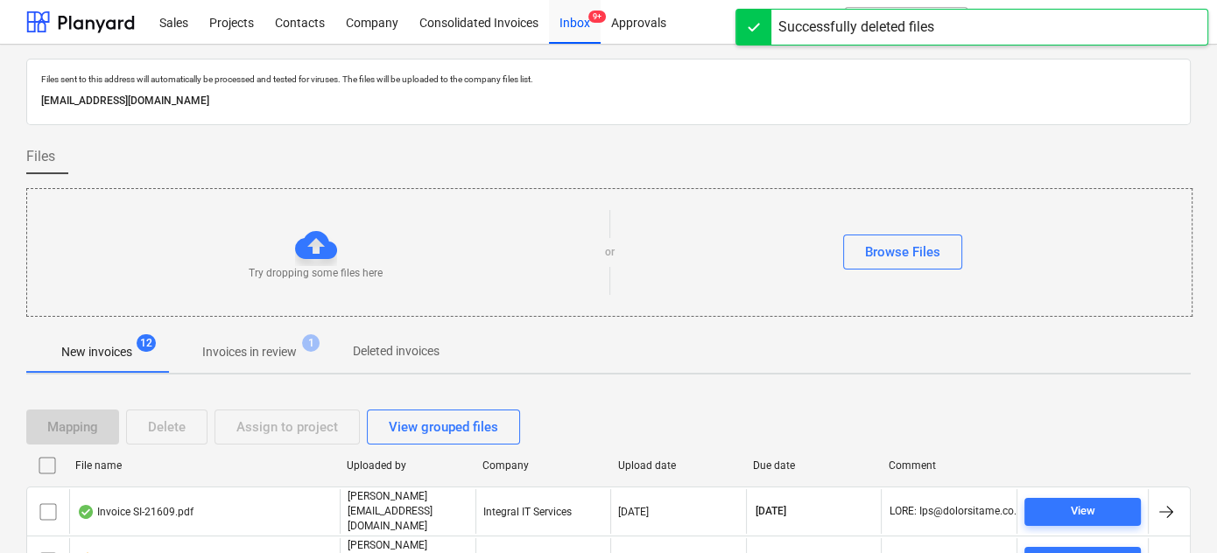
scroll to position [79, 0]
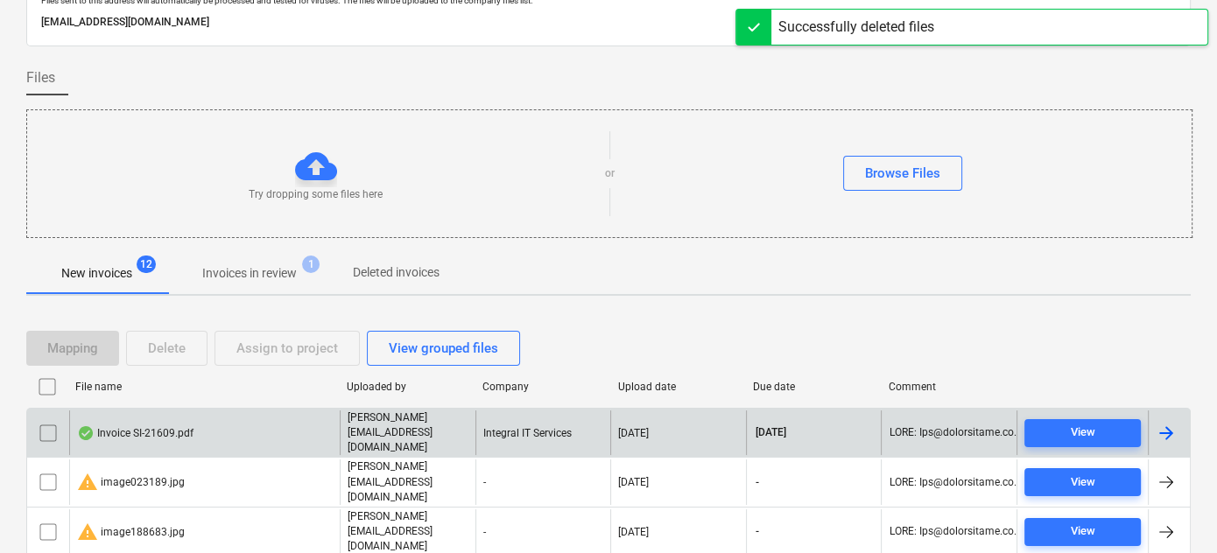
click at [45, 468] on input "checkbox" at bounding box center [48, 482] width 28 height 28
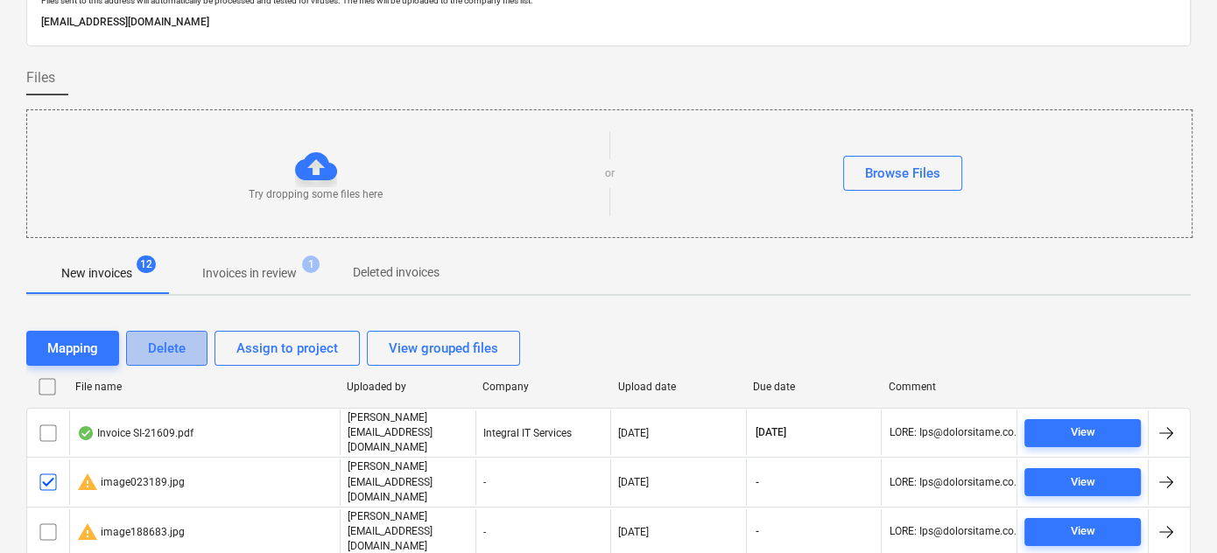
click at [145, 334] on button "Delete" at bounding box center [166, 348] width 81 height 35
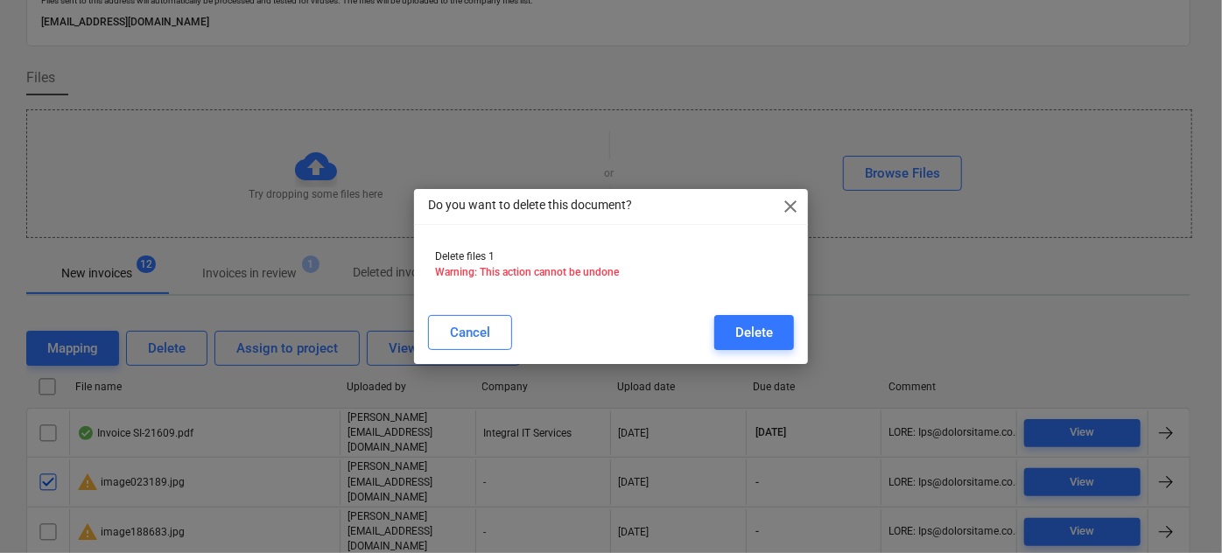
click at [743, 312] on div "Cancel Delete" at bounding box center [611, 332] width 387 height 49
click at [772, 331] on div "Delete" at bounding box center [754, 332] width 38 height 23
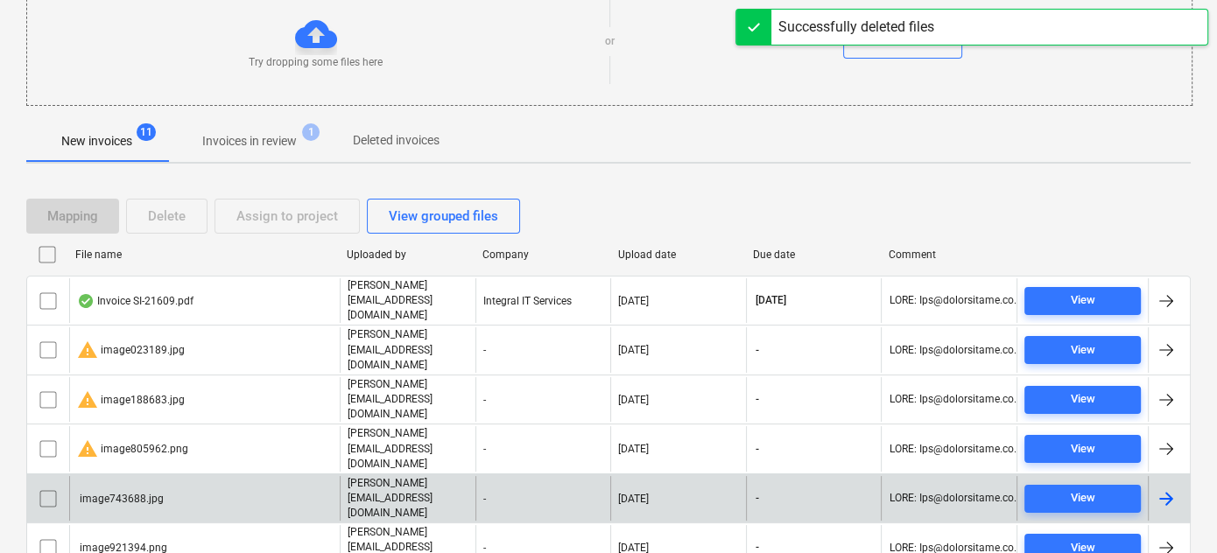
scroll to position [238, 0]
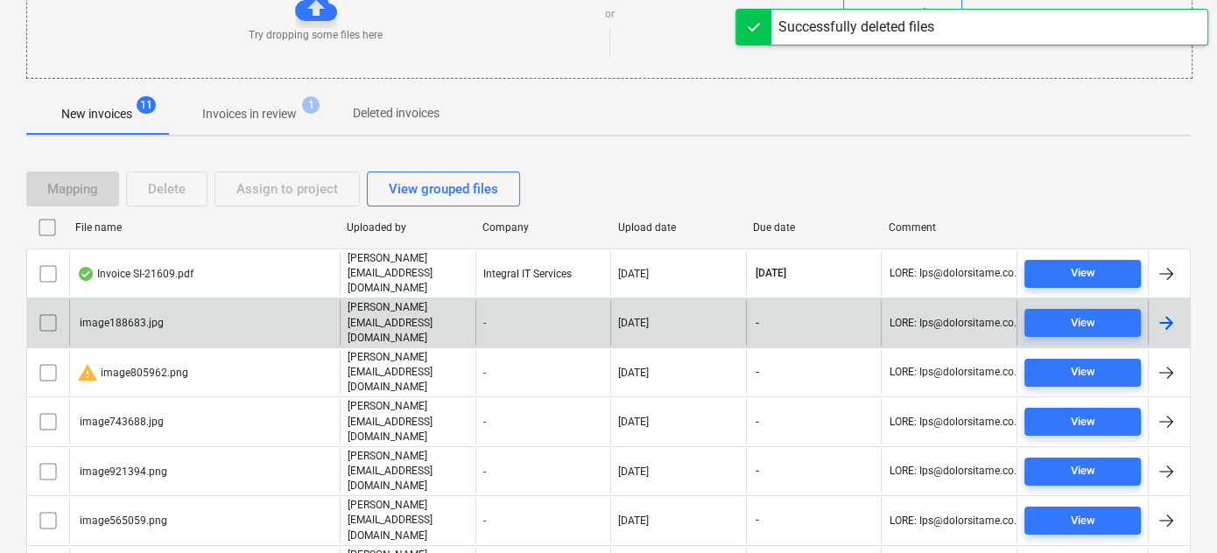
click at [130, 317] on div "image188683.jpg" at bounding box center [120, 323] width 87 height 12
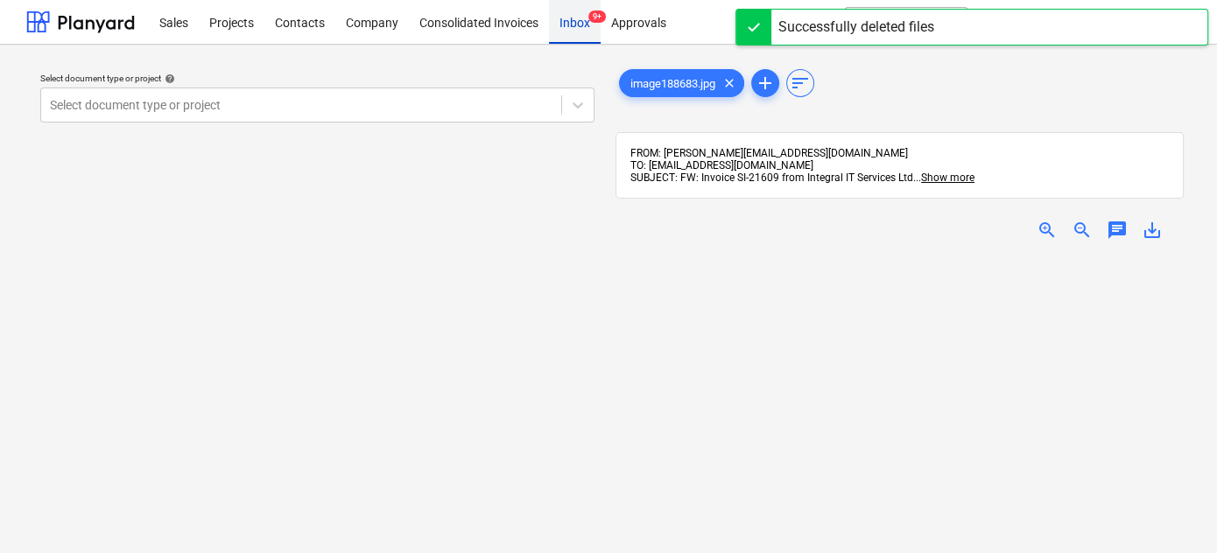
click at [569, 26] on div "Inbox 9+" at bounding box center [575, 21] width 52 height 45
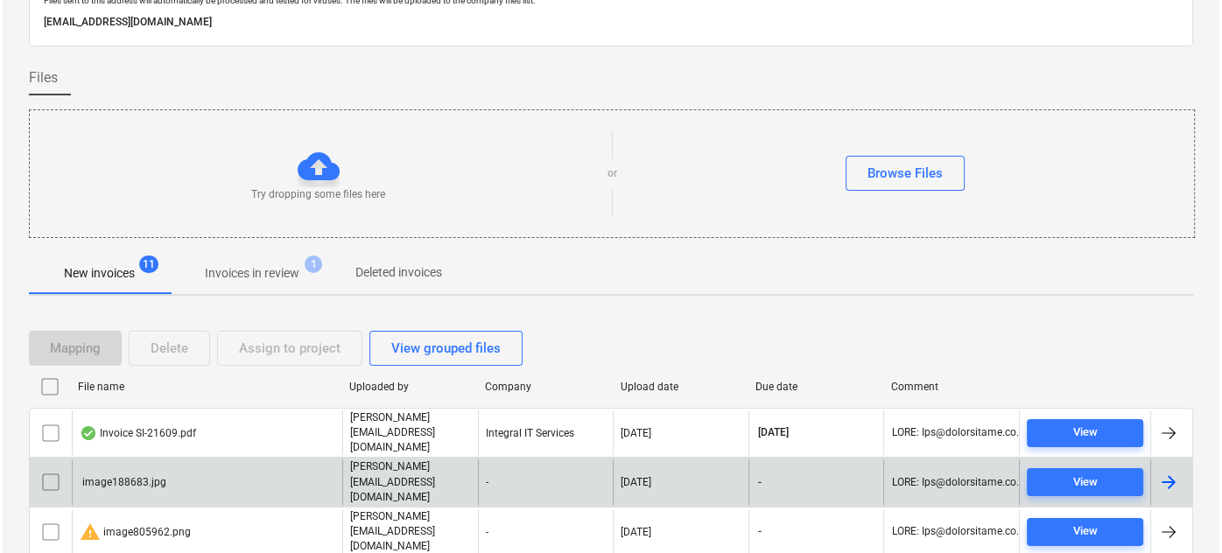
scroll to position [79, 0]
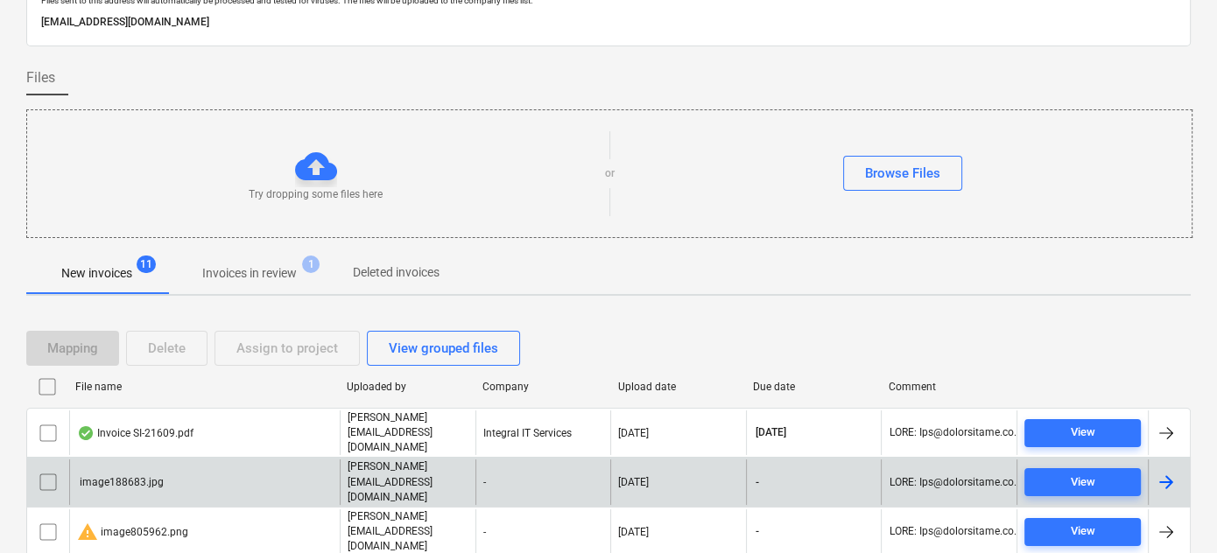
click at [44, 468] on input "checkbox" at bounding box center [48, 482] width 28 height 28
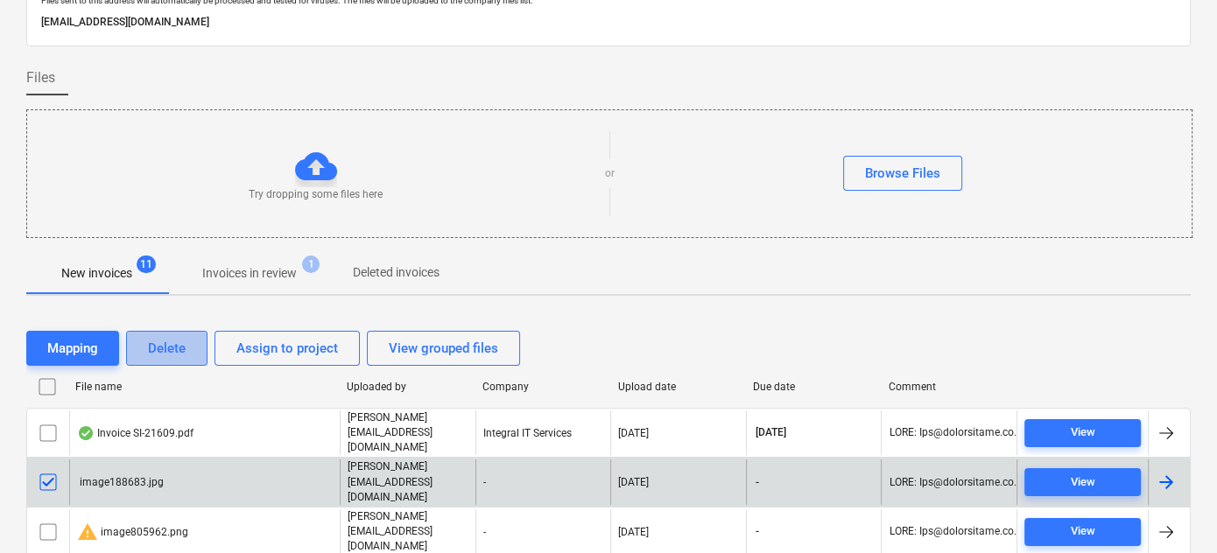
click at [168, 337] on div "Delete" at bounding box center [167, 348] width 38 height 23
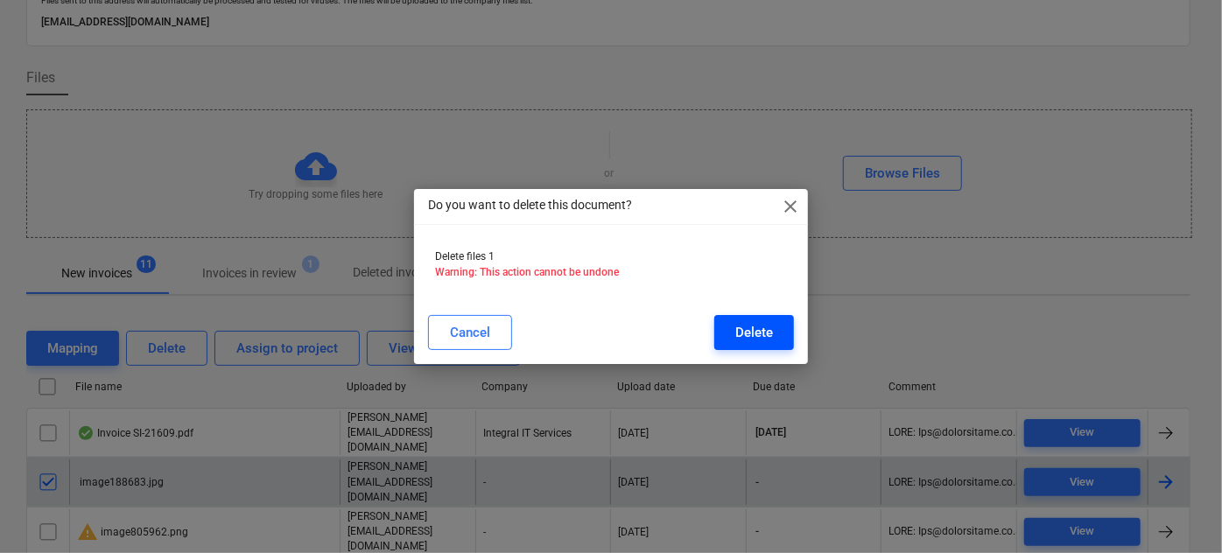
click at [742, 335] on div "Delete" at bounding box center [754, 332] width 38 height 23
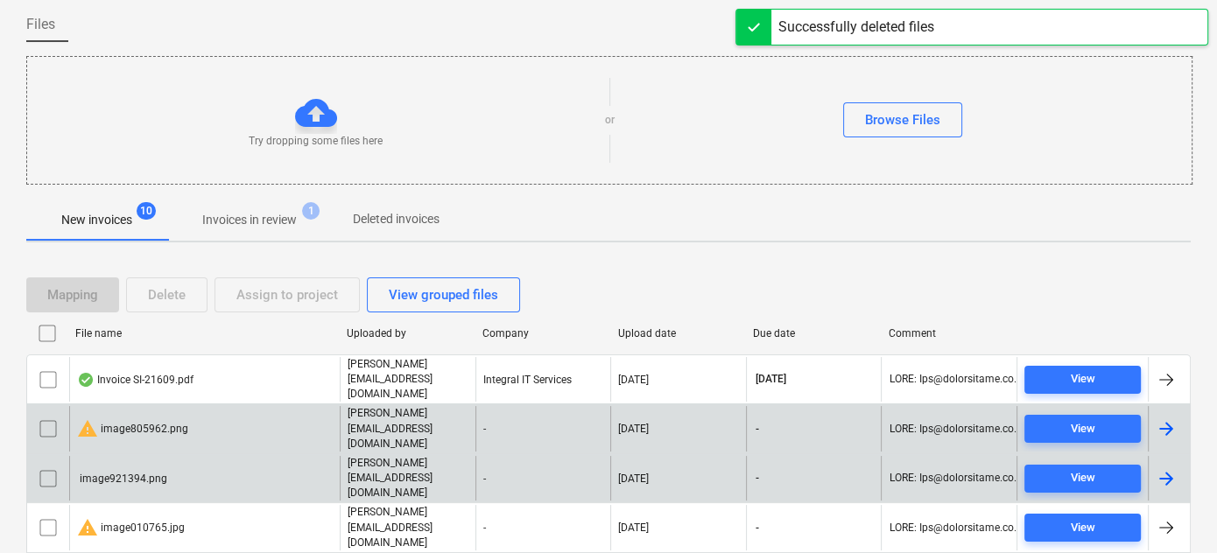
scroll to position [158, 0]
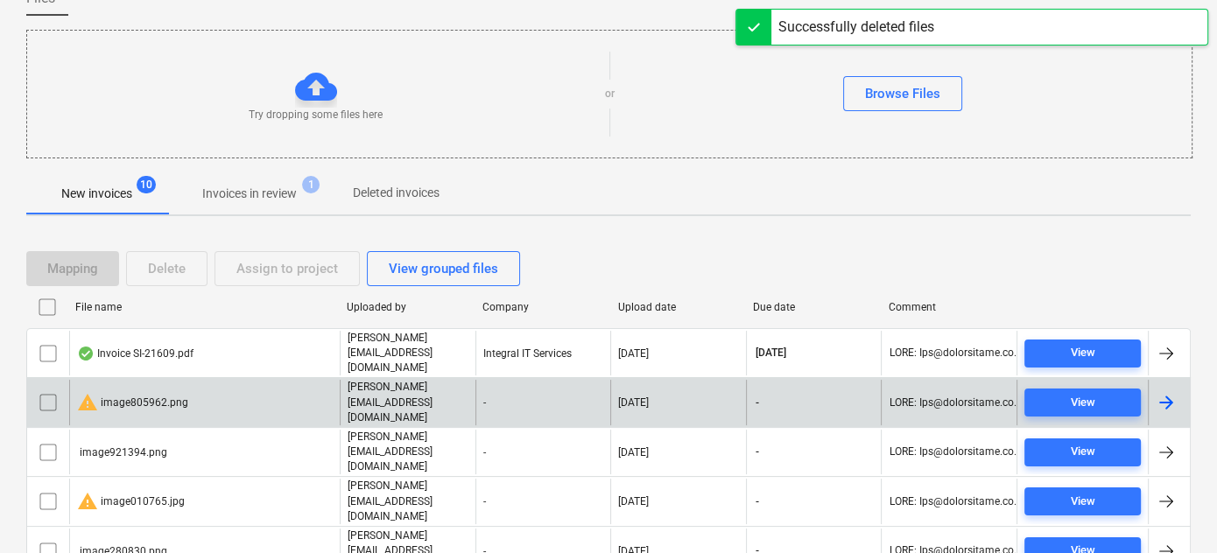
click at [120, 392] on div "warning image805962.png" at bounding box center [132, 402] width 111 height 21
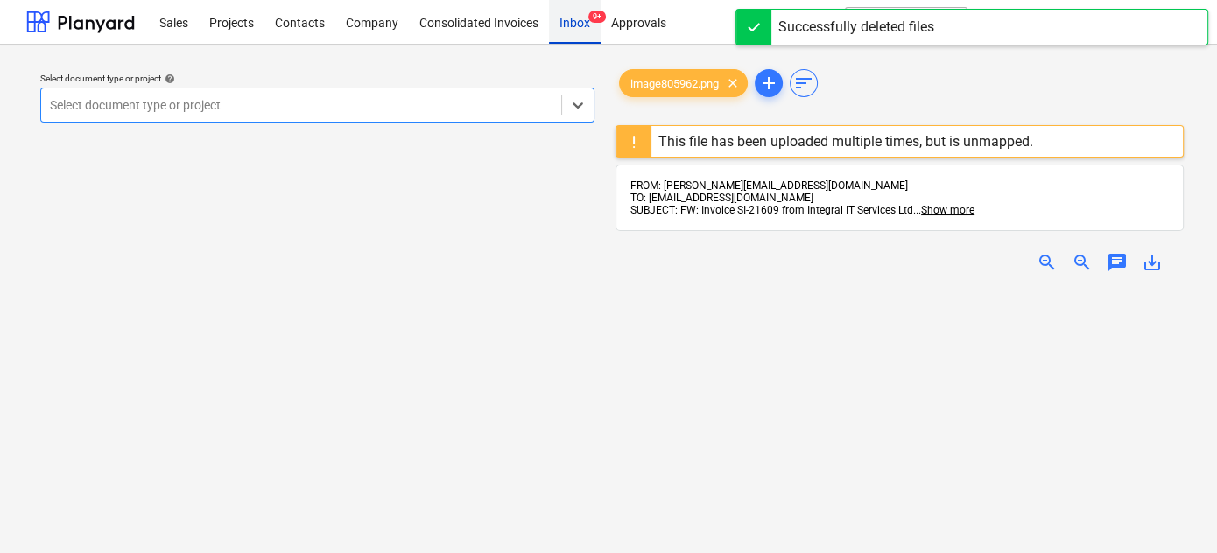
click at [572, 24] on div "Inbox 9+" at bounding box center [575, 21] width 52 height 45
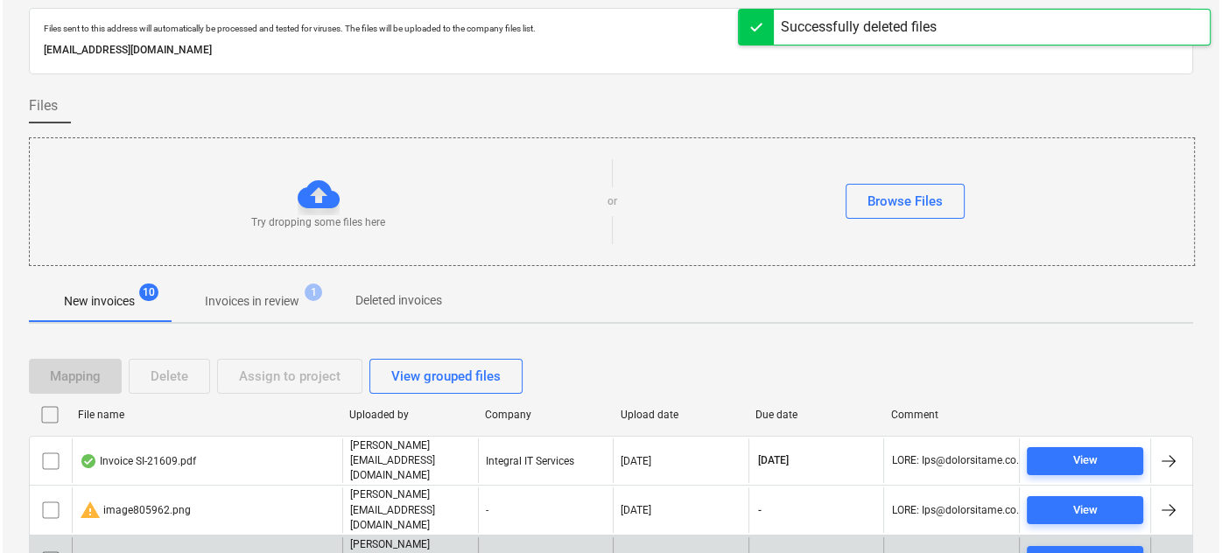
scroll to position [79, 0]
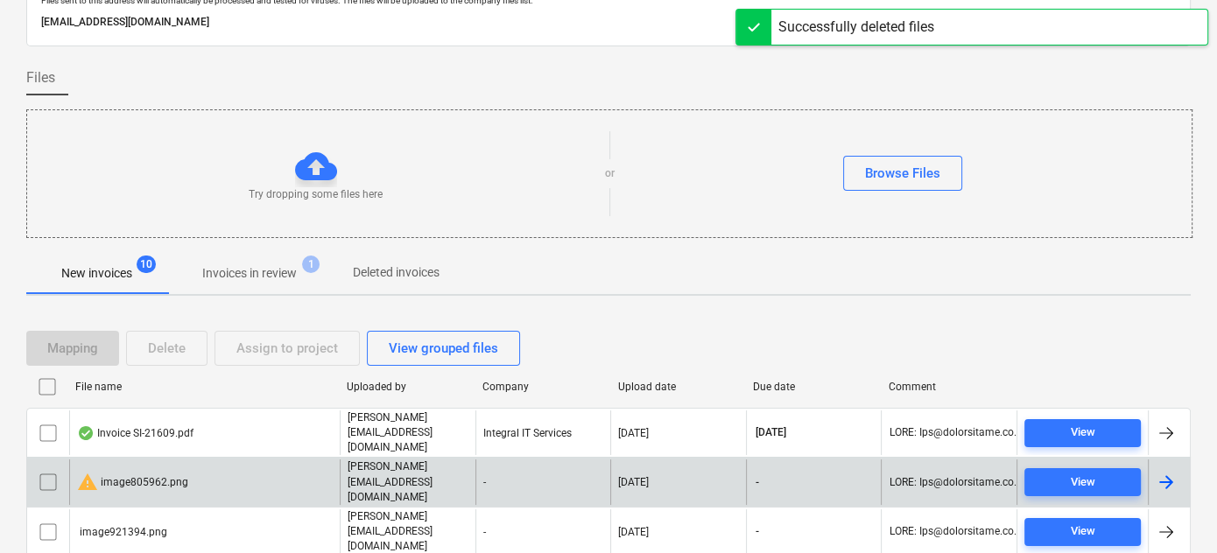
click at [49, 468] on input "checkbox" at bounding box center [48, 482] width 28 height 28
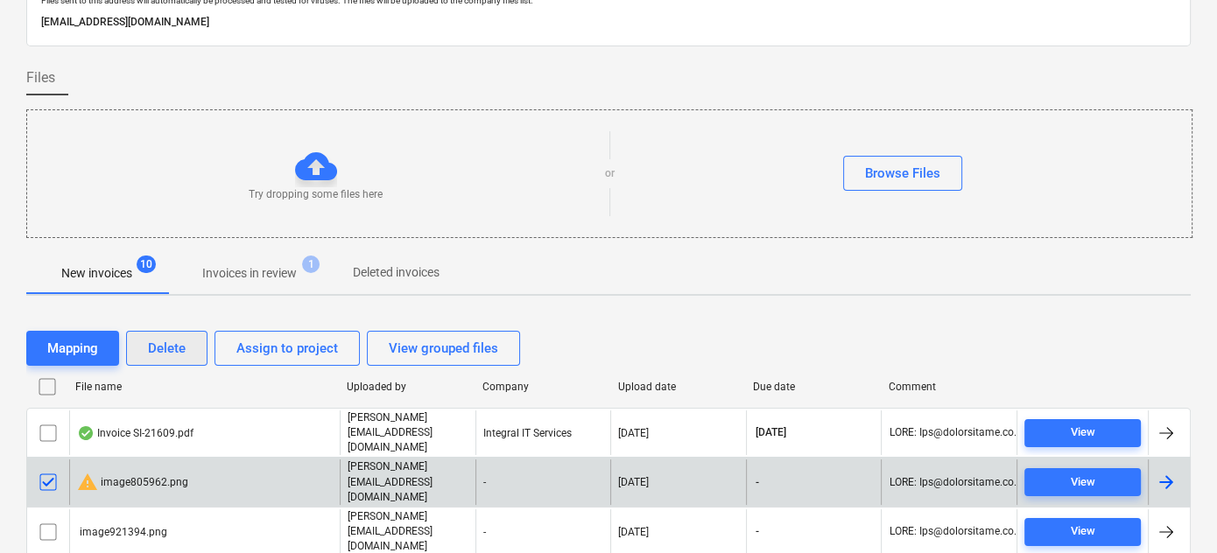
click at [164, 340] on div "Delete" at bounding box center [167, 348] width 38 height 23
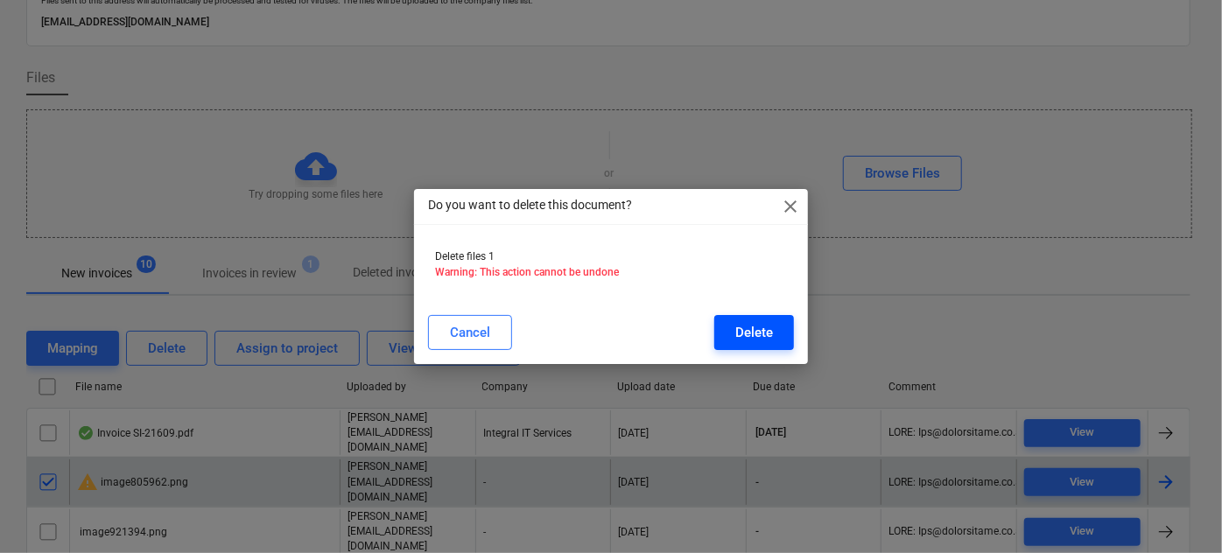
click at [767, 328] on div "Delete" at bounding box center [754, 332] width 38 height 23
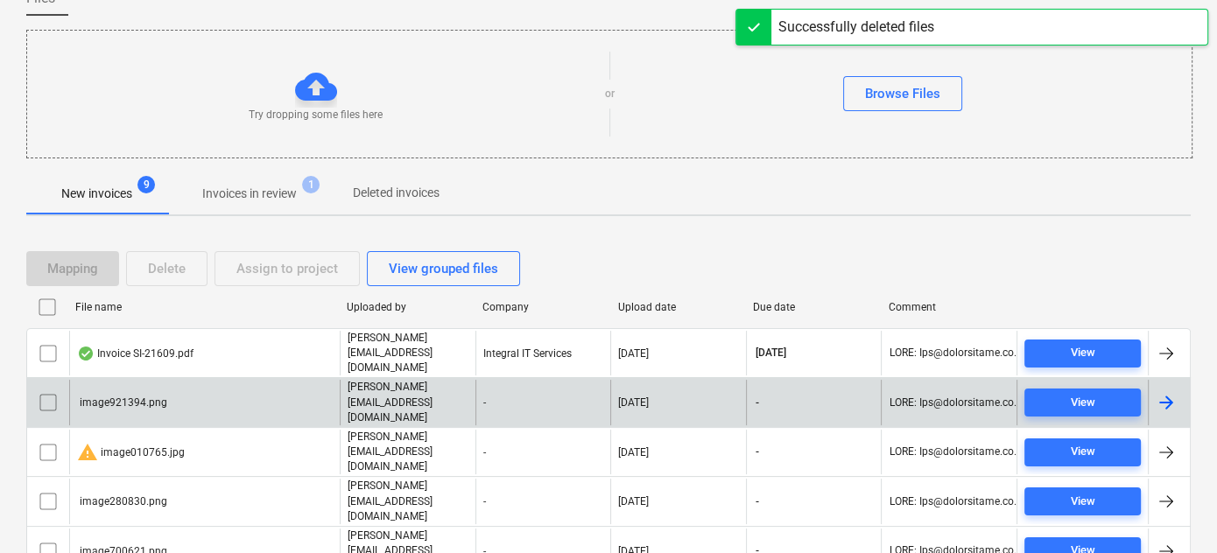
click at [133, 397] on div "image921394.png" at bounding box center [122, 403] width 90 height 12
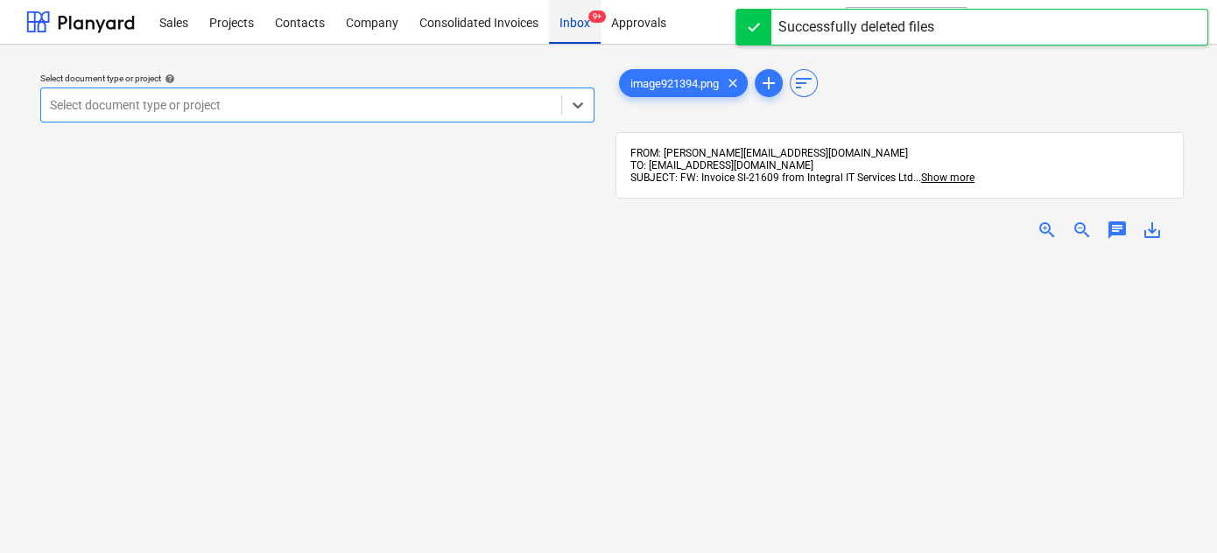
click at [576, 25] on div "Inbox 9+" at bounding box center [575, 21] width 52 height 45
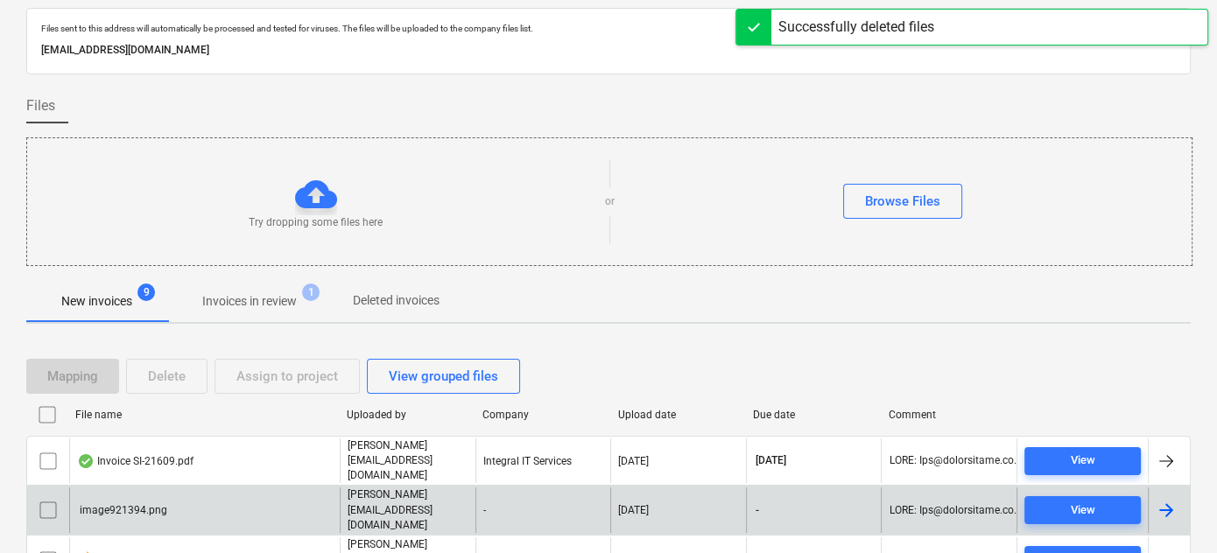
scroll to position [79, 0]
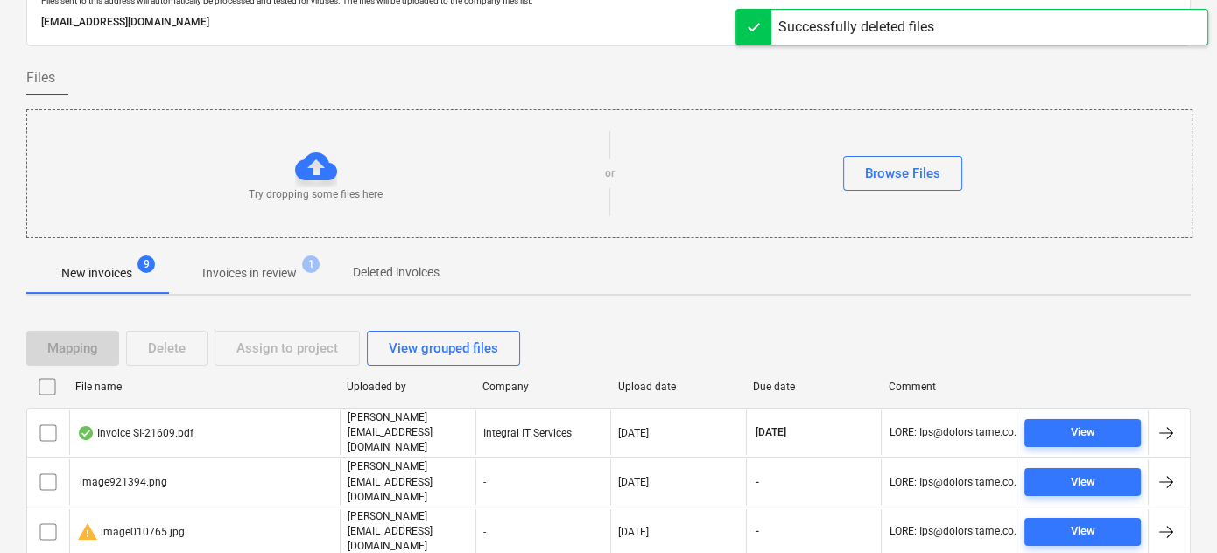
drag, startPoint x: 53, startPoint y: 457, endPoint x: 119, endPoint y: 370, distance: 109.3
click at [52, 468] on input "checkbox" at bounding box center [48, 482] width 28 height 28
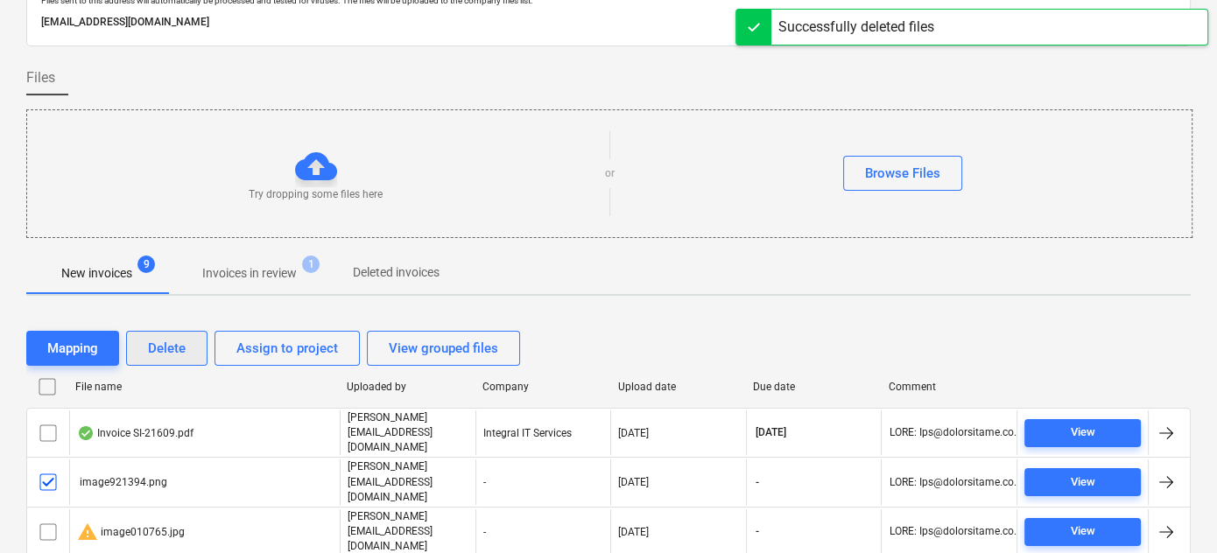
click at [152, 349] on div "Delete" at bounding box center [167, 348] width 38 height 23
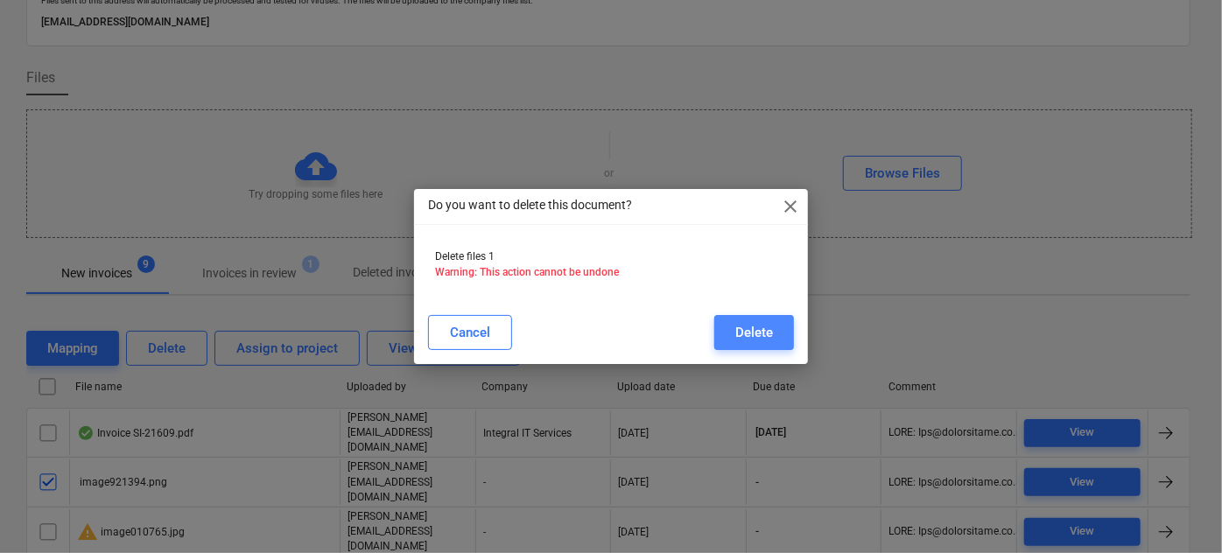
click at [752, 334] on div "Delete" at bounding box center [754, 332] width 38 height 23
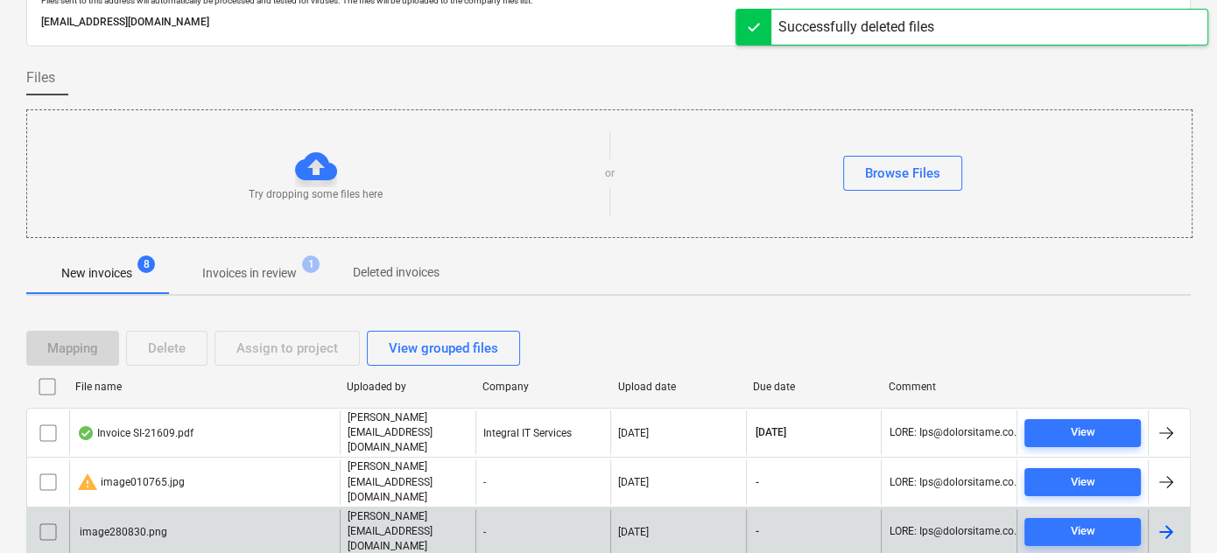
scroll to position [238, 0]
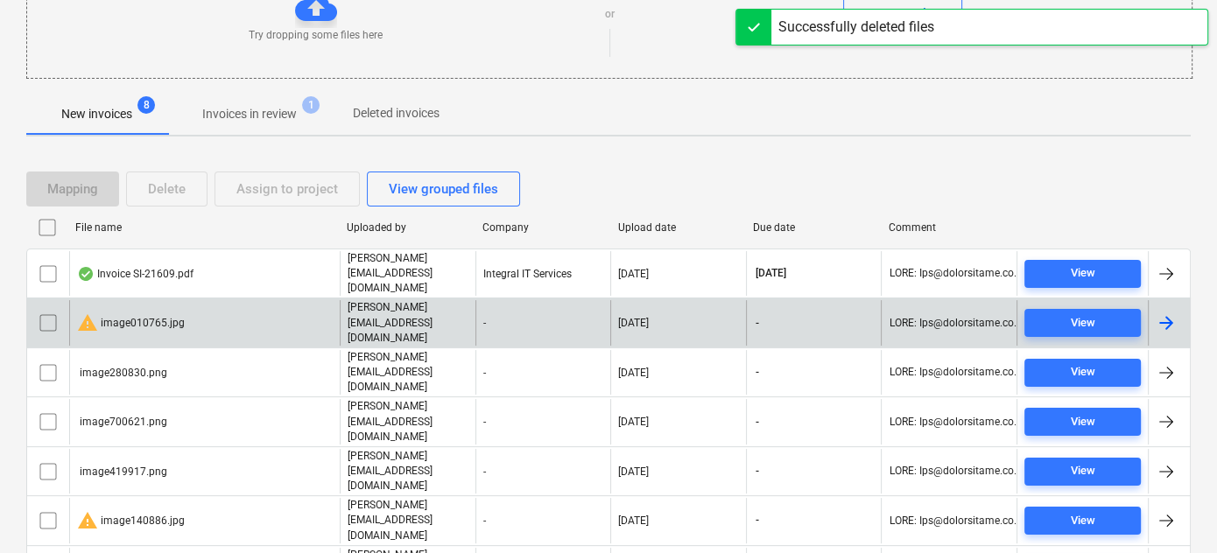
click at [141, 313] on div "warning image010765.jpg" at bounding box center [131, 323] width 108 height 21
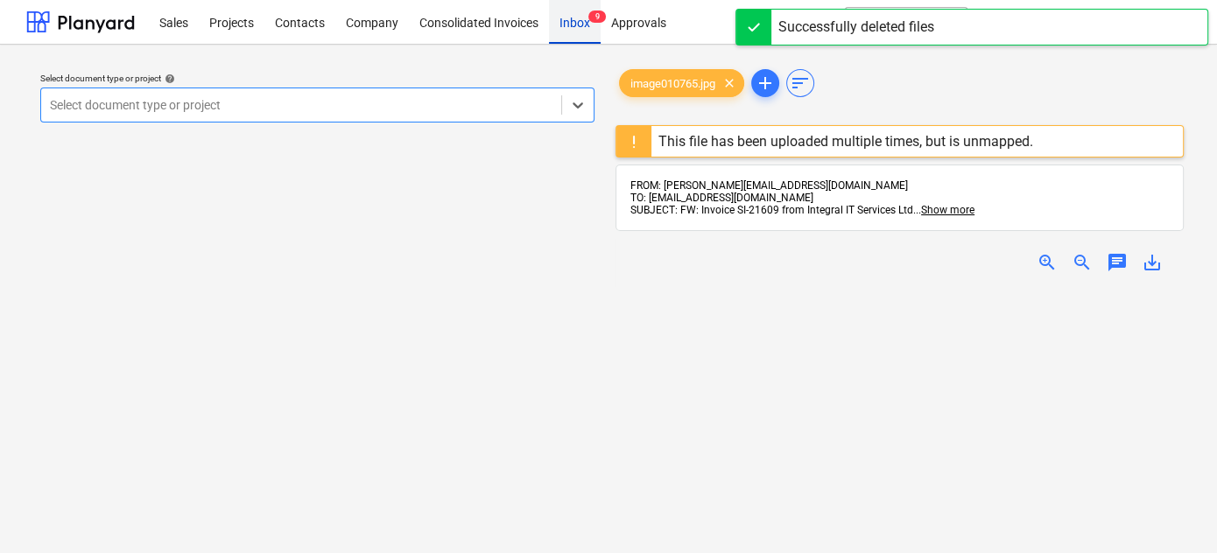
click at [569, 23] on div "Inbox 9" at bounding box center [575, 21] width 52 height 45
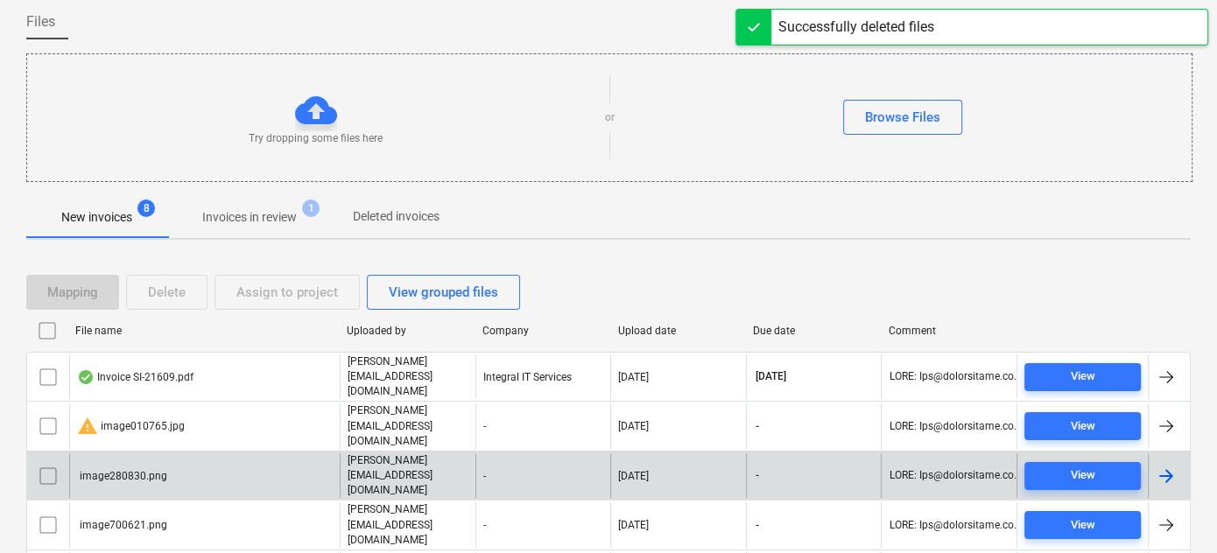
scroll to position [158, 0]
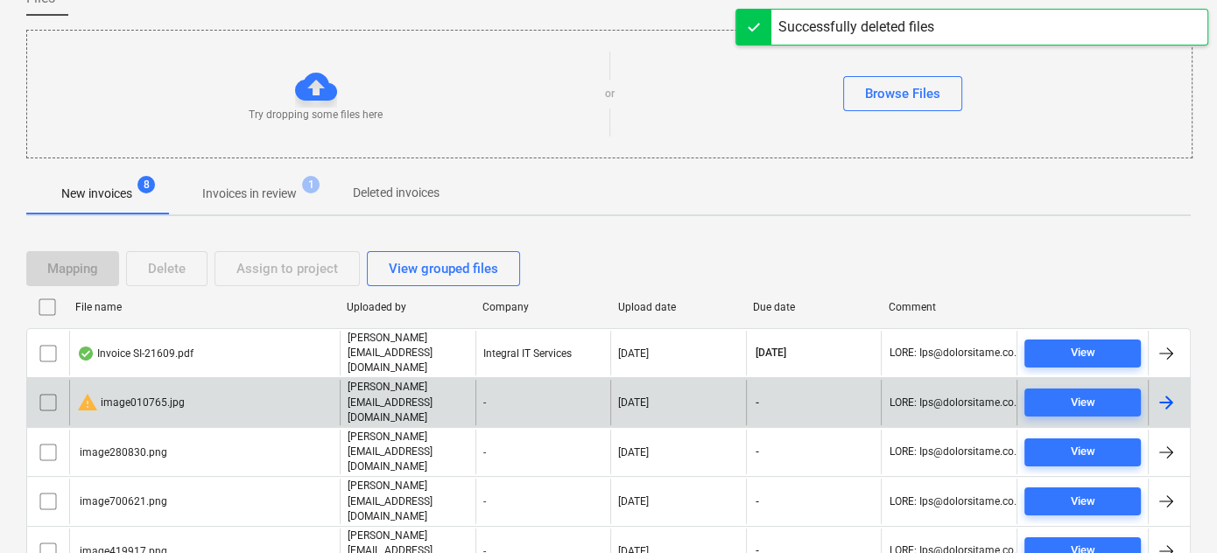
click at [46, 389] on input "checkbox" at bounding box center [48, 403] width 28 height 28
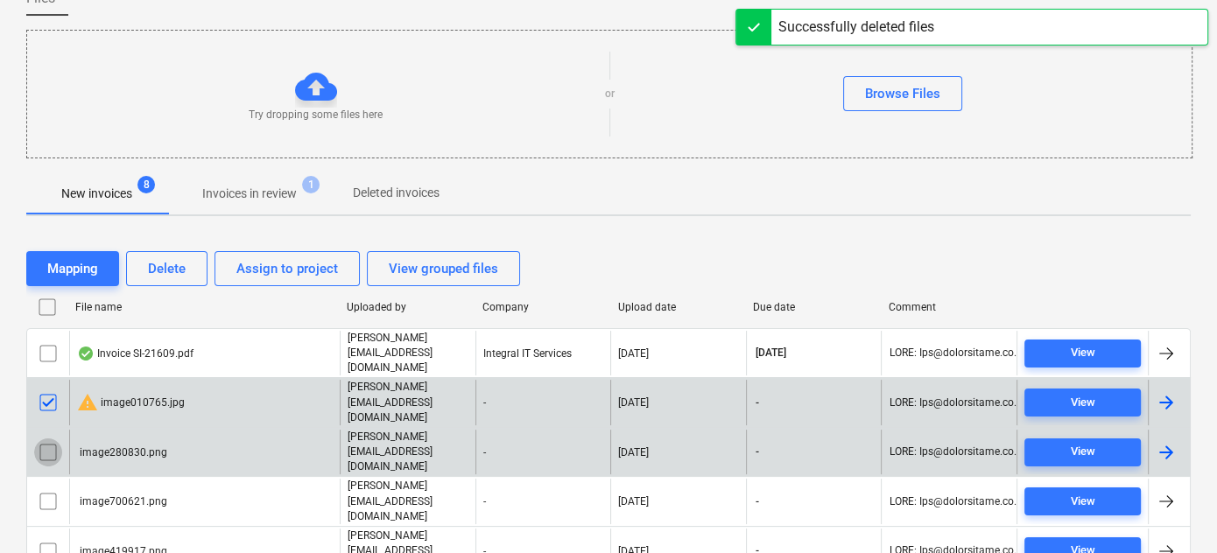
drag, startPoint x: 49, startPoint y: 416, endPoint x: 109, endPoint y: 331, distance: 103.7
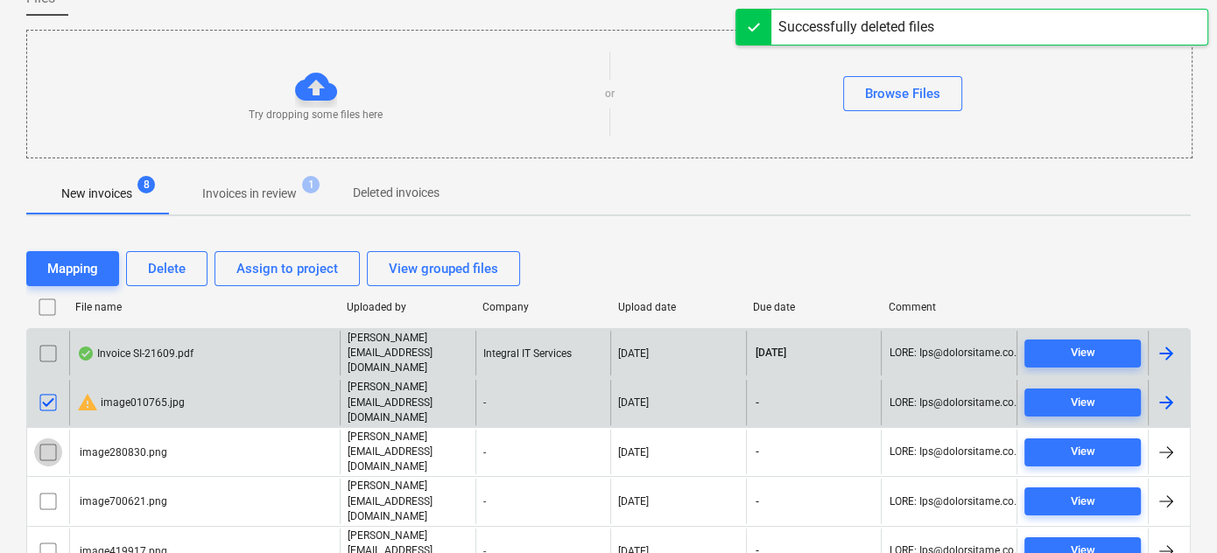
click at [49, 439] on input "checkbox" at bounding box center [48, 453] width 28 height 28
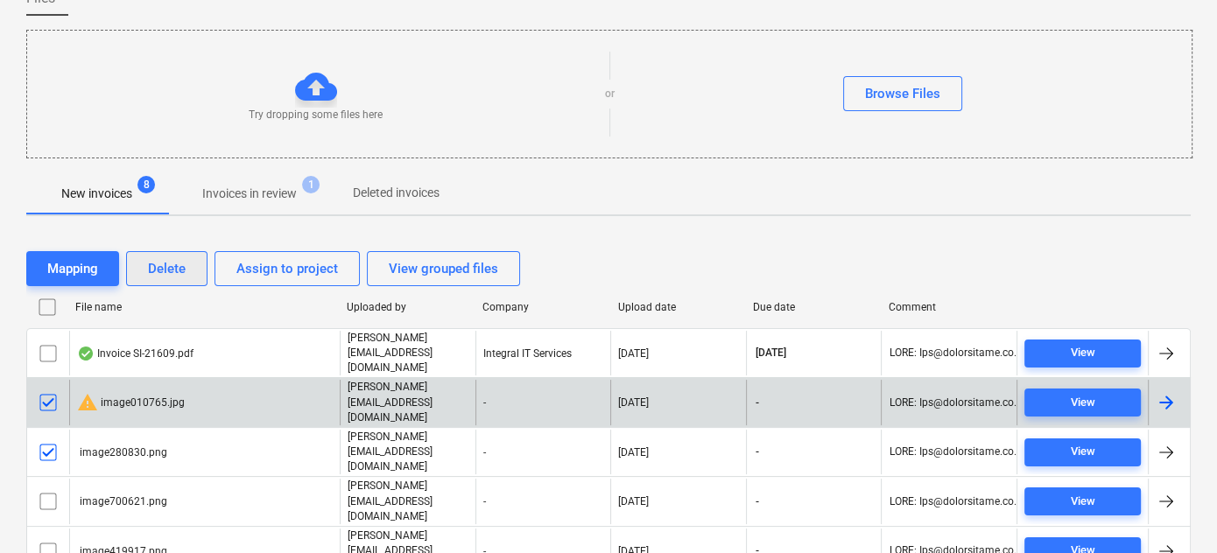
click at [161, 278] on button "Delete" at bounding box center [166, 268] width 81 height 35
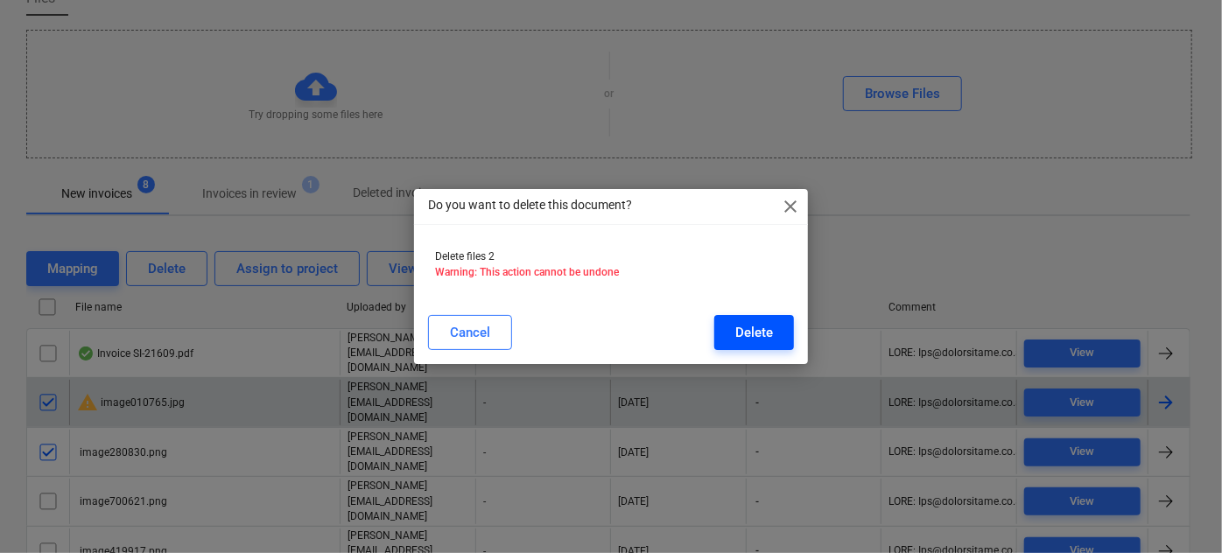
click at [742, 329] on div "Delete" at bounding box center [754, 332] width 38 height 23
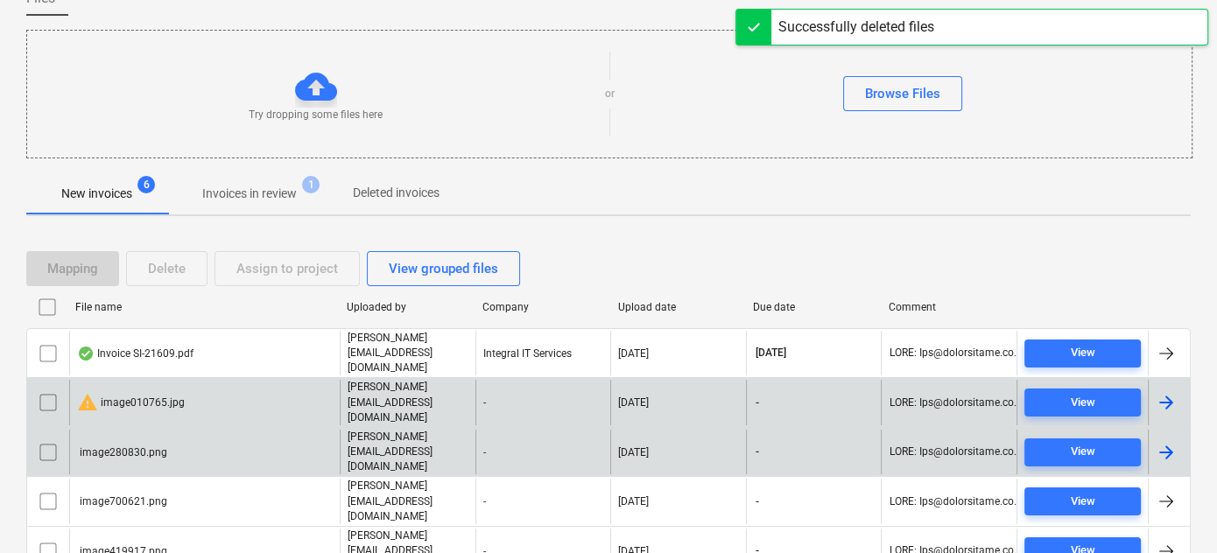
scroll to position [188, 0]
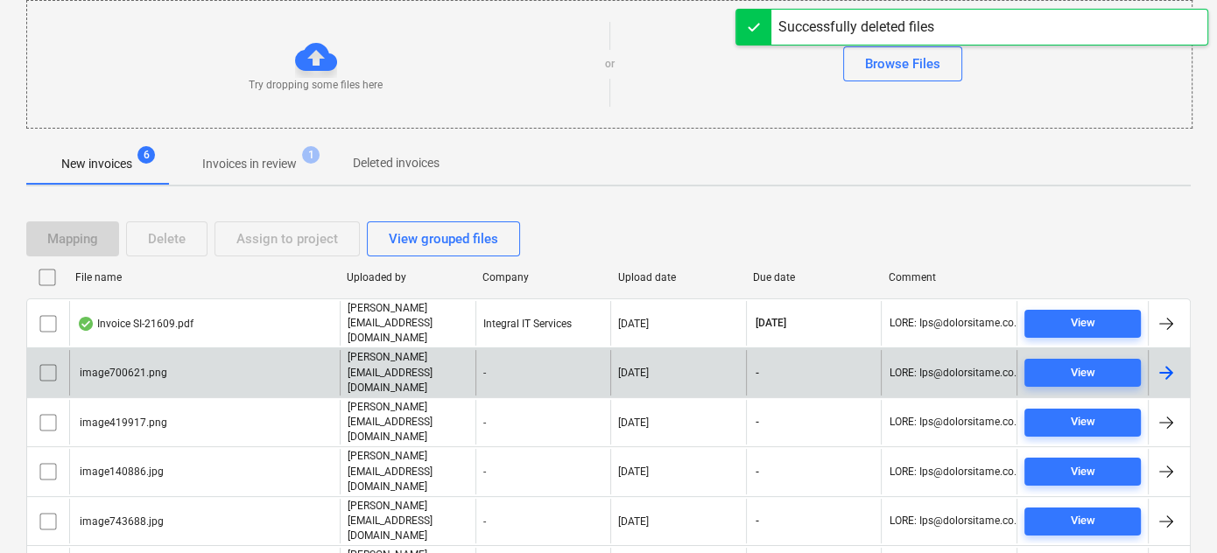
click at [44, 359] on input "checkbox" at bounding box center [48, 373] width 28 height 28
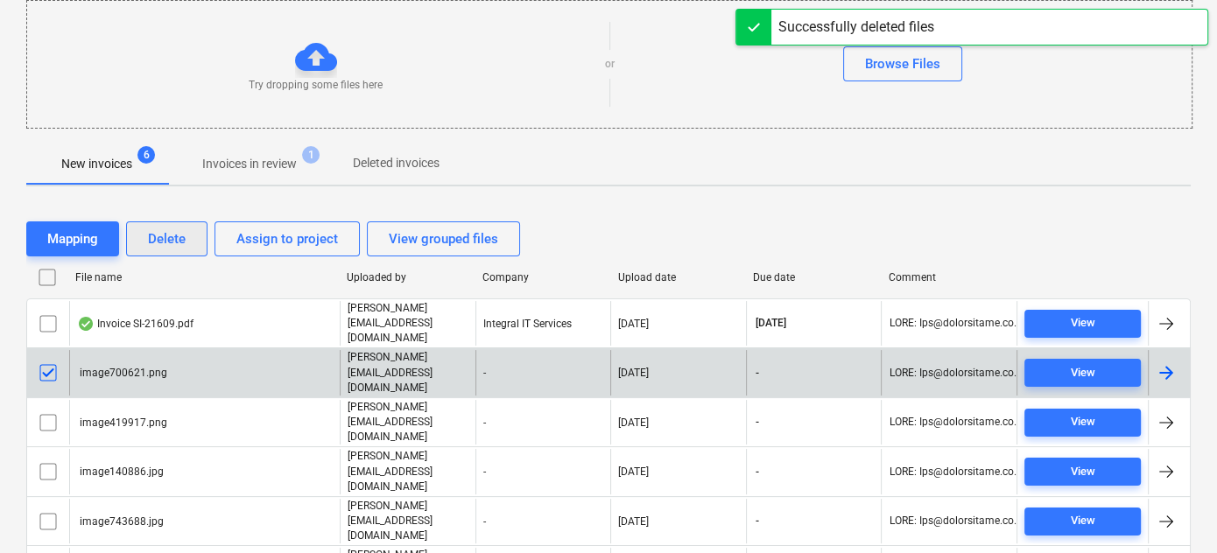
click at [191, 236] on button "Delete" at bounding box center [166, 238] width 81 height 35
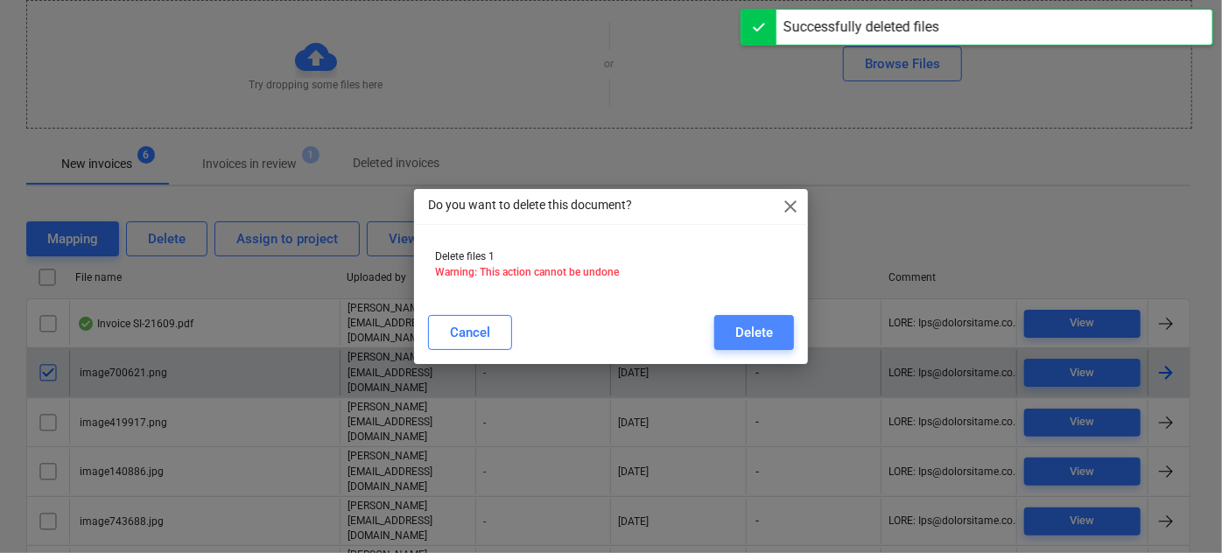
click at [752, 326] on div "Delete" at bounding box center [754, 332] width 38 height 23
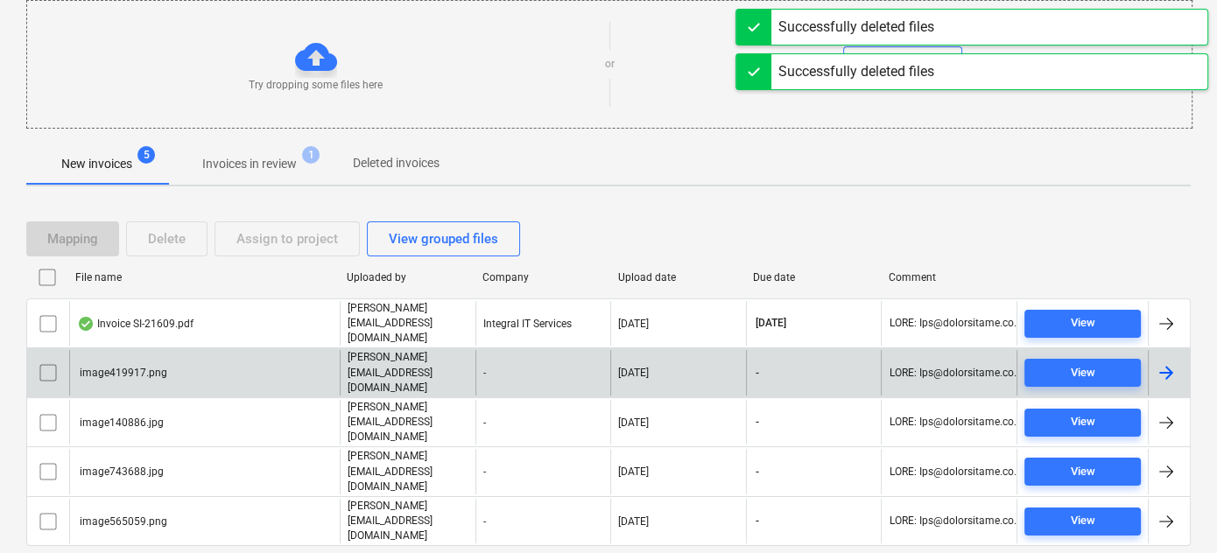
scroll to position [156, 0]
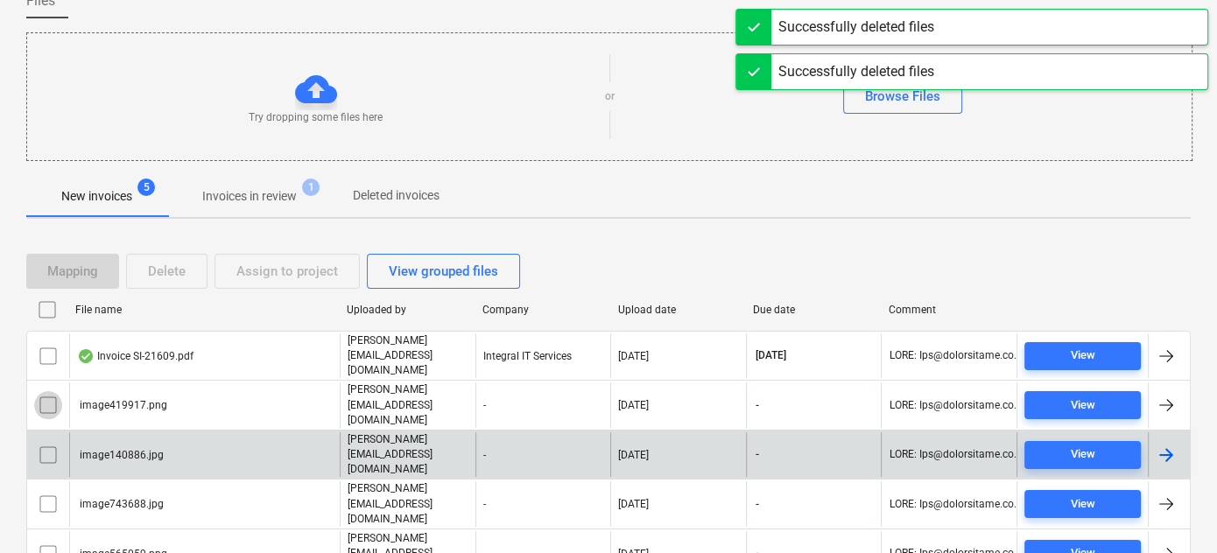
drag, startPoint x: 43, startPoint y: 378, endPoint x: 42, endPoint y: 394, distance: 15.8
click at [42, 391] on input "checkbox" at bounding box center [48, 405] width 28 height 28
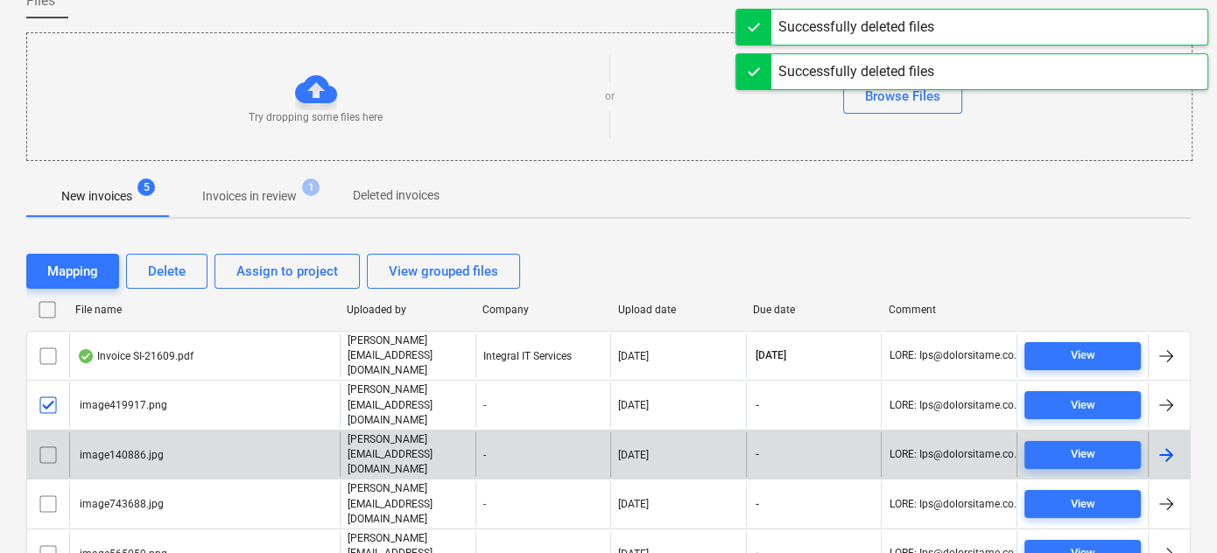
click at [42, 441] on input "checkbox" at bounding box center [48, 455] width 28 height 28
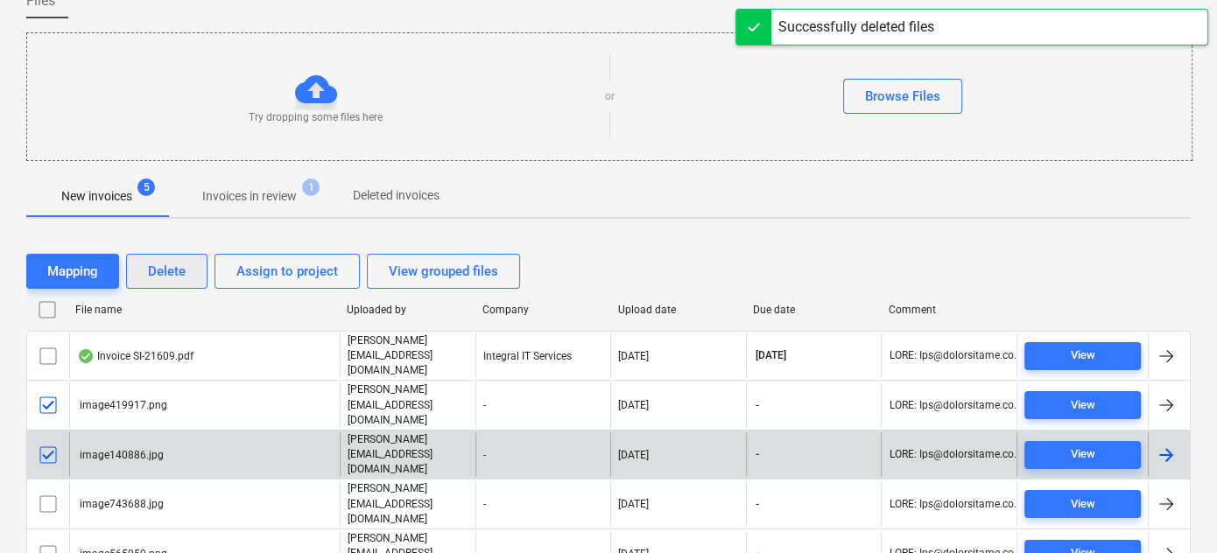
click at [191, 260] on button "Delete" at bounding box center [166, 271] width 81 height 35
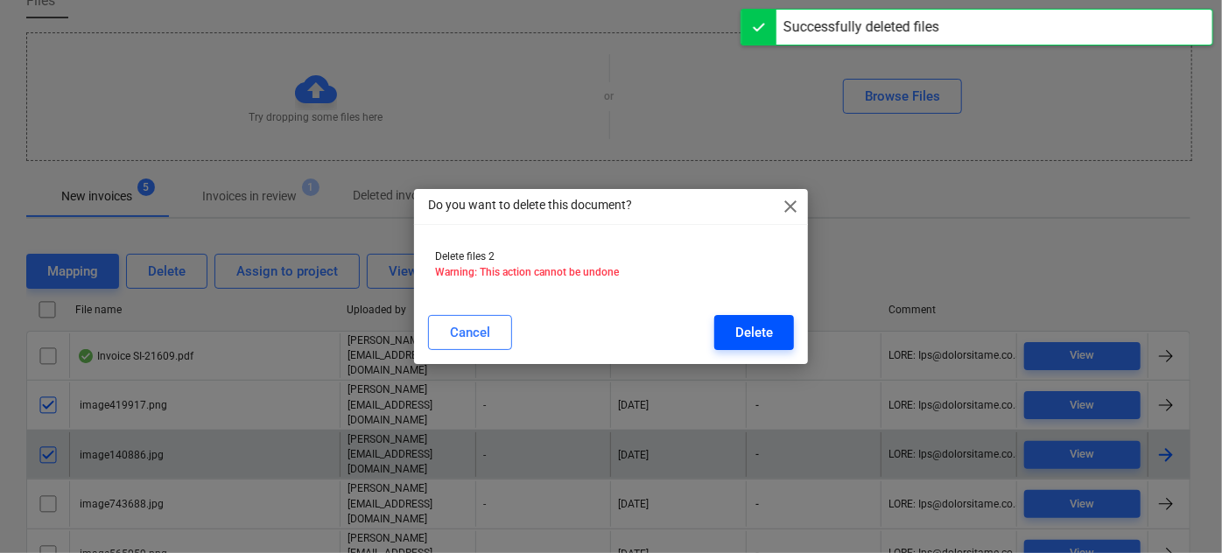
click at [760, 324] on div "Delete" at bounding box center [754, 332] width 38 height 23
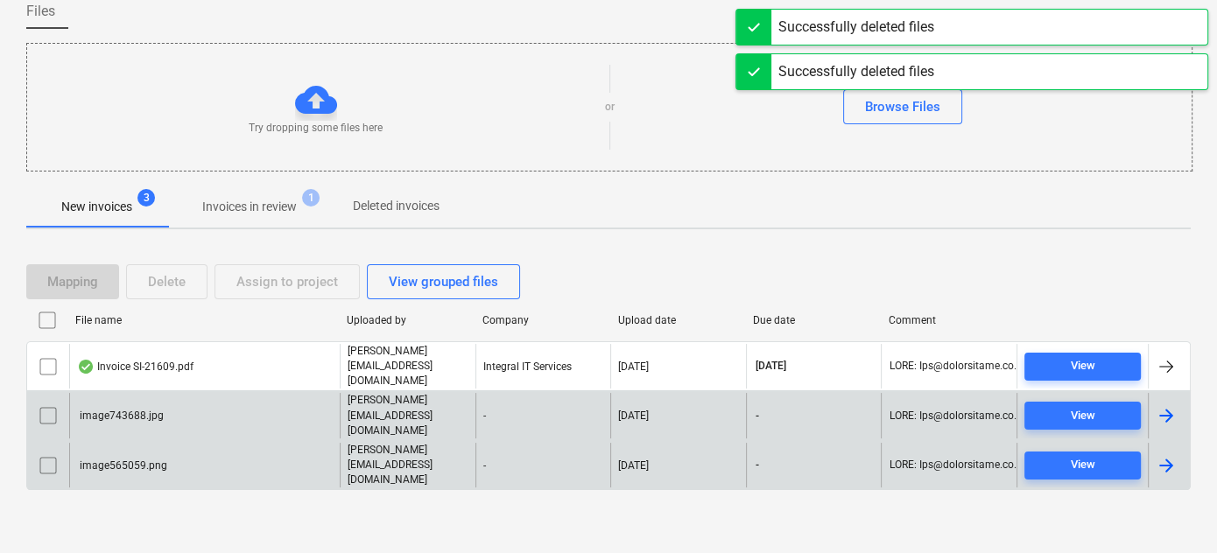
scroll to position [123, 0]
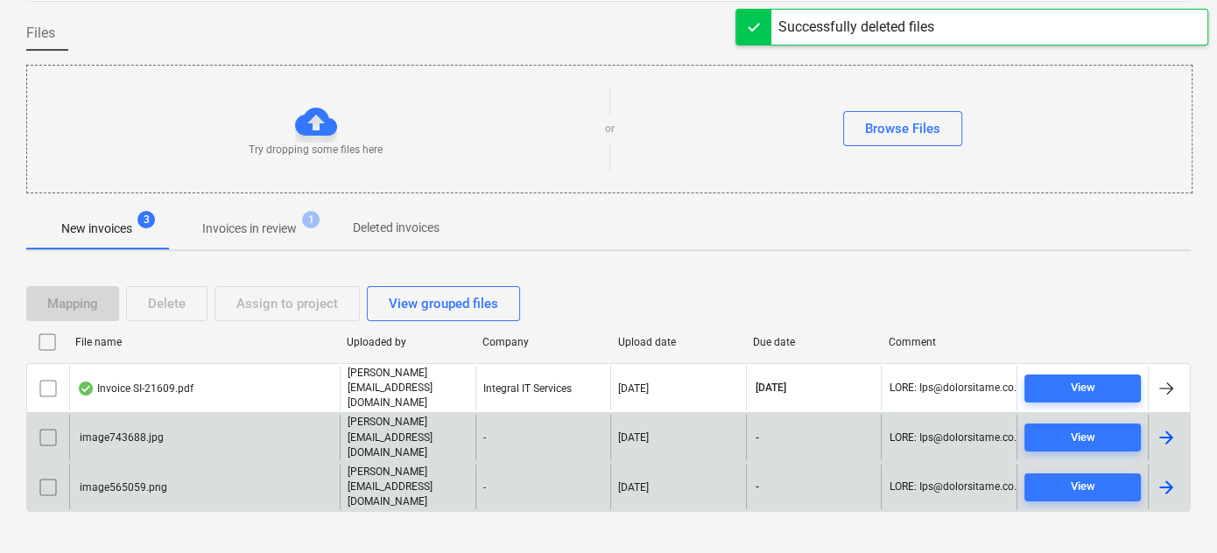
click at [103, 432] on div "image743688.jpg" at bounding box center [204, 437] width 271 height 45
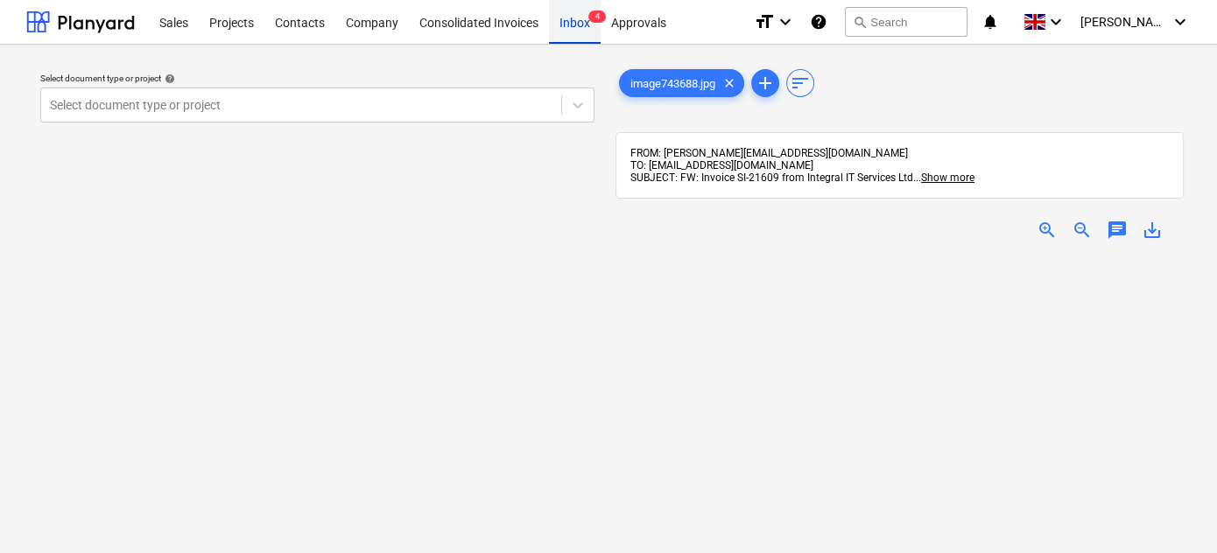
click at [581, 26] on div "Inbox 4" at bounding box center [575, 21] width 52 height 45
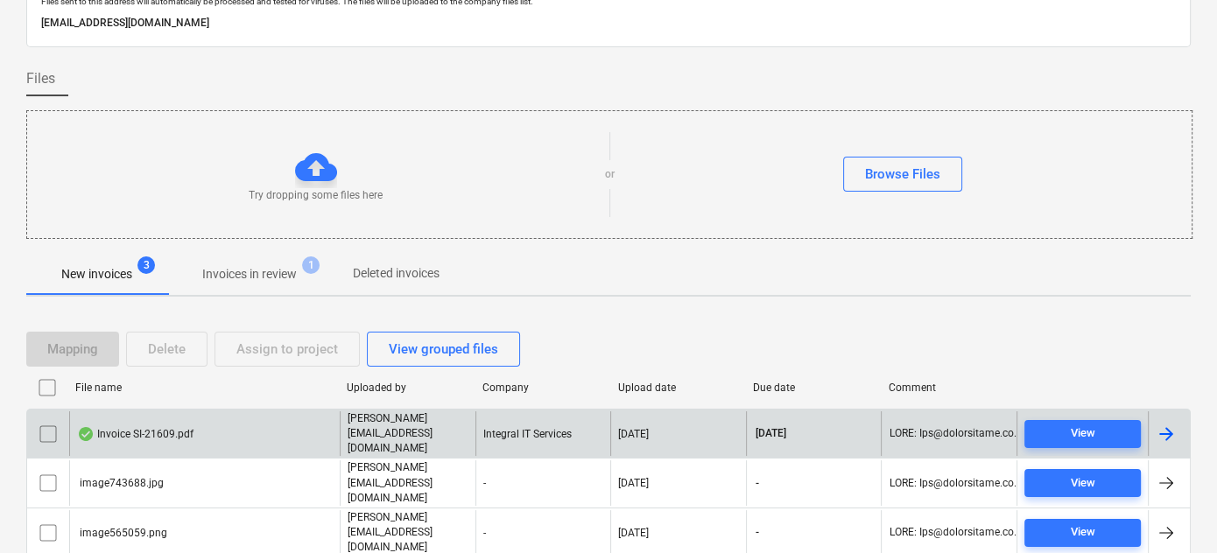
scroll to position [123, 0]
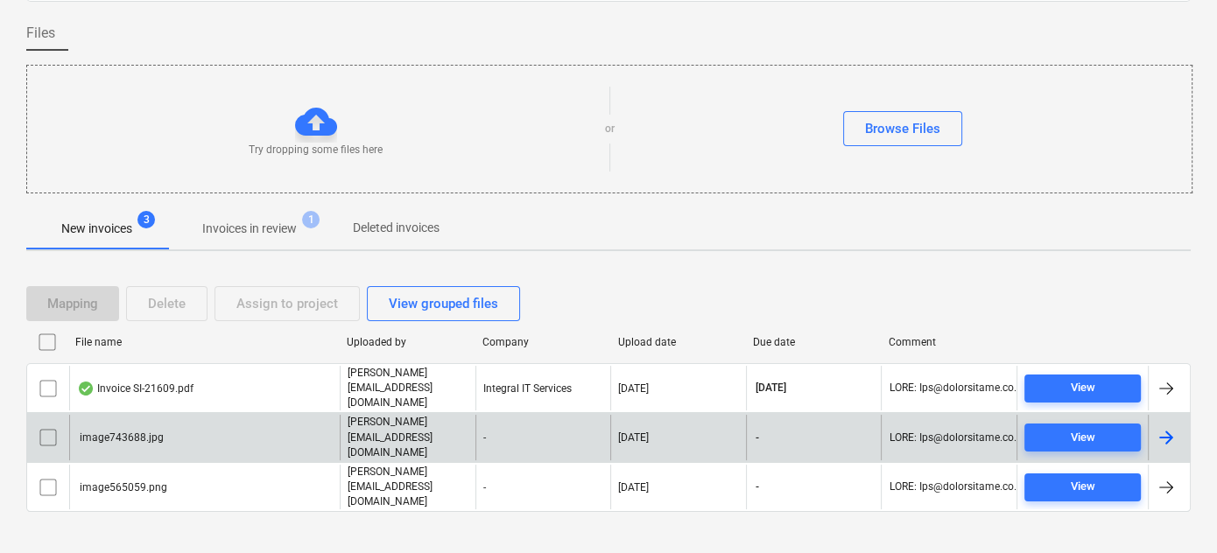
click at [42, 424] on input "checkbox" at bounding box center [48, 438] width 28 height 28
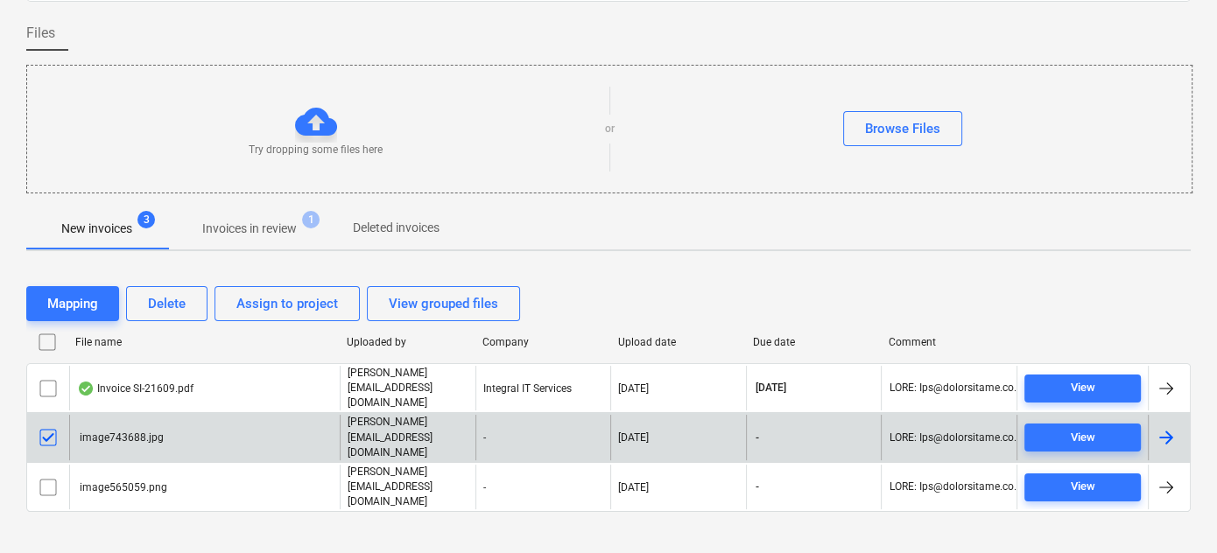
drag, startPoint x: 43, startPoint y: 453, endPoint x: 67, endPoint y: 438, distance: 27.9
click at [46, 474] on input "checkbox" at bounding box center [48, 488] width 28 height 28
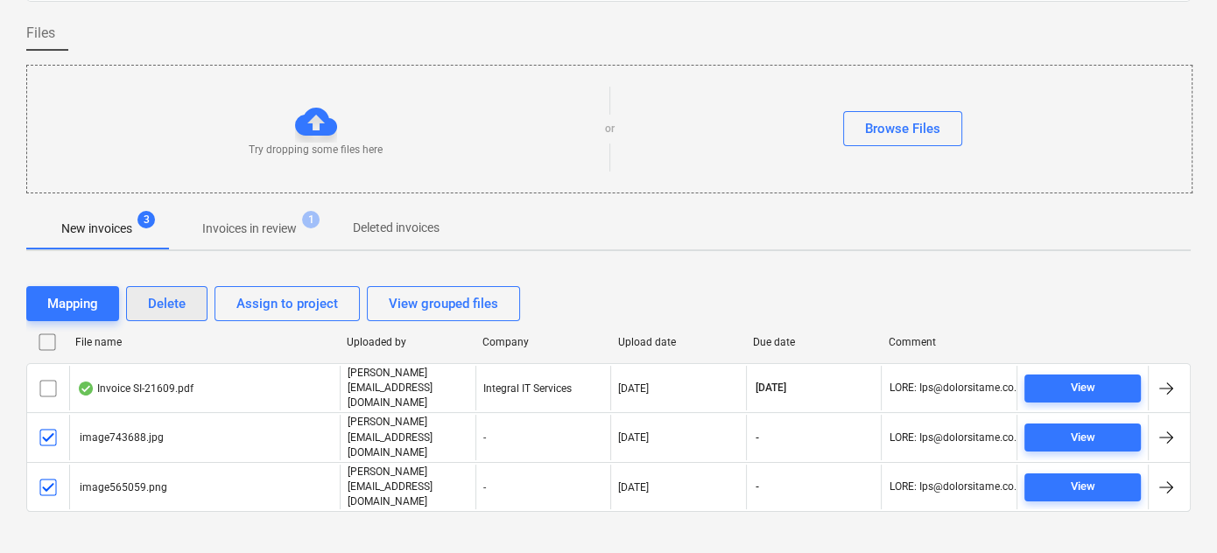
click at [154, 314] on div "Delete" at bounding box center [167, 303] width 38 height 23
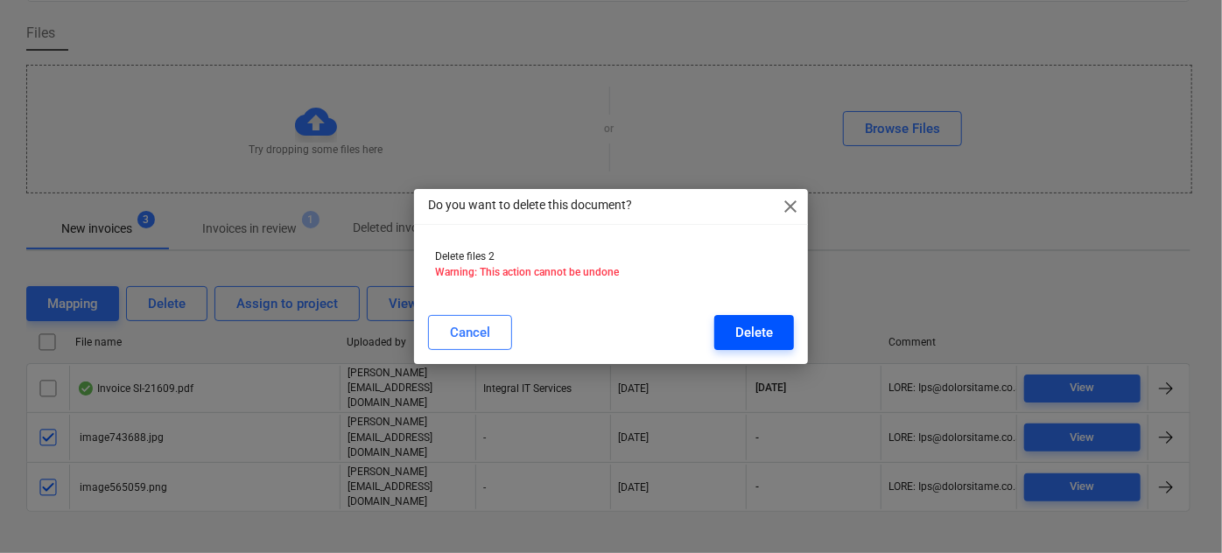
click at [761, 329] on div "Delete" at bounding box center [754, 332] width 38 height 23
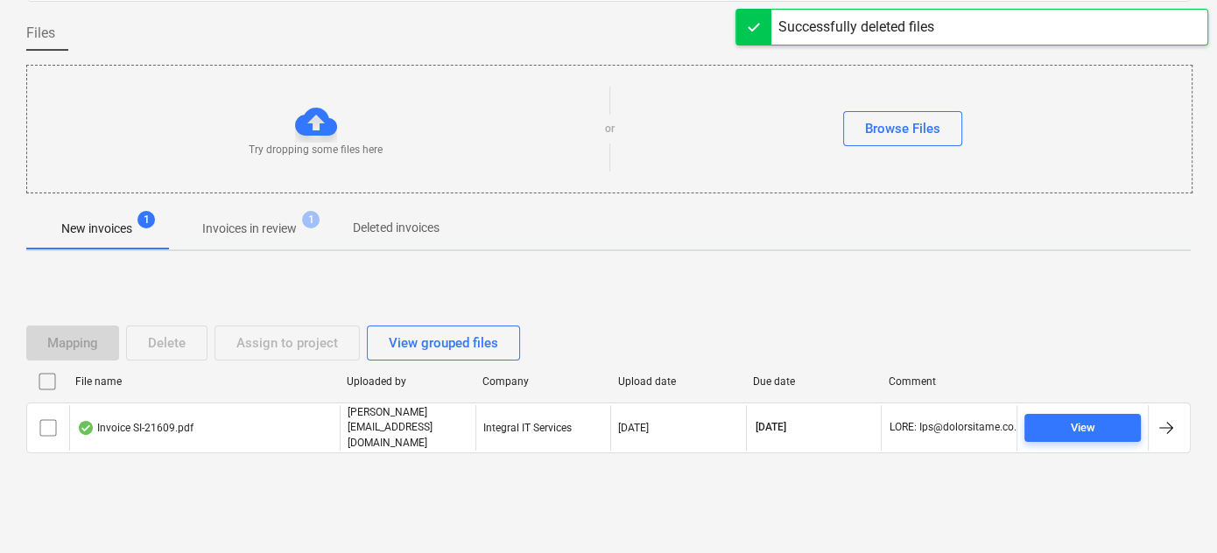
click at [254, 225] on p "Invoices in review" at bounding box center [249, 229] width 95 height 18
